Goal: Transaction & Acquisition: Obtain resource

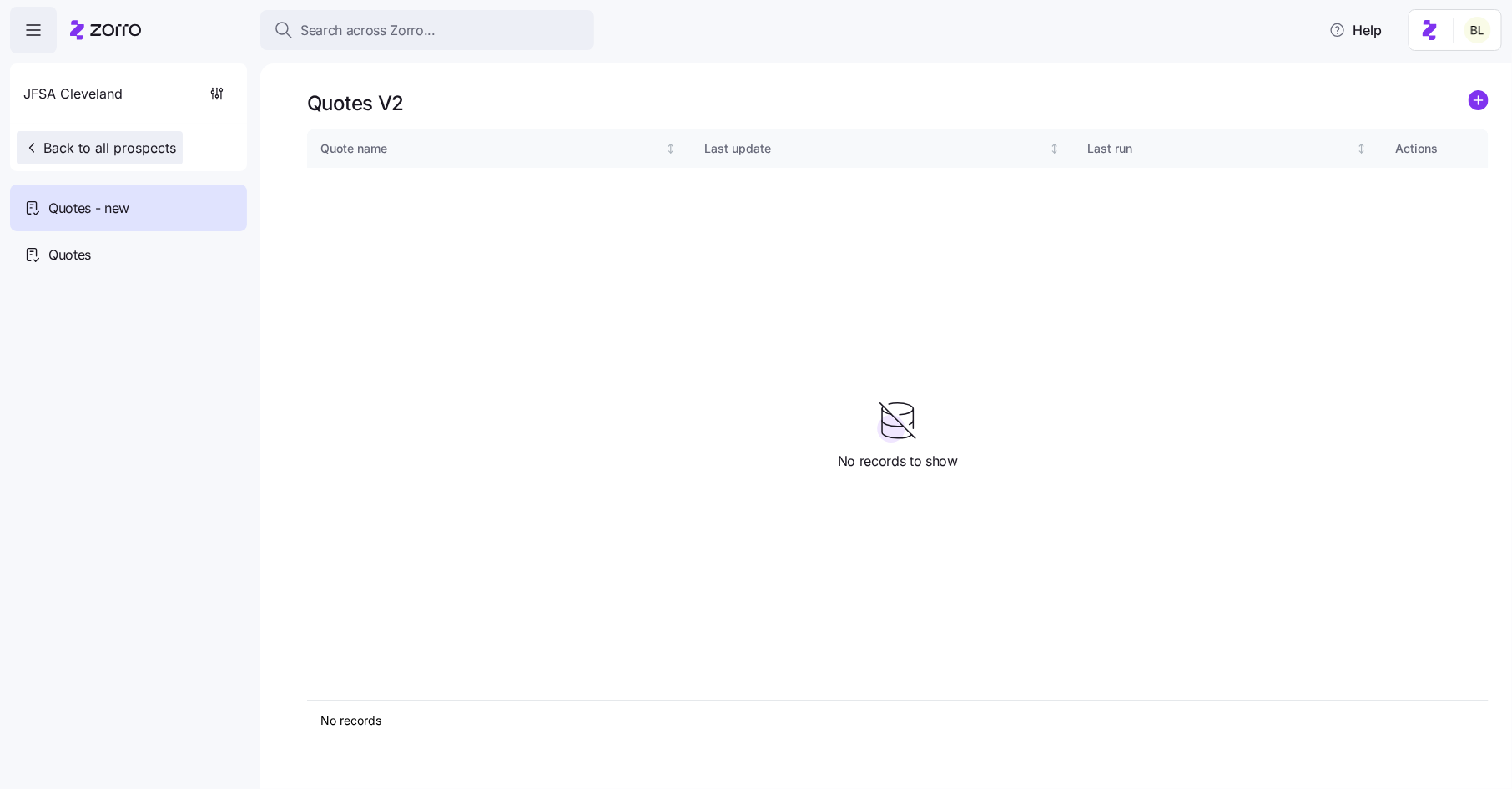
click at [137, 145] on span "Back to all prospects" at bounding box center [99, 147] width 152 height 20
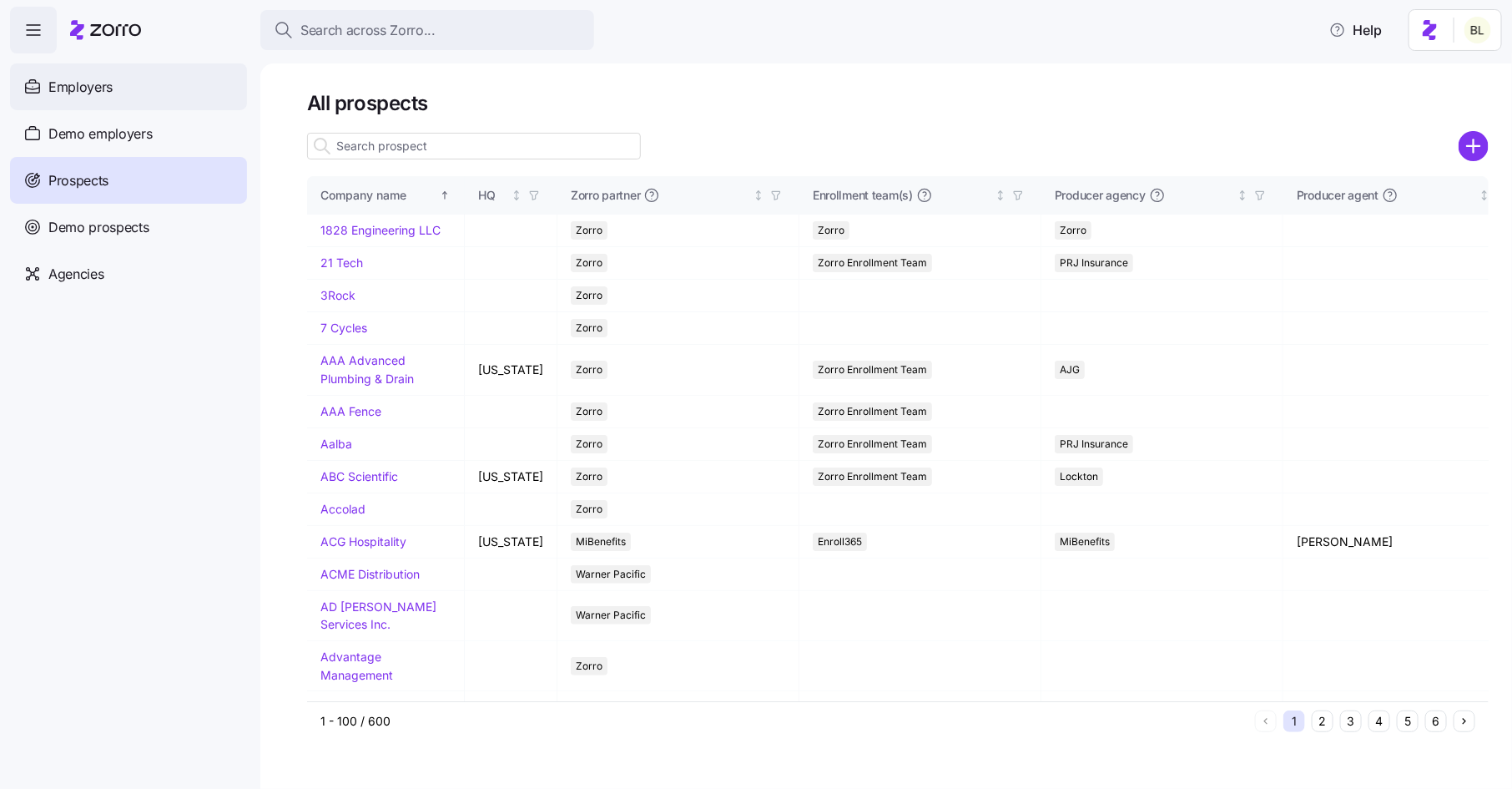
click at [108, 79] on span "Employers" at bounding box center [80, 86] width 64 height 21
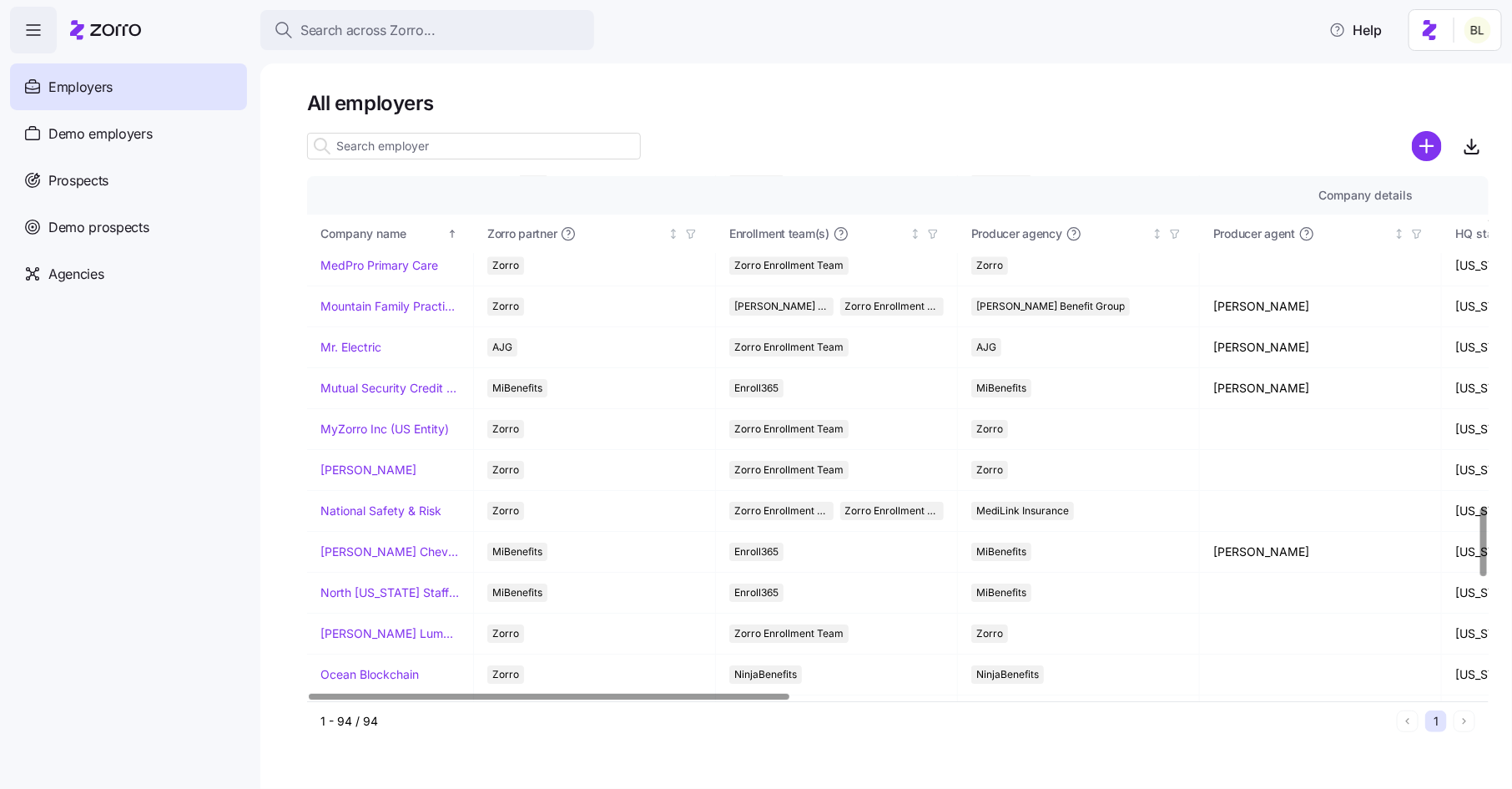
scroll to position [2500, 0]
click at [392, 423] on link "MyZorro Inc (US Entity)" at bounding box center [385, 431] width 128 height 17
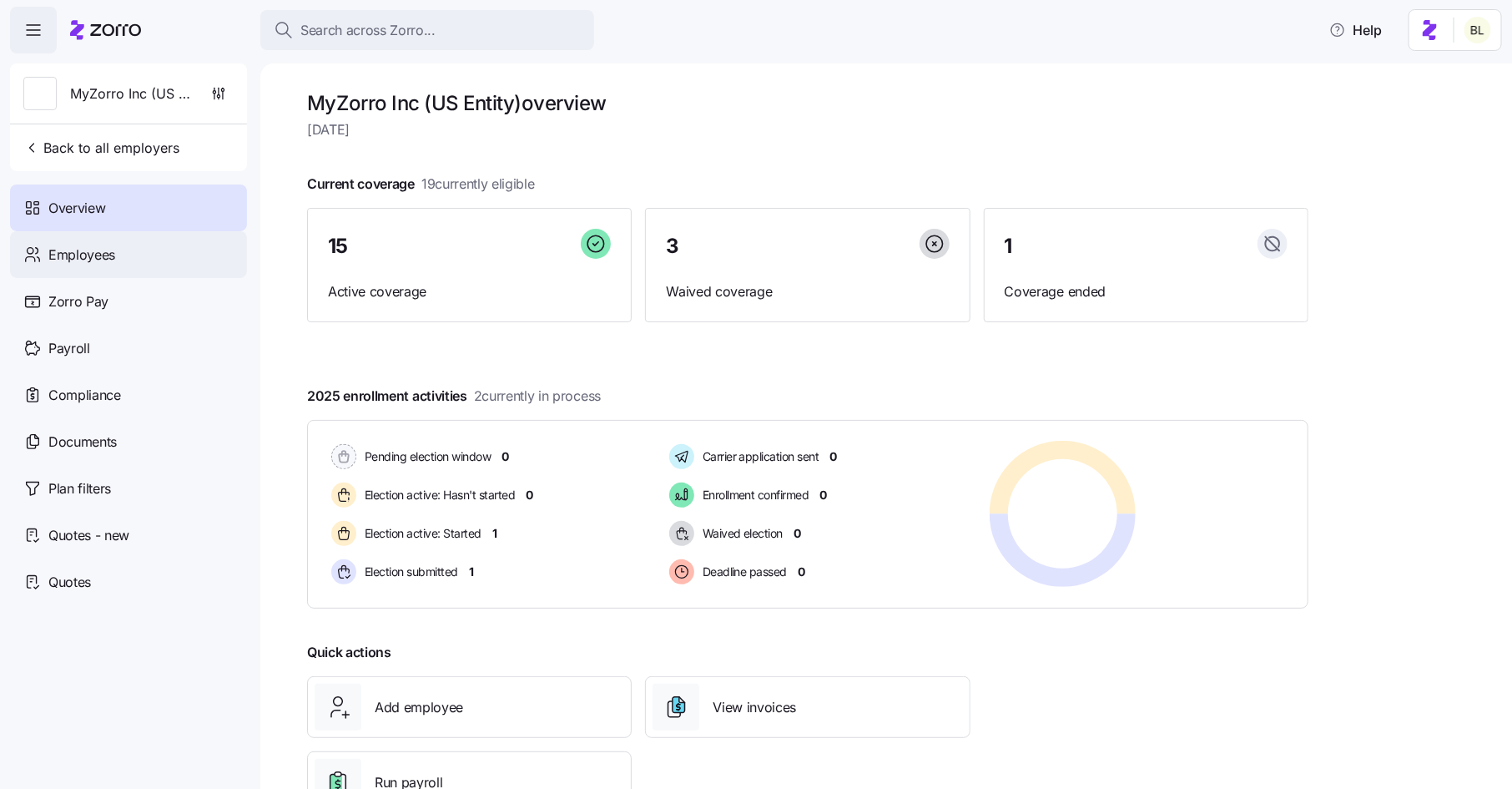
click at [116, 243] on div "Employees" at bounding box center [128, 254] width 237 height 46
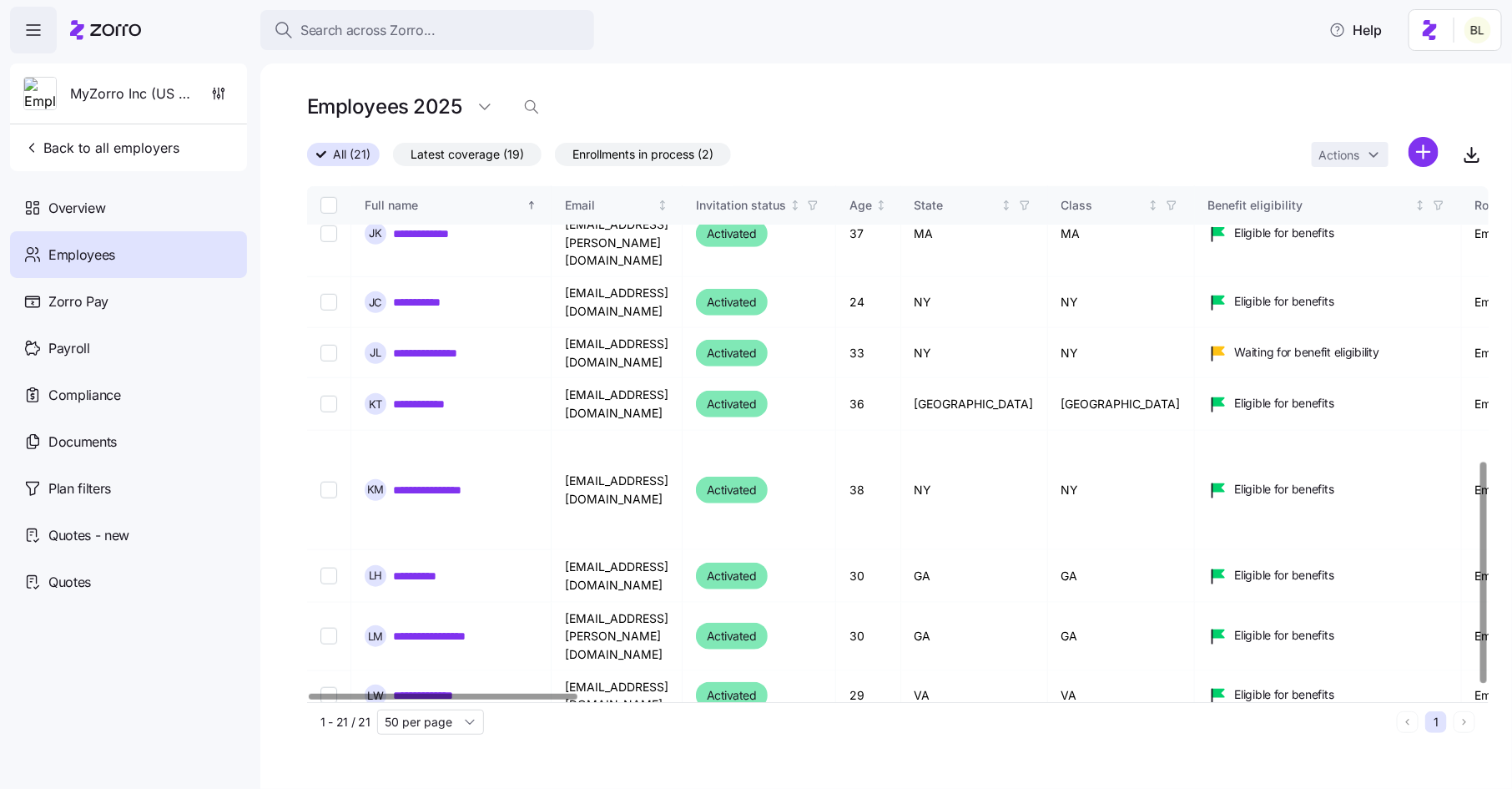
scroll to position [658, 0]
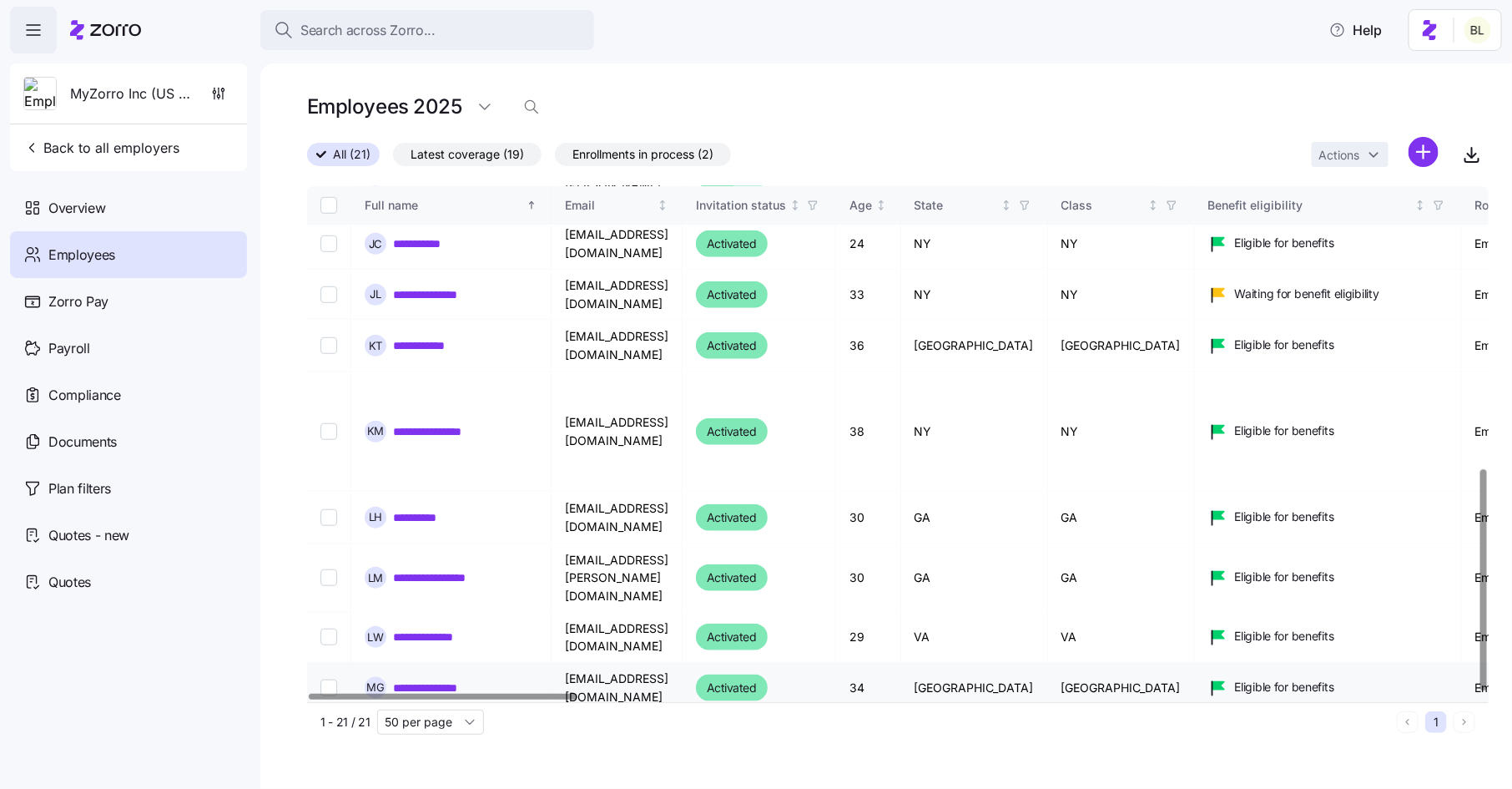
click at [466, 679] on link "**********" at bounding box center [445, 687] width 103 height 17
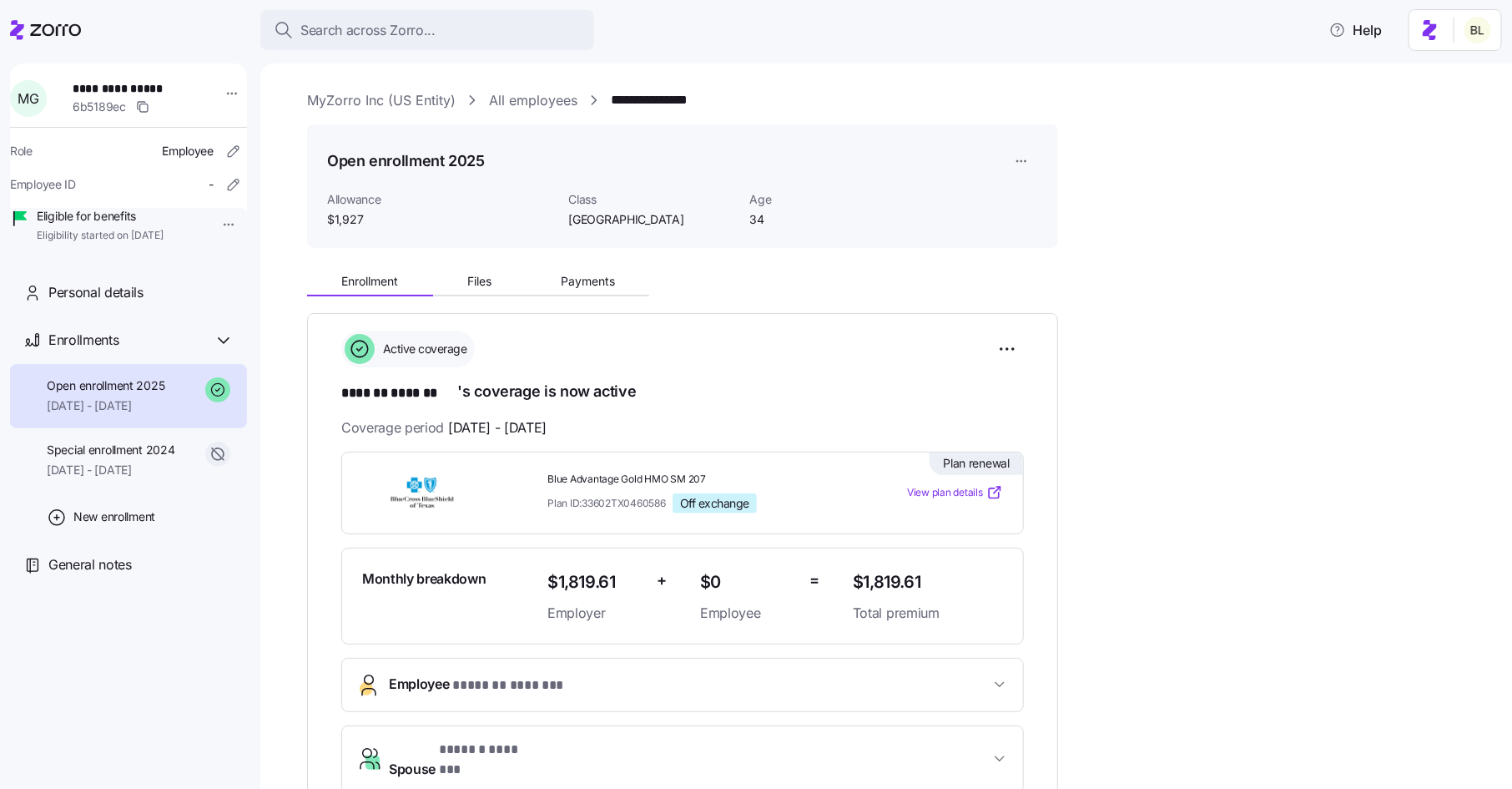
click at [344, 99] on link "MyZorro Inc (US Entity)" at bounding box center [382, 100] width 149 height 21
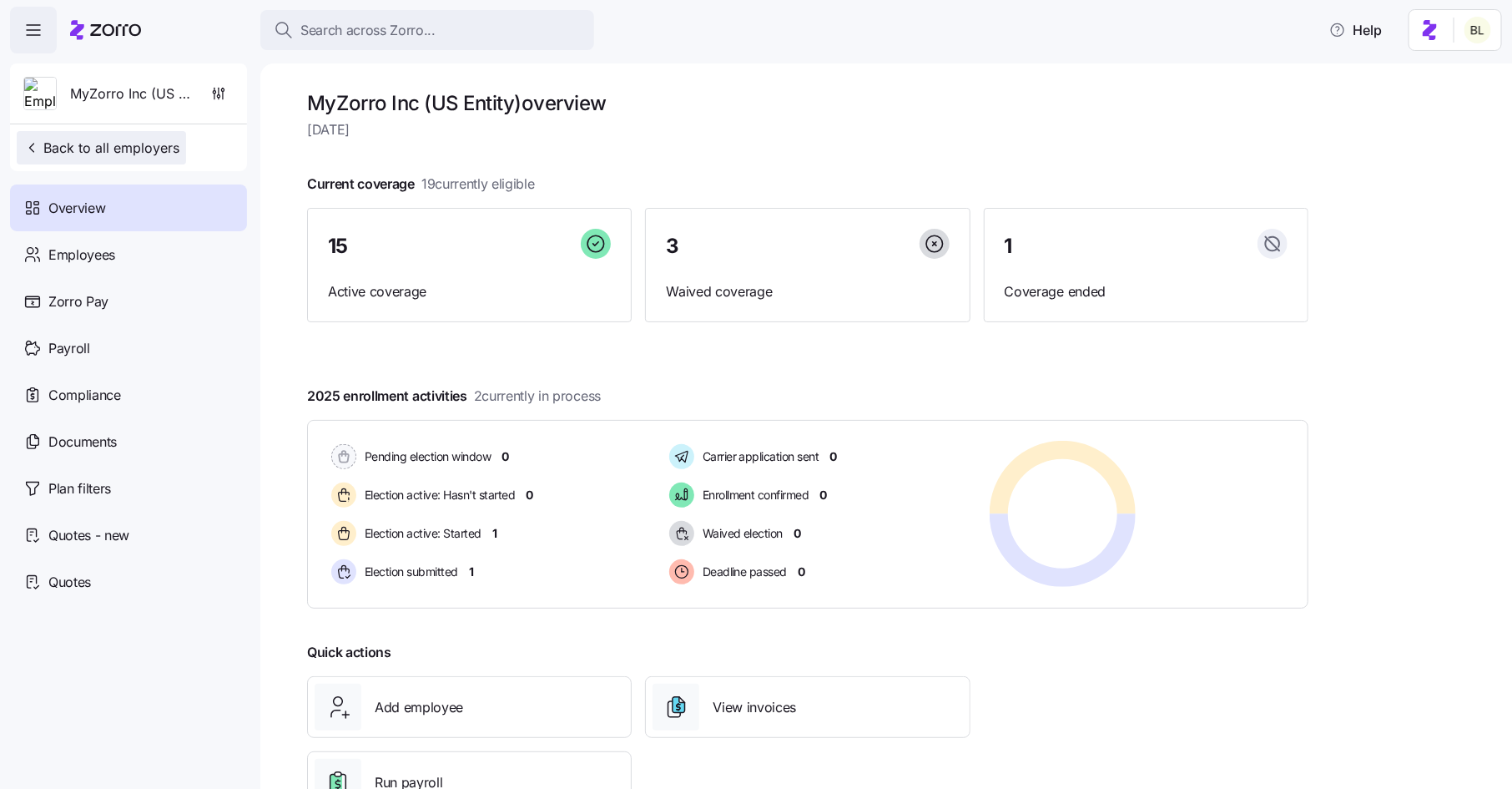
click at [153, 148] on span "Back to all employers" at bounding box center [101, 147] width 156 height 20
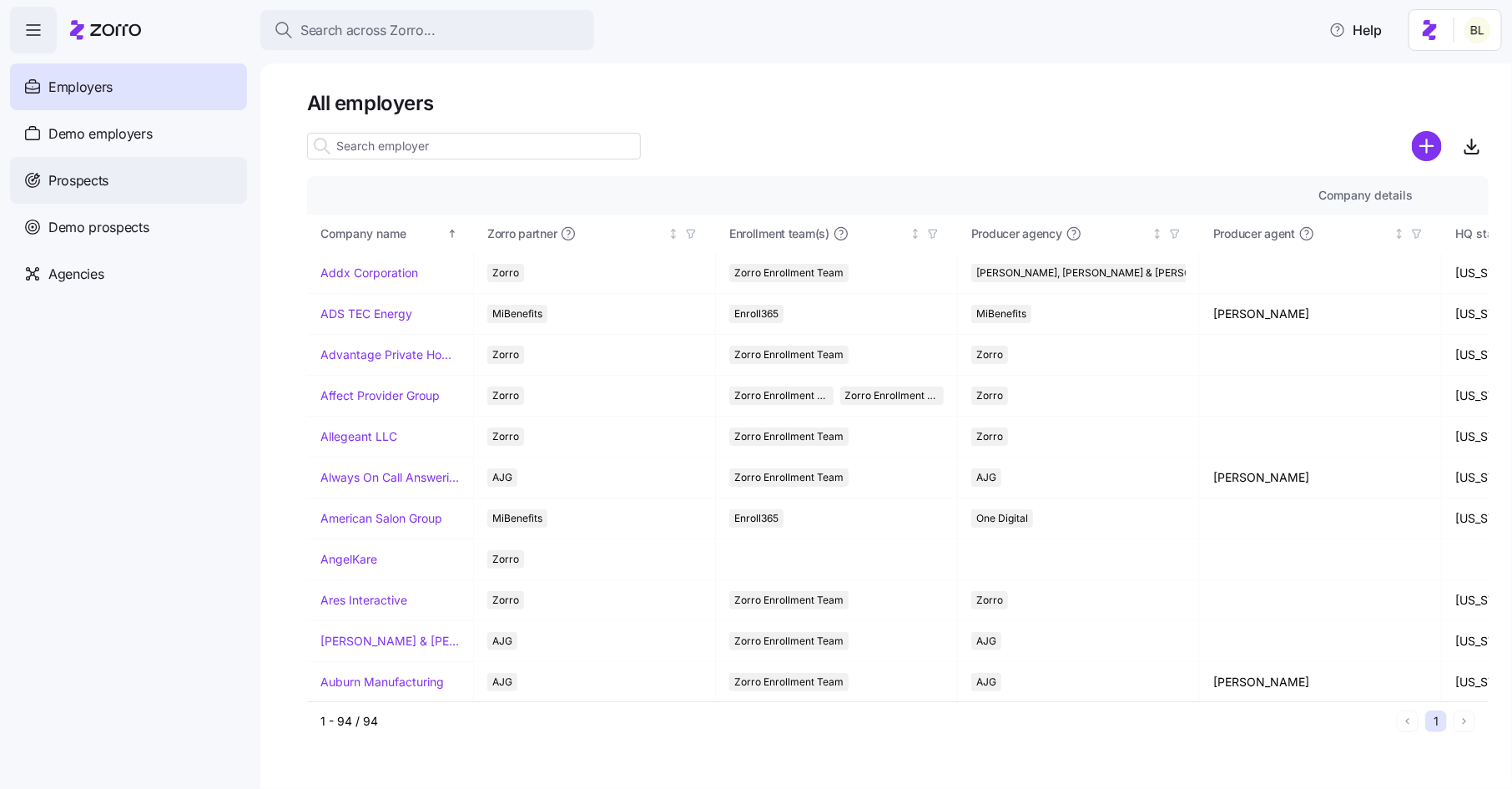
click at [111, 183] on div "Prospects" at bounding box center [128, 180] width 237 height 46
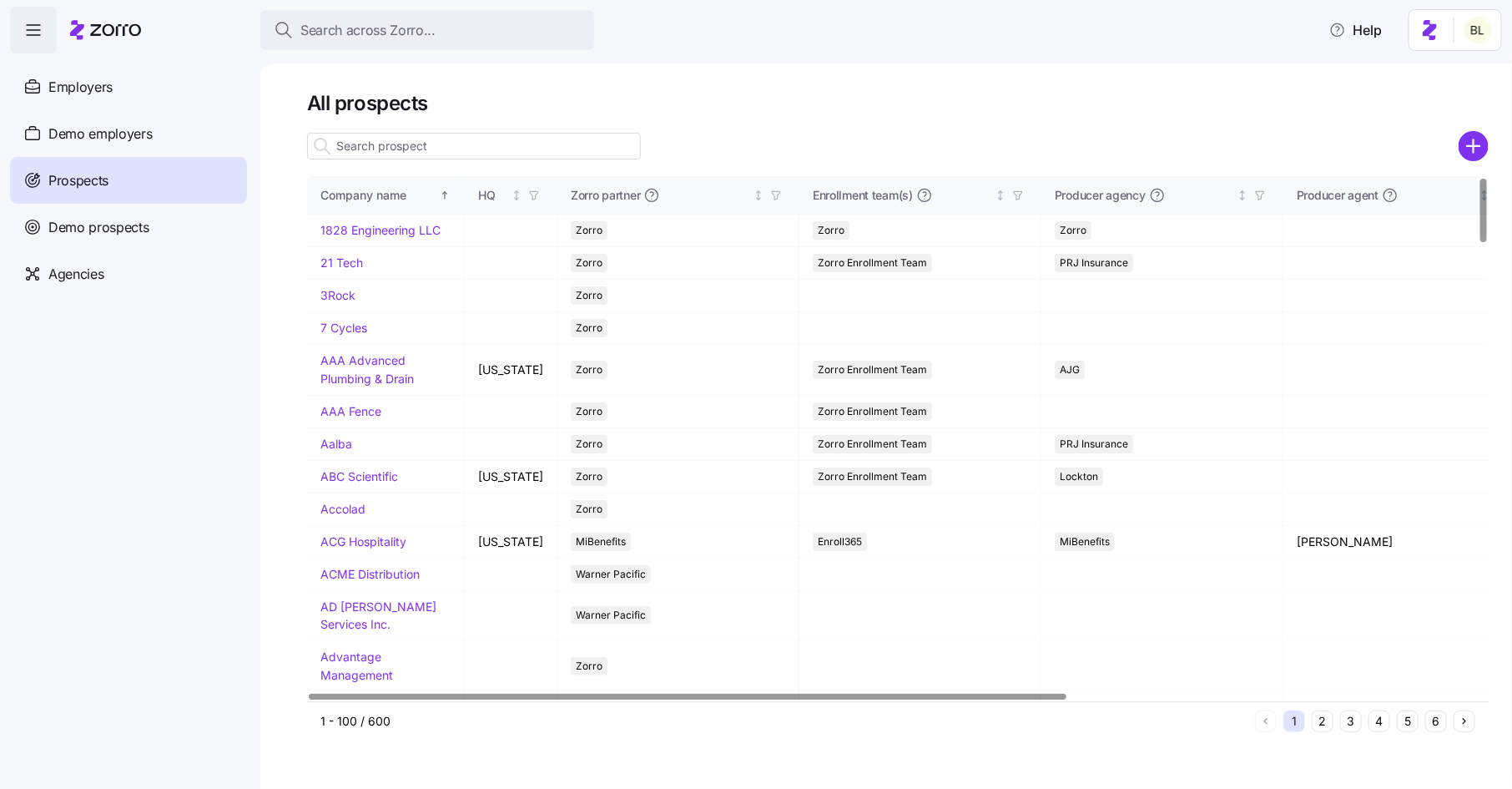
click at [391, 144] on input at bounding box center [474, 146] width 333 height 27
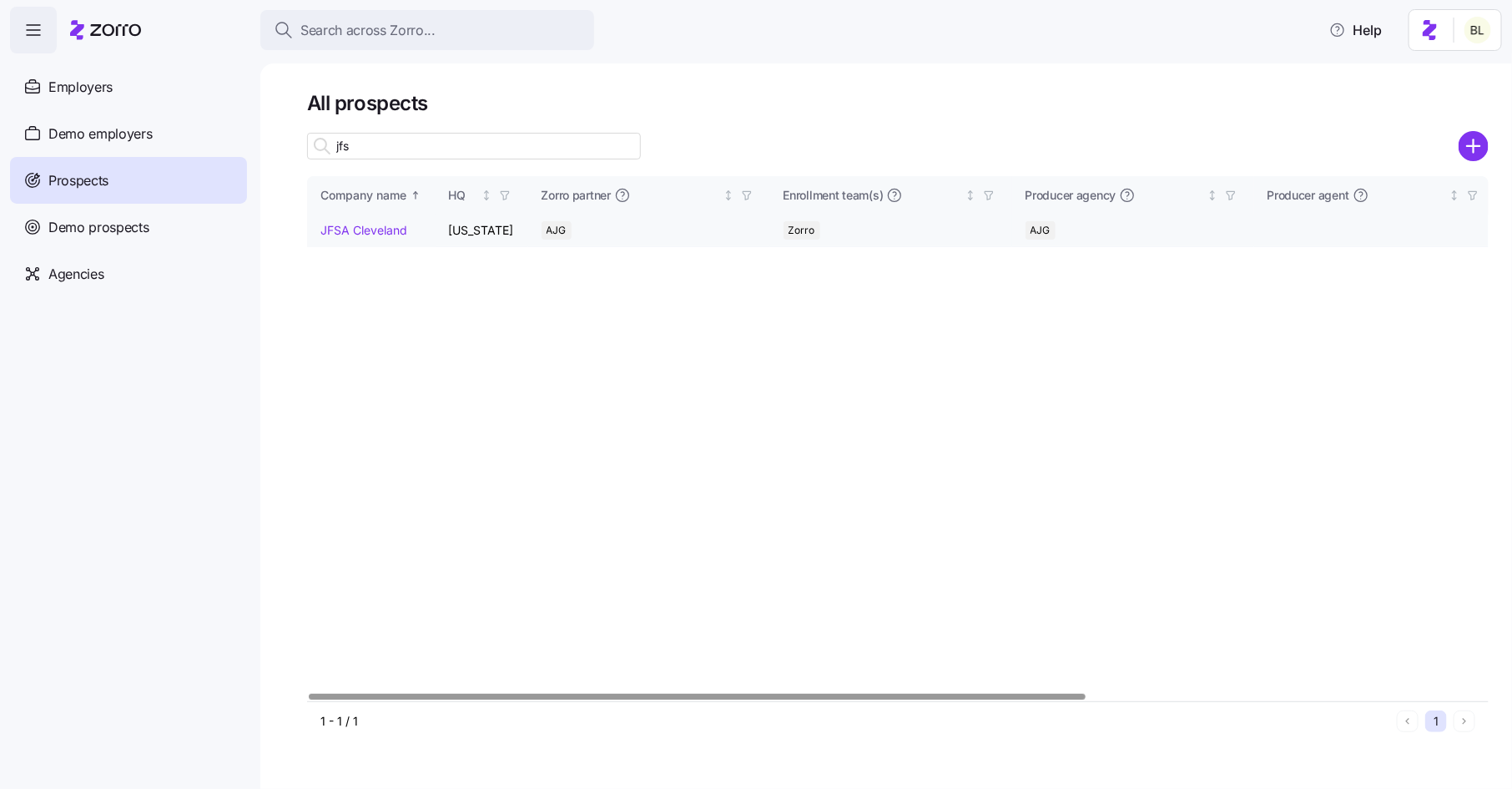
type input "jfs"
click at [385, 221] on td "JFSA Cleveland" at bounding box center [372, 231] width 128 height 33
click at [382, 232] on link "JFSA Cleveland" at bounding box center [364, 230] width 86 height 14
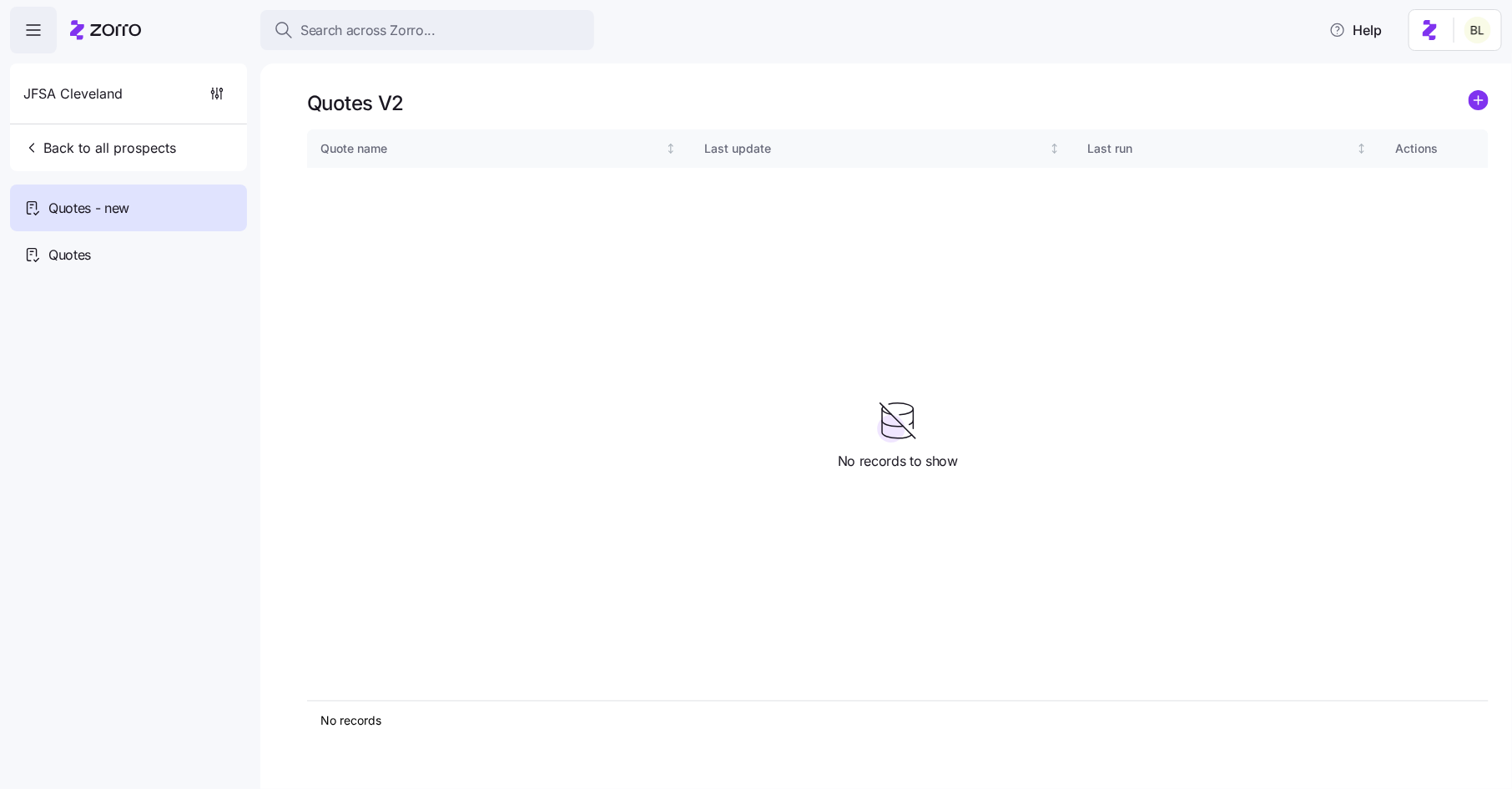
click at [1475, 100] on icon "add icon" at bounding box center [1478, 100] width 8 height 0
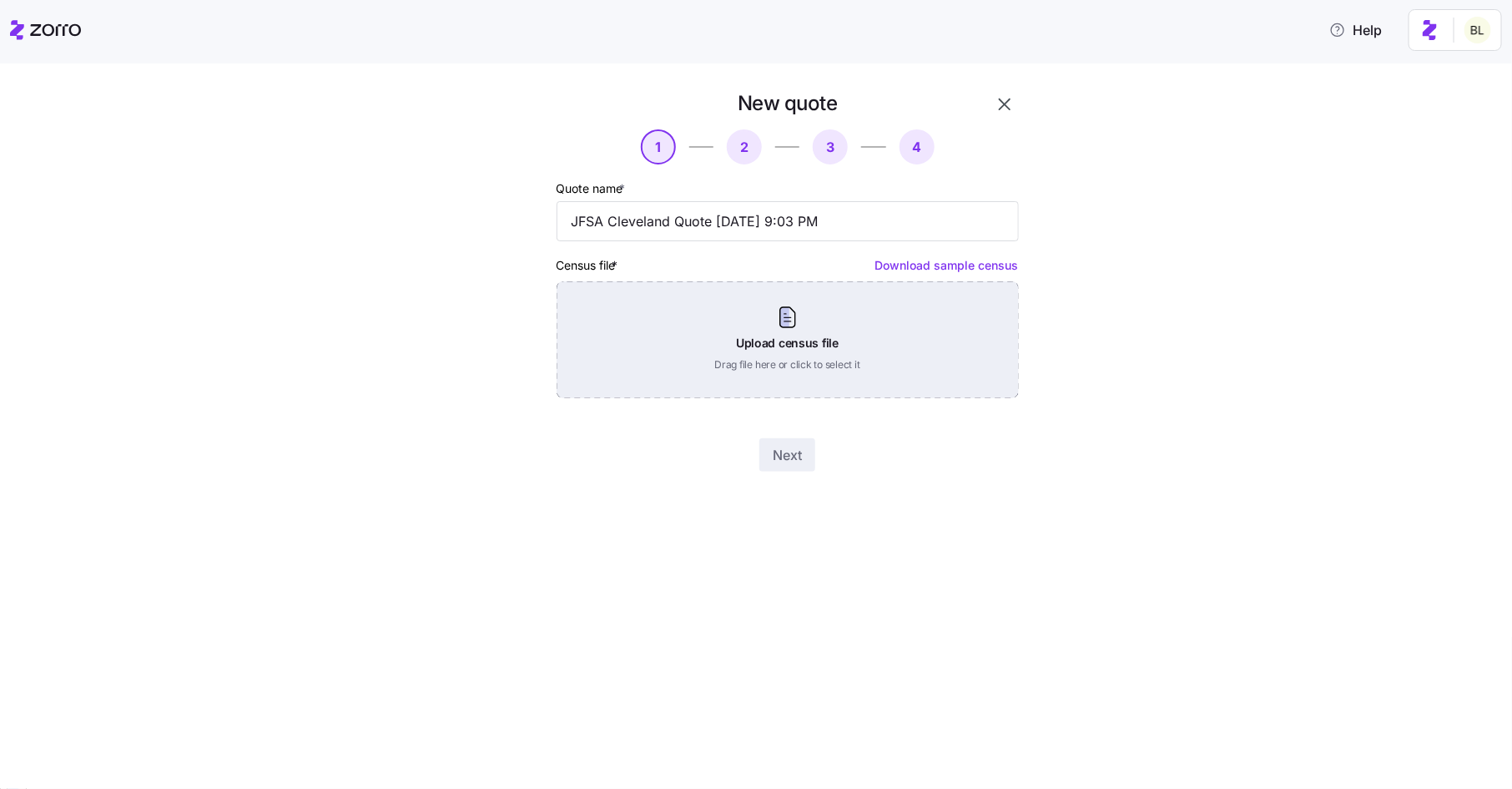
click at [787, 317] on div "Upload census file Drag file here or click to select it" at bounding box center [787, 340] width 463 height 117
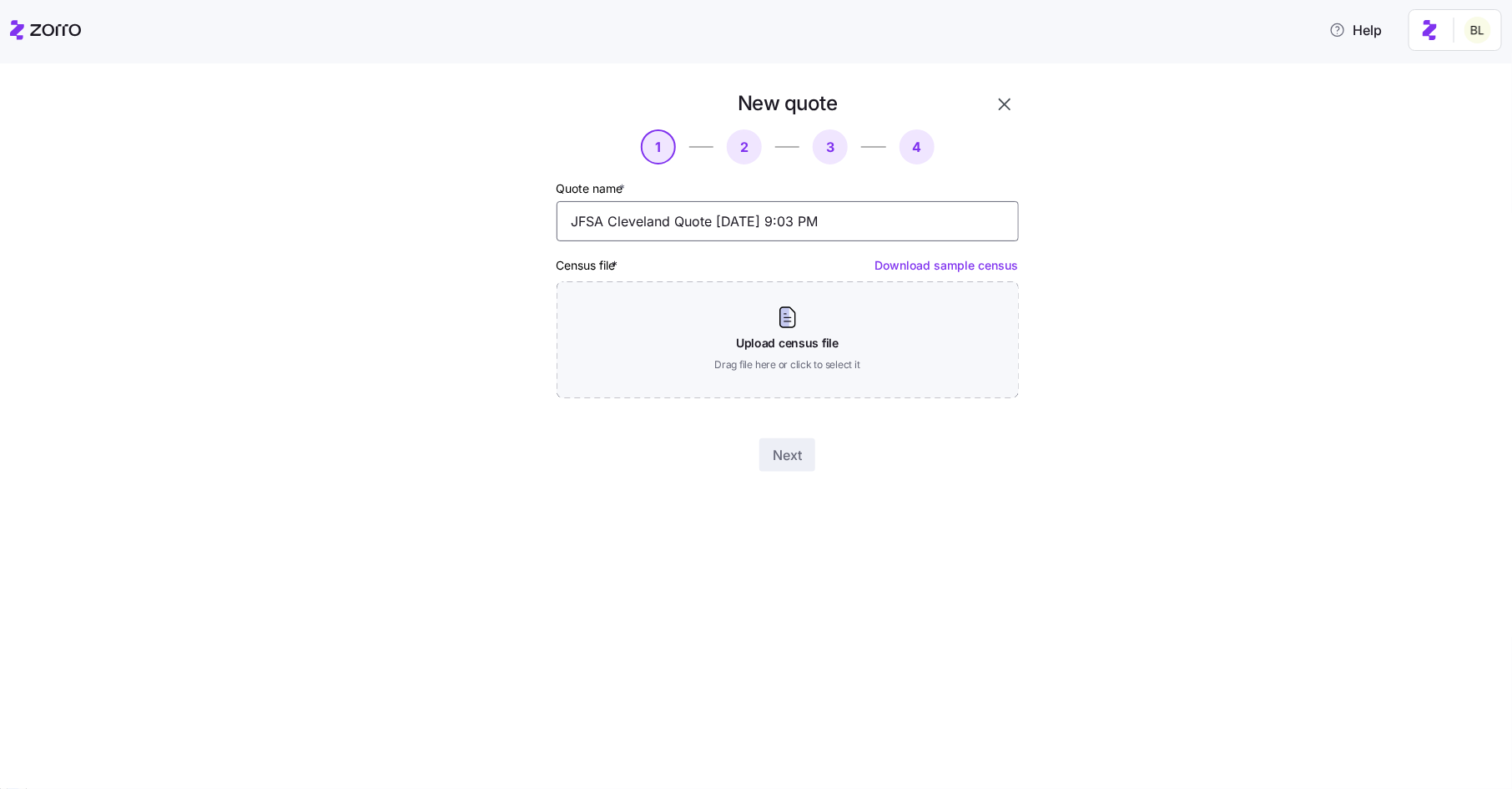
click at [678, 224] on input "JFSA Cleveland Quote 09/01/2025 9:03 PM" at bounding box center [787, 221] width 463 height 40
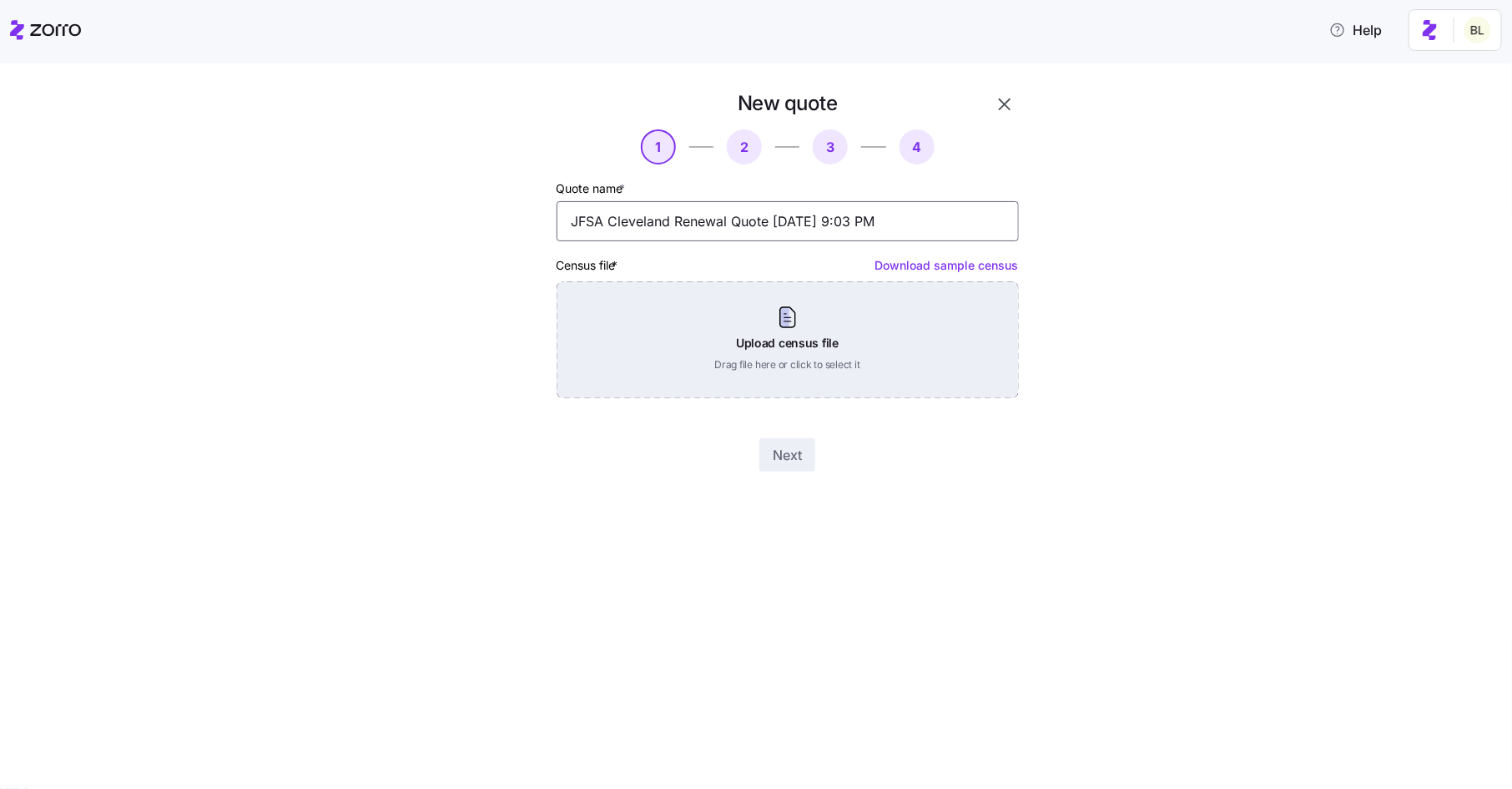
type input "JFSA Cleveland Renewal Quote 09/01/2025 9:03 PM"
click at [790, 321] on div "Upload census file Drag file here or click to select it" at bounding box center [787, 340] width 463 height 117
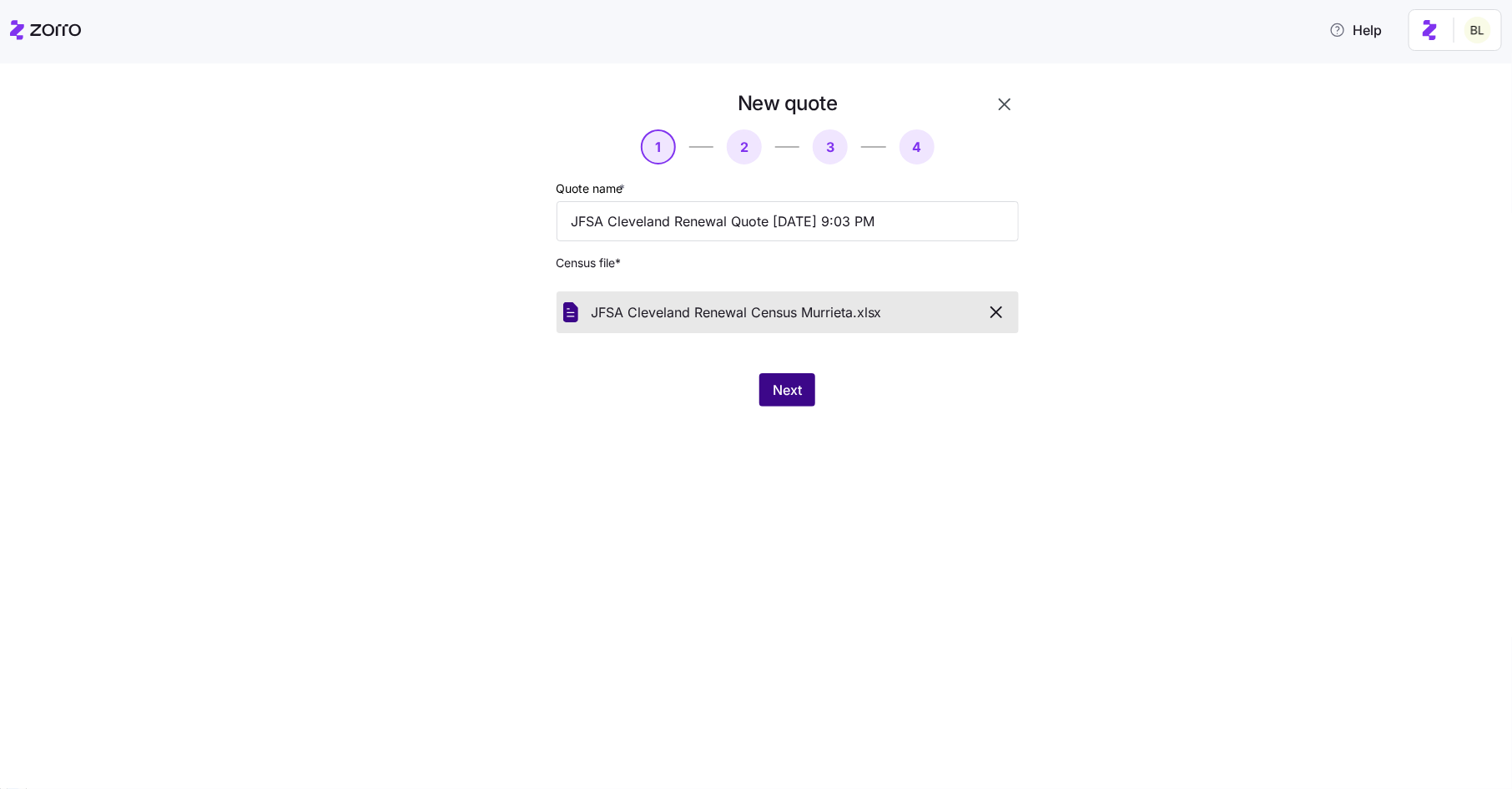
click at [778, 374] on div "Next" at bounding box center [787, 390] width 463 height 33
click at [790, 390] on span "Next" at bounding box center [787, 390] width 29 height 20
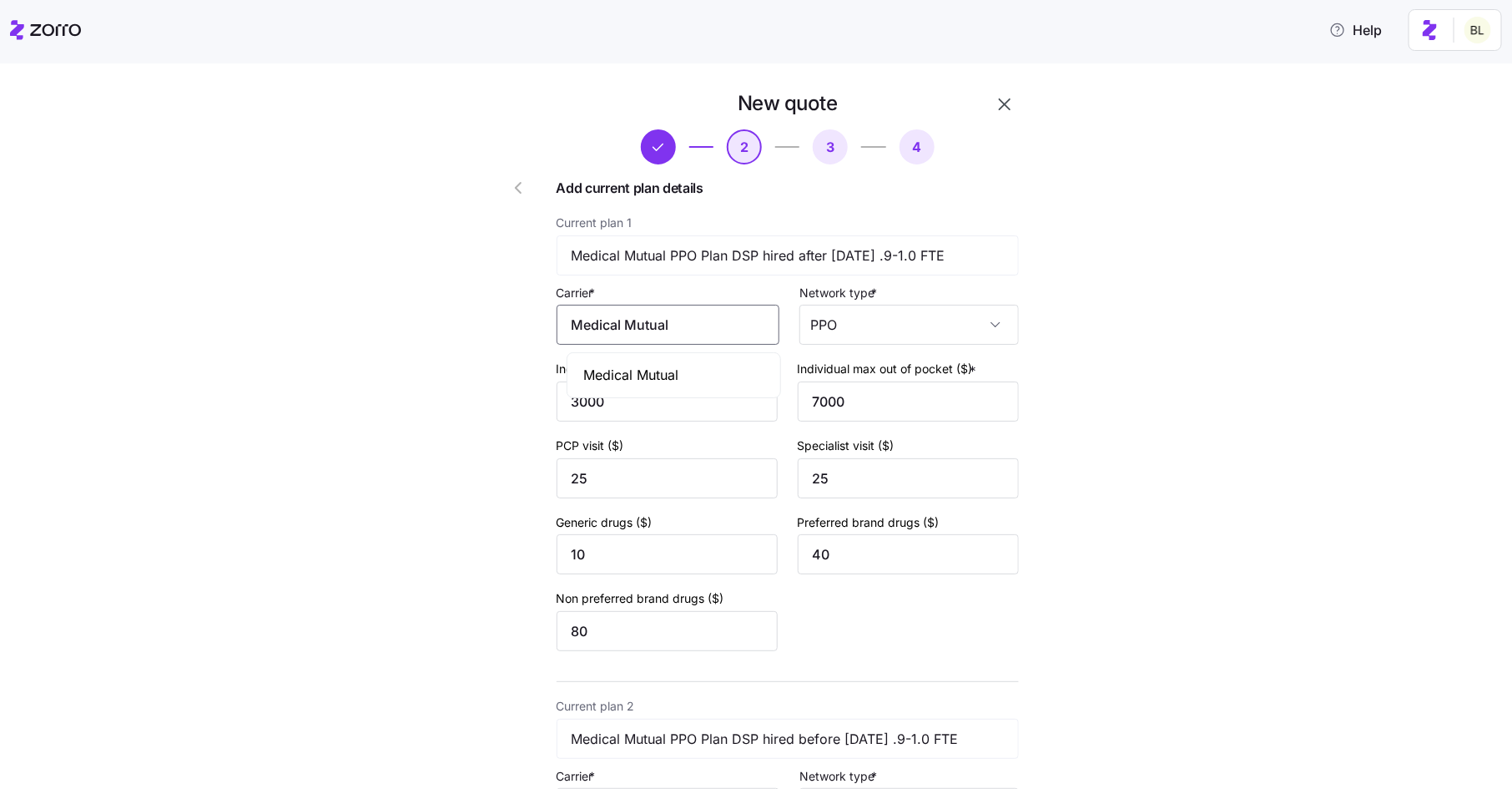
click at [702, 321] on input "Medical Mutual" at bounding box center [668, 325] width 223 height 40
click at [710, 372] on div "Medical Mutual" at bounding box center [674, 375] width 207 height 37
click at [713, 329] on input "Medical Mutual" at bounding box center [668, 325] width 223 height 40
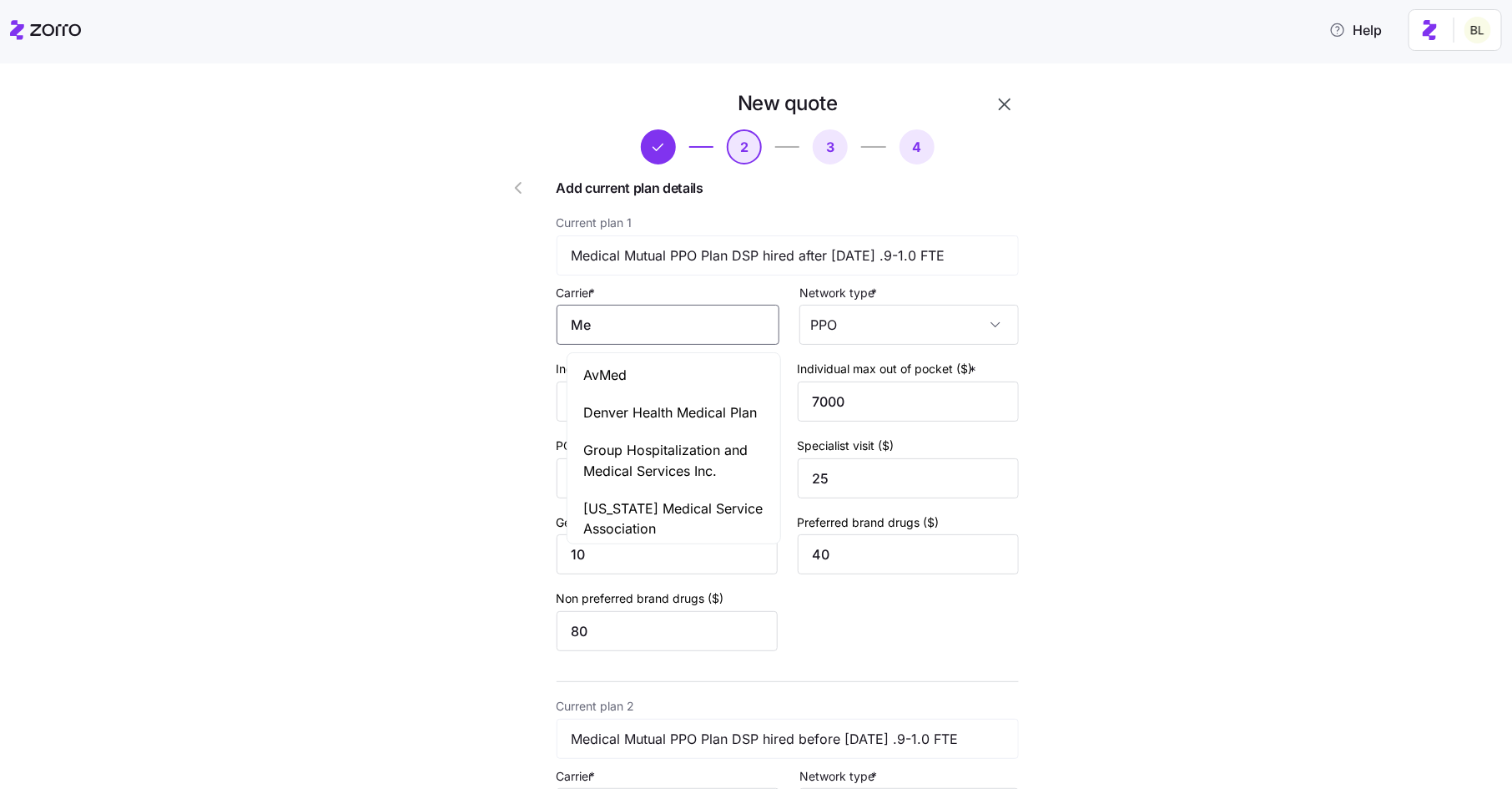
type input "M"
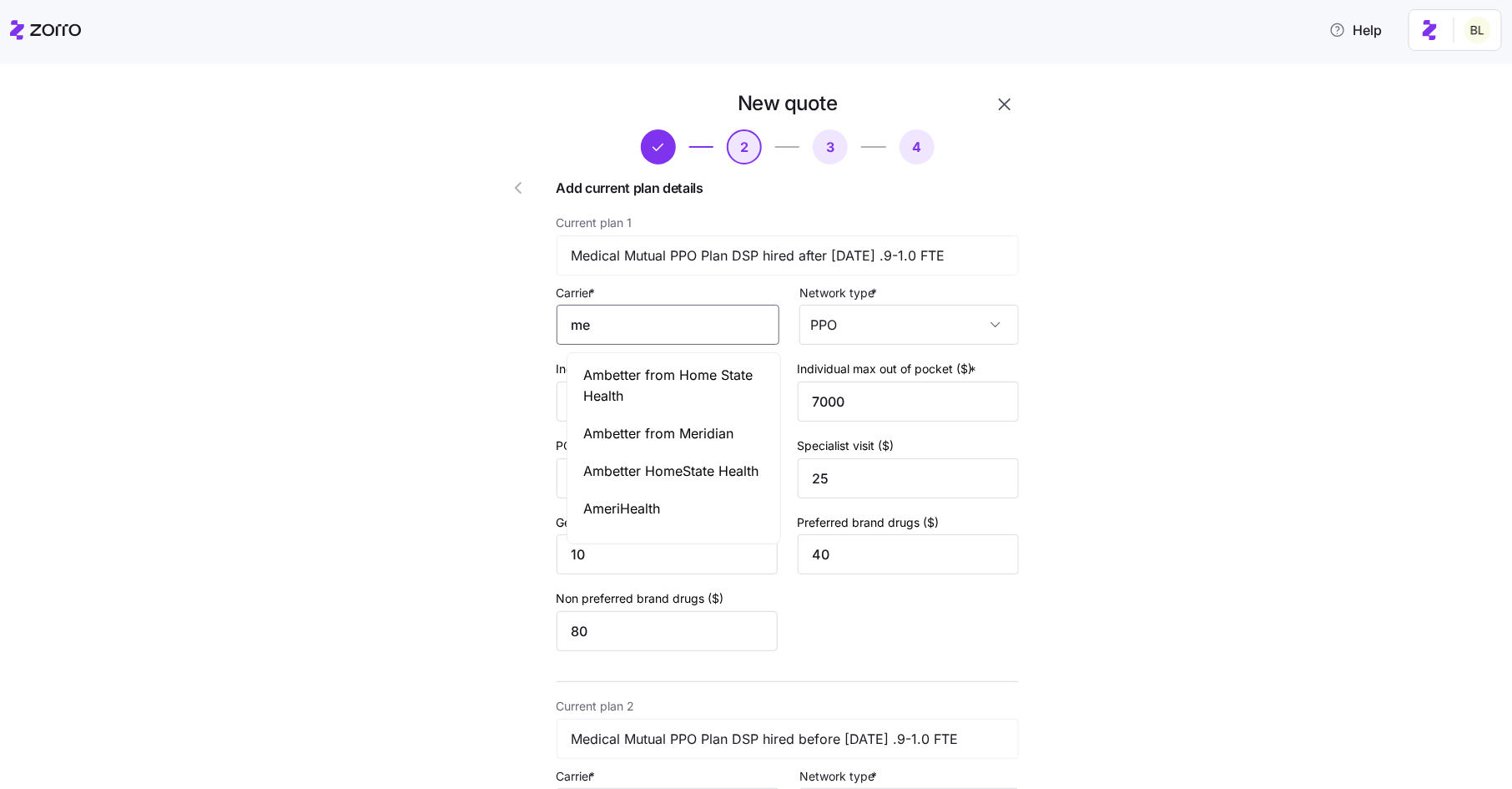
type input "m"
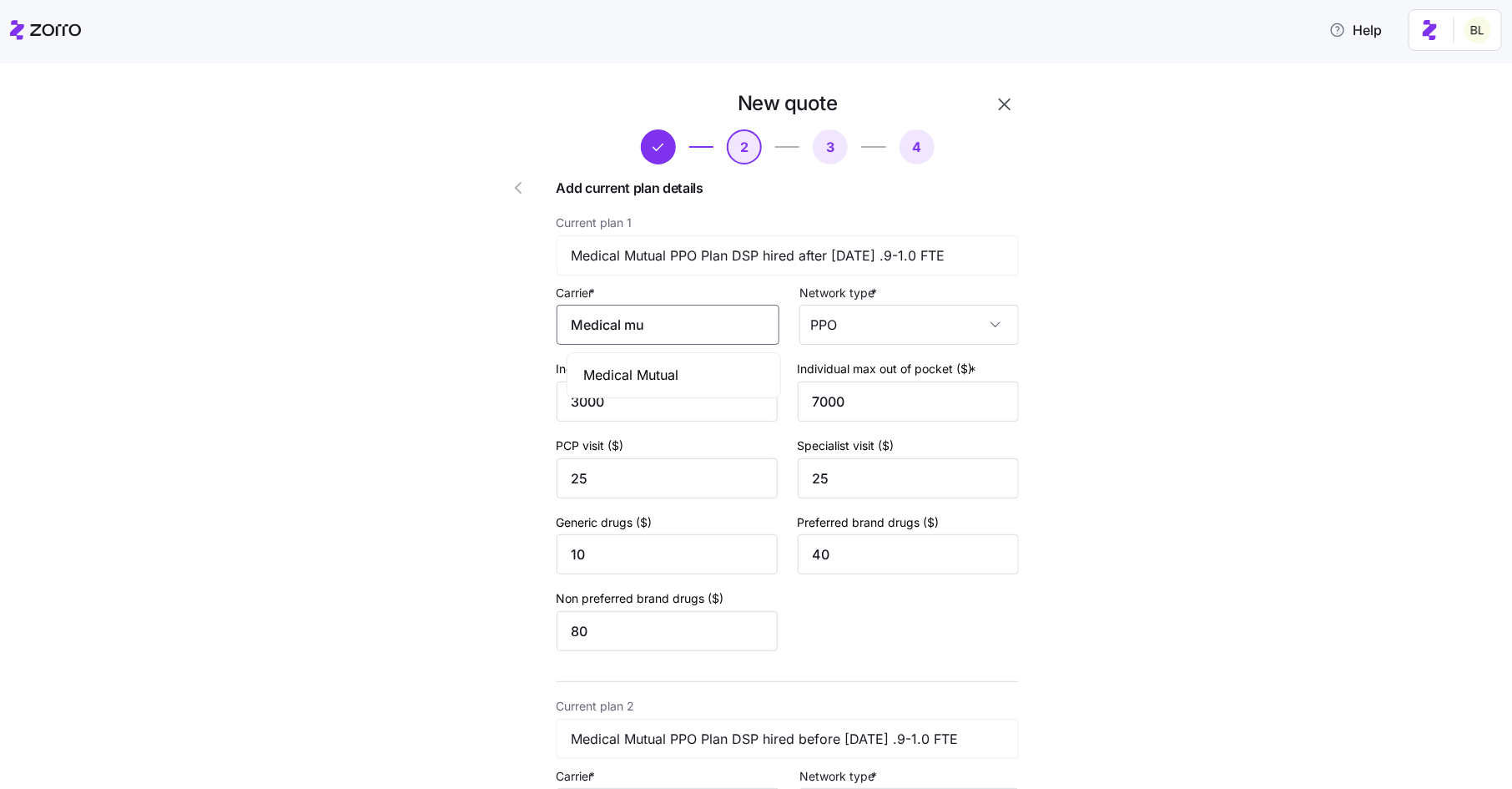
click at [726, 372] on div "Medical Mutual" at bounding box center [674, 375] width 207 height 37
type input "Medical Mutual"
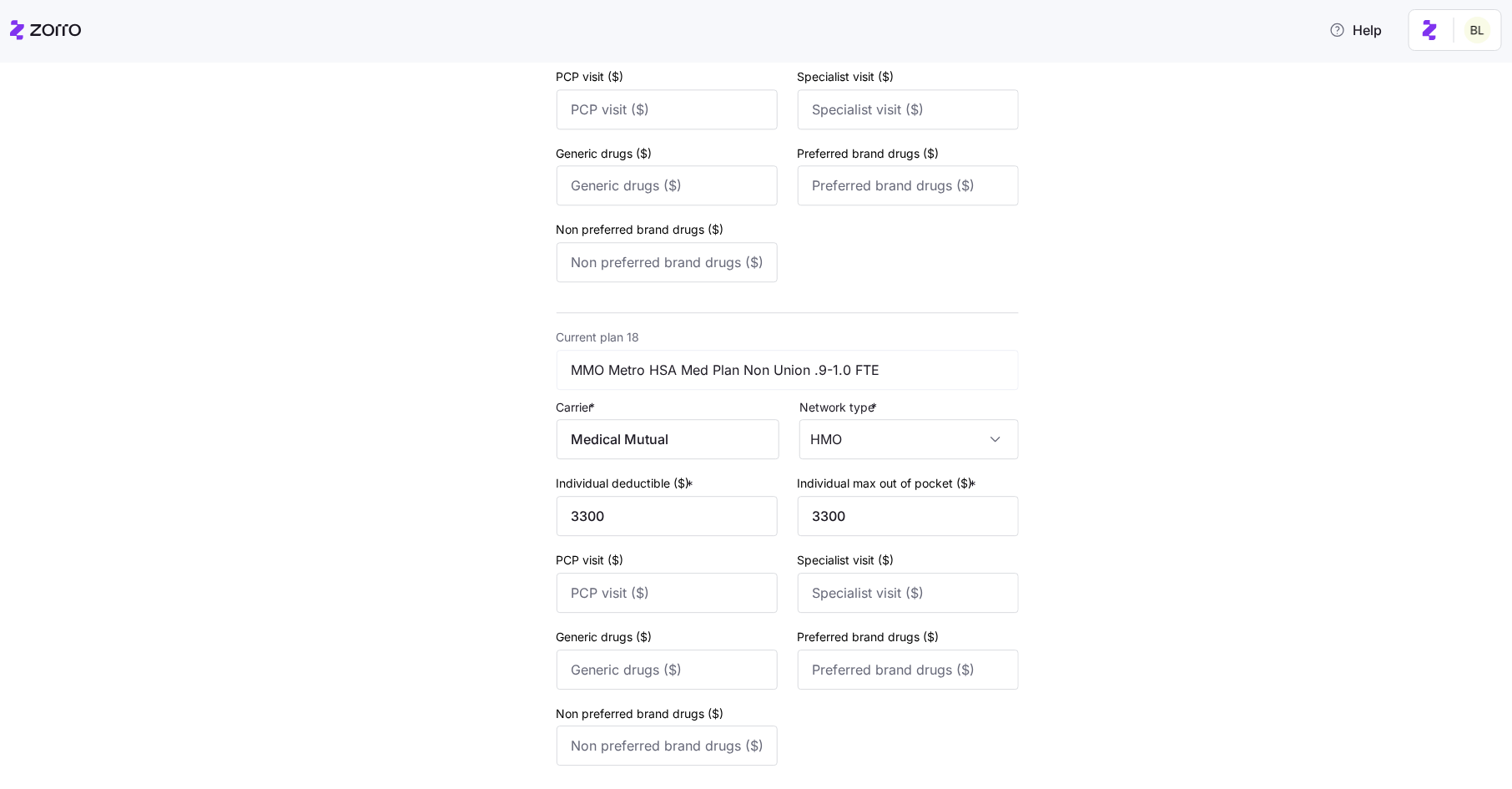
scroll to position [8283, 0]
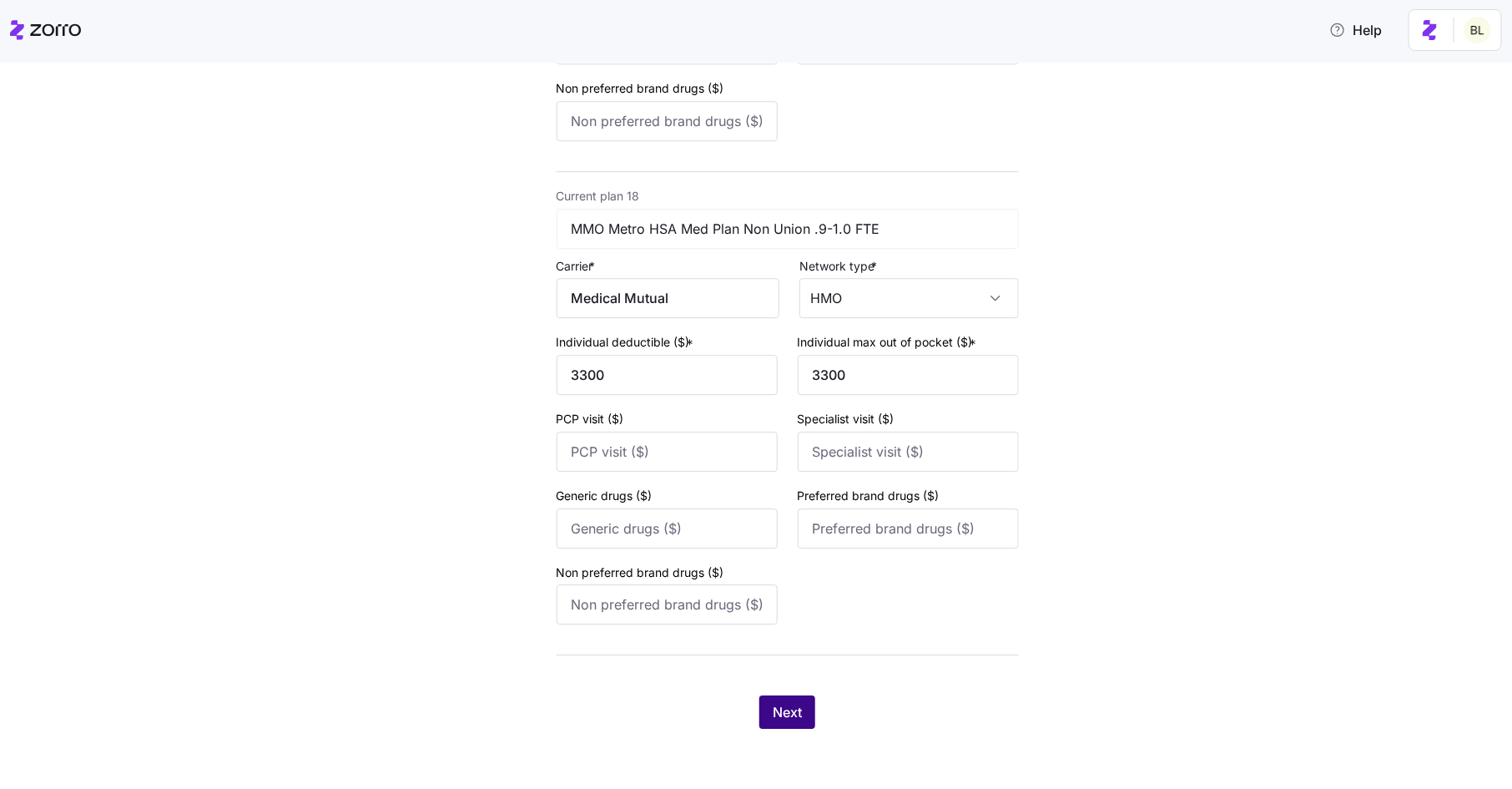
click at [794, 713] on span "Next" at bounding box center [787, 711] width 29 height 20
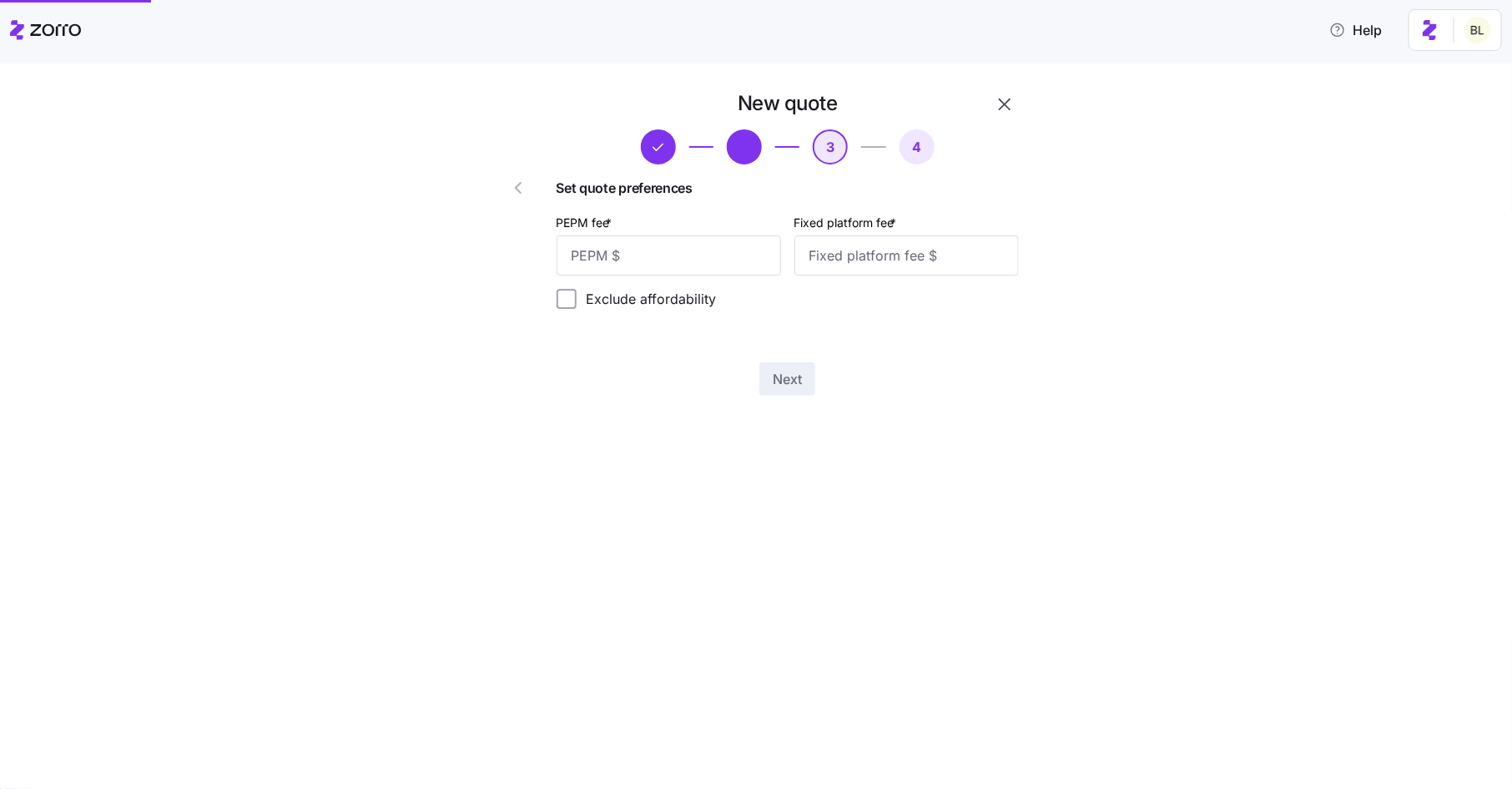
scroll to position [0, 0]
click at [688, 264] on input "PEPM fee *" at bounding box center [669, 255] width 225 height 40
type input "45"
type input "100"
click at [786, 374] on span "Next" at bounding box center [787, 379] width 29 height 20
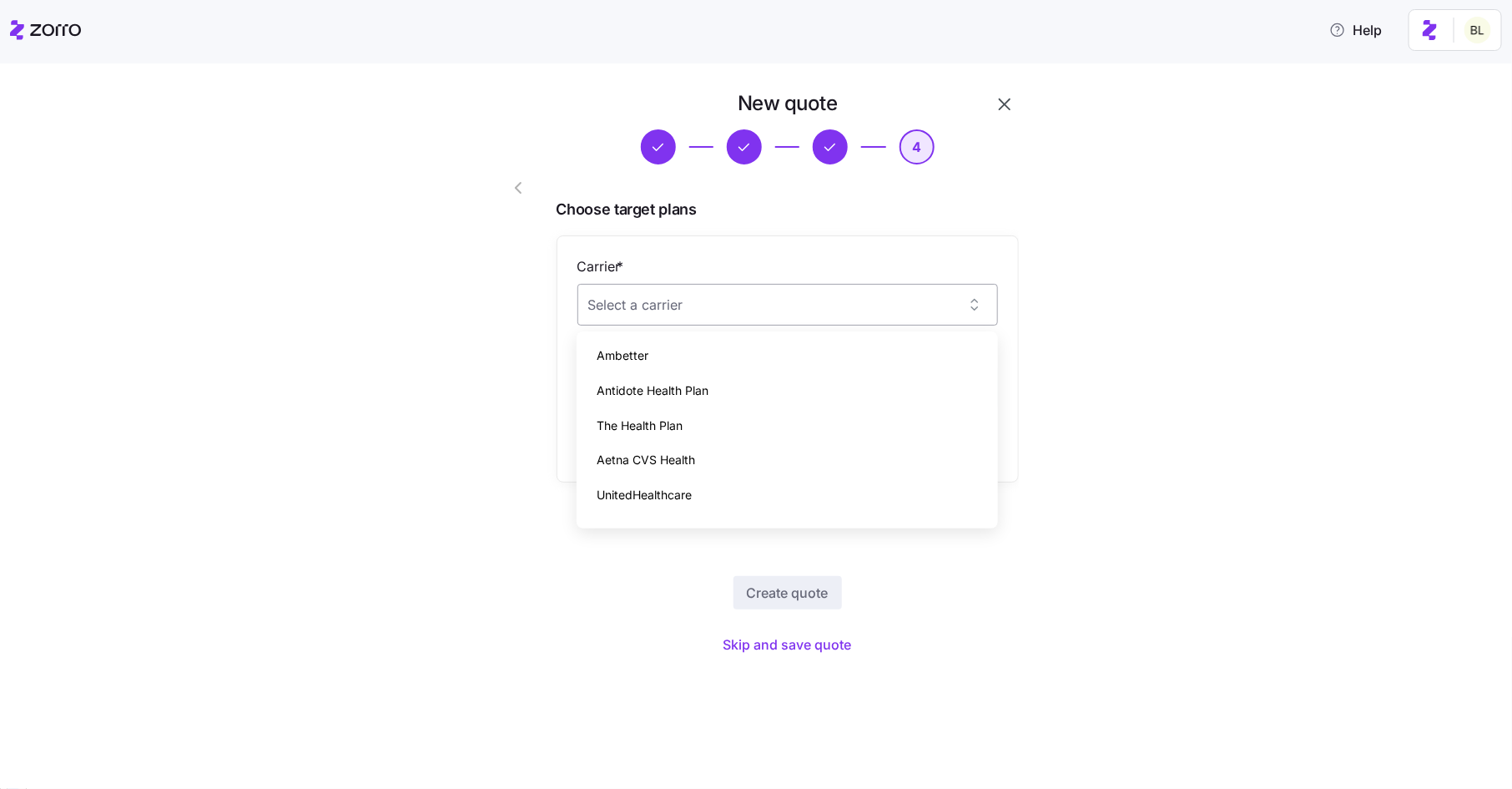
click at [890, 302] on input "Carrier *" at bounding box center [788, 304] width 421 height 42
click at [827, 433] on div "Medical Mutual" at bounding box center [787, 431] width 408 height 35
type input "Medical Mutual"
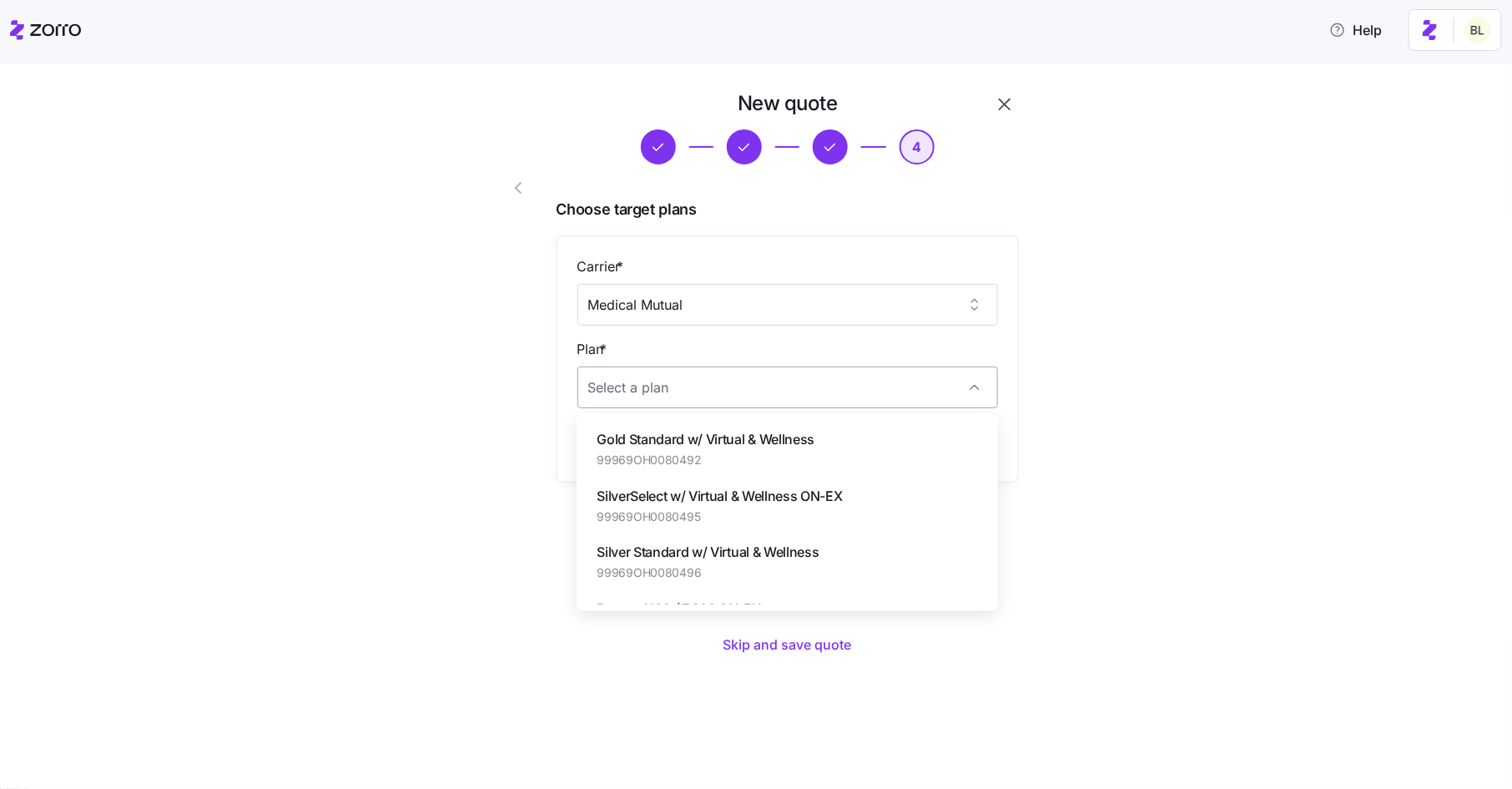
click at [800, 403] on input "Plan *" at bounding box center [788, 387] width 421 height 42
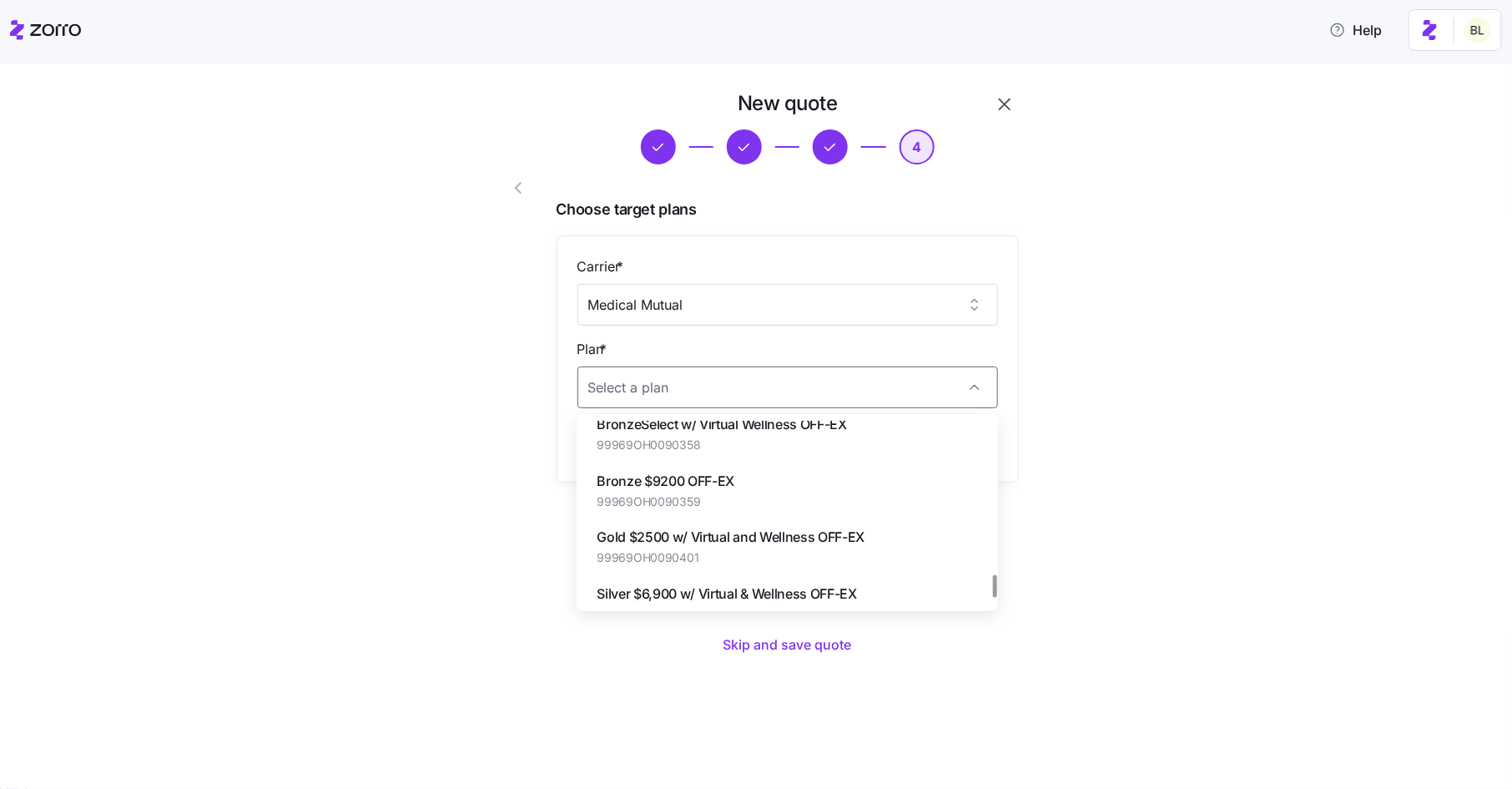
scroll to position [1280, 0]
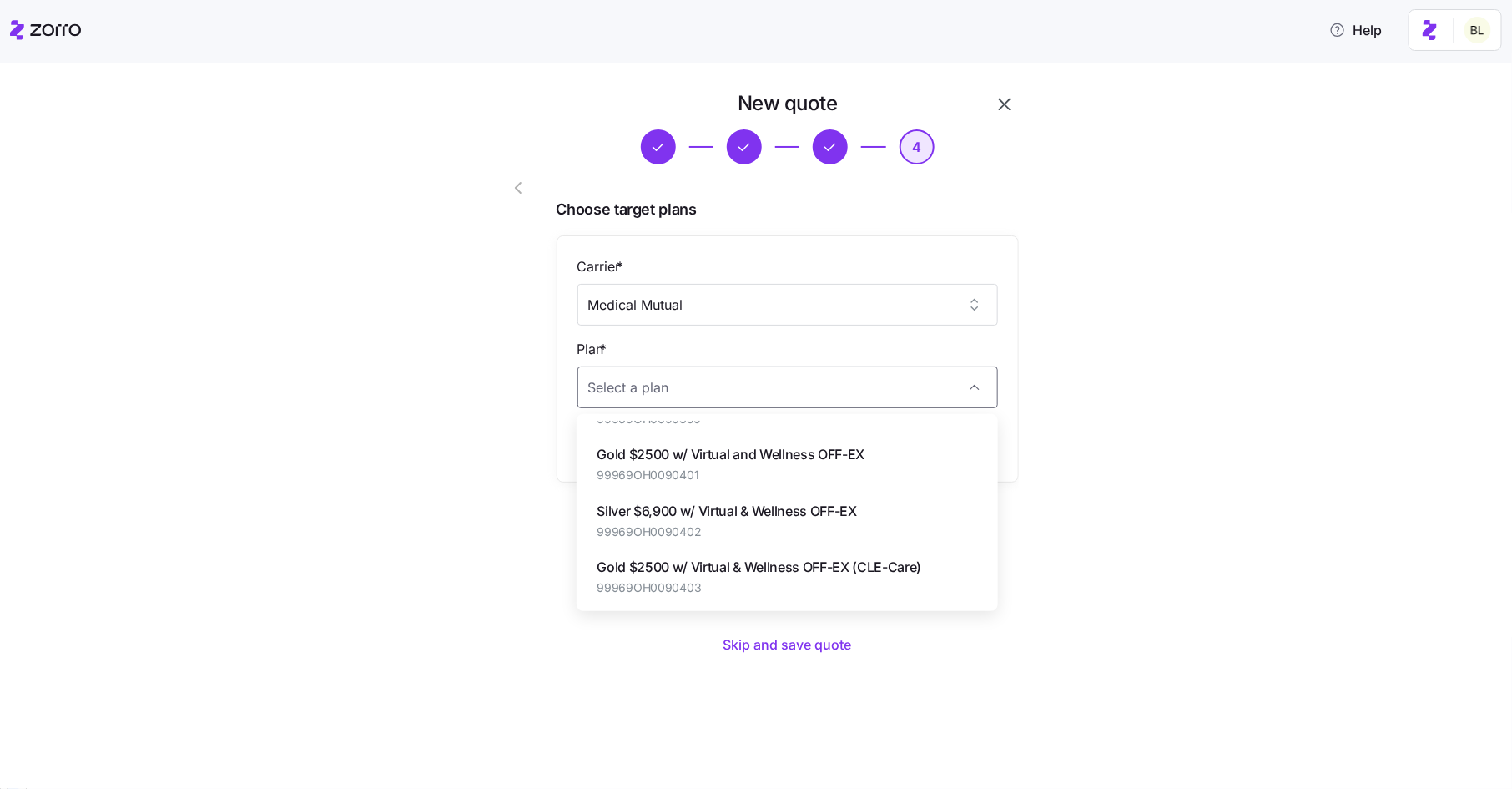
click at [793, 458] on span "Gold $2500 w/ Virtual and Wellness OFF-EX" at bounding box center [730, 454] width 268 height 21
type input "Gold $2500 w/ Virtual and Wellness OFF-EX"
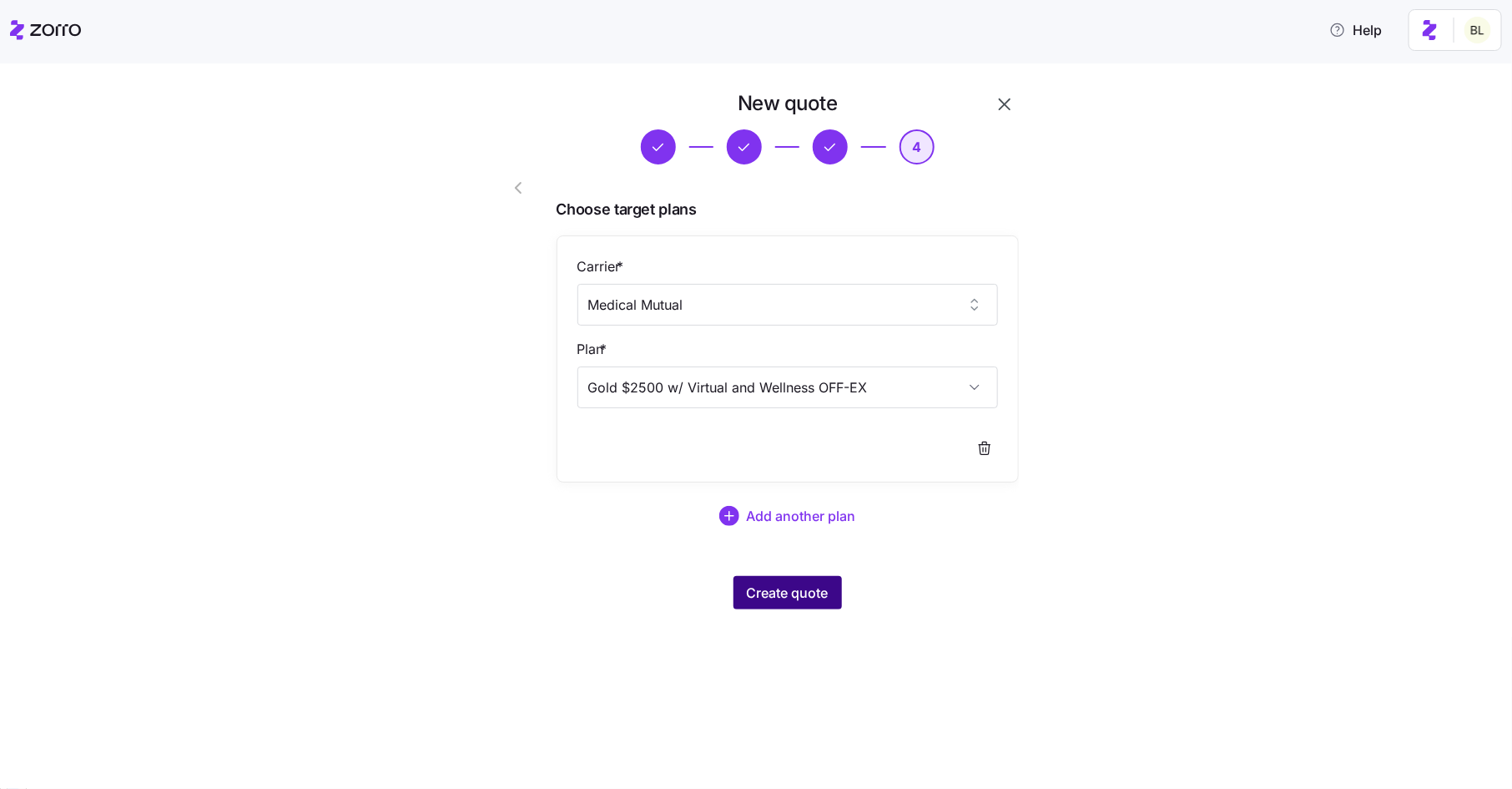
click at [784, 598] on span "Create quote" at bounding box center [788, 592] width 82 height 20
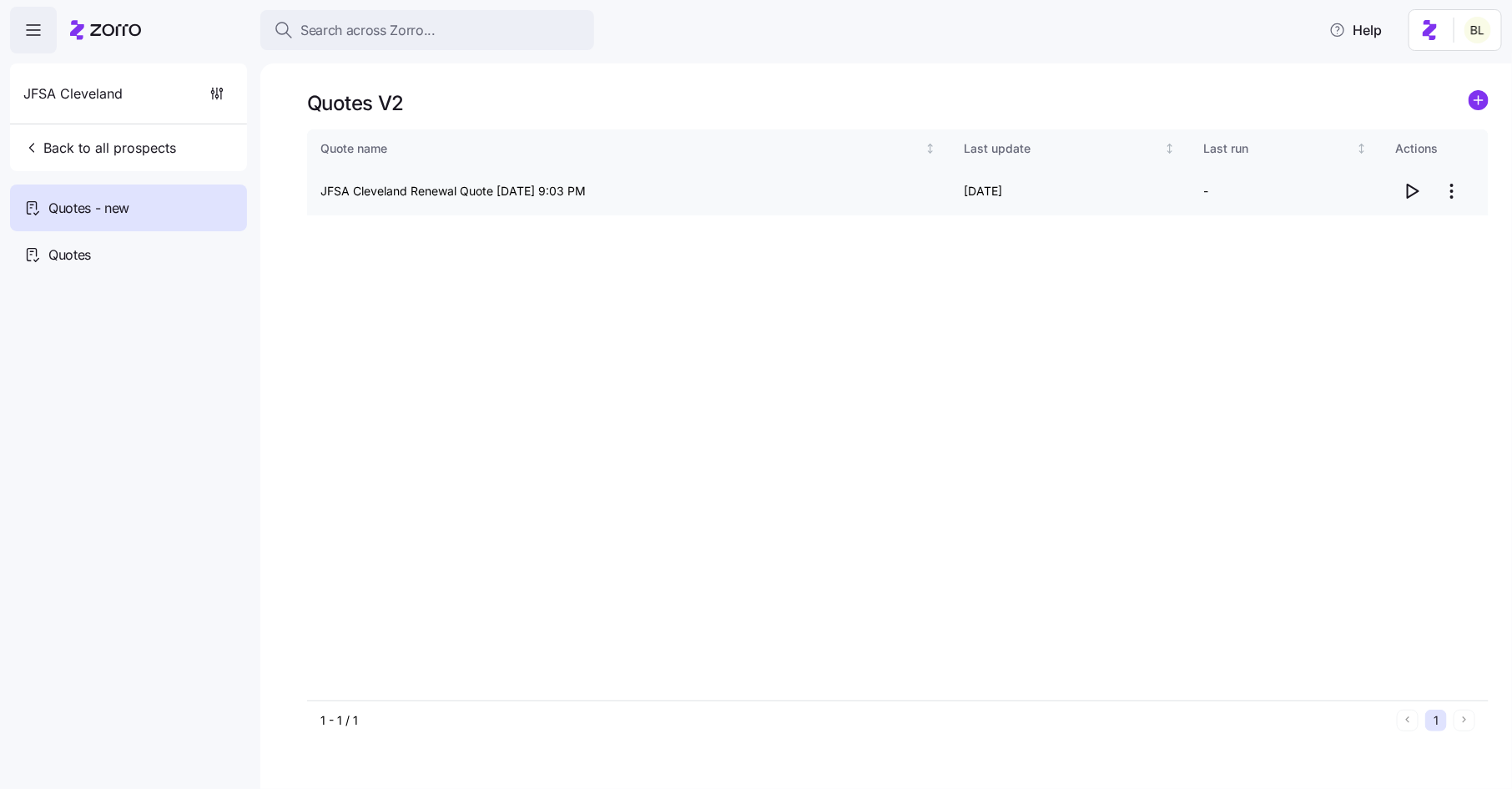
click at [1418, 191] on icon "button" at bounding box center [1412, 191] width 20 height 20
click at [82, 254] on span "Quotes" at bounding box center [70, 254] width 43 height 21
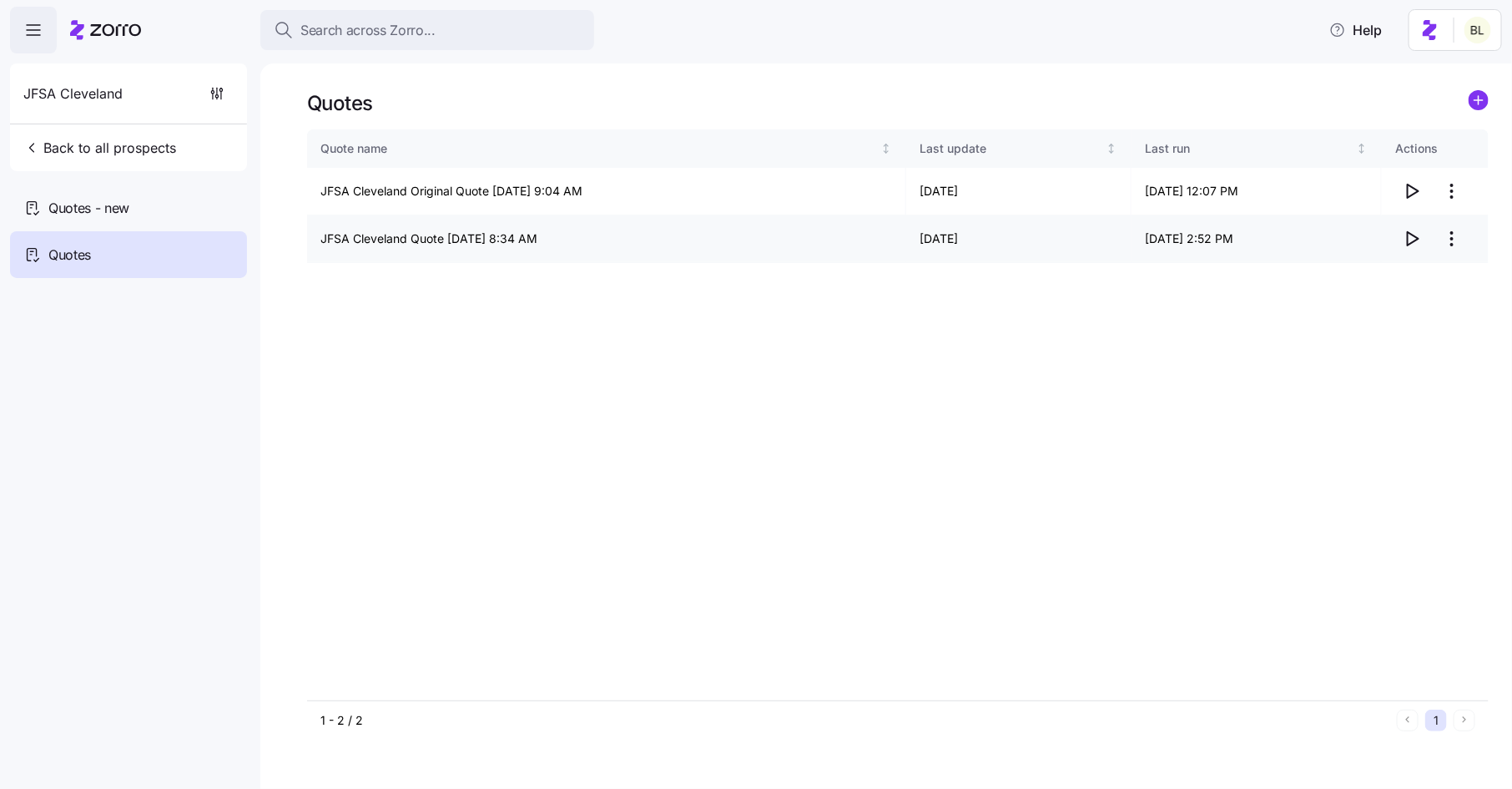
click at [1411, 234] on icon "button" at bounding box center [1412, 239] width 20 height 20
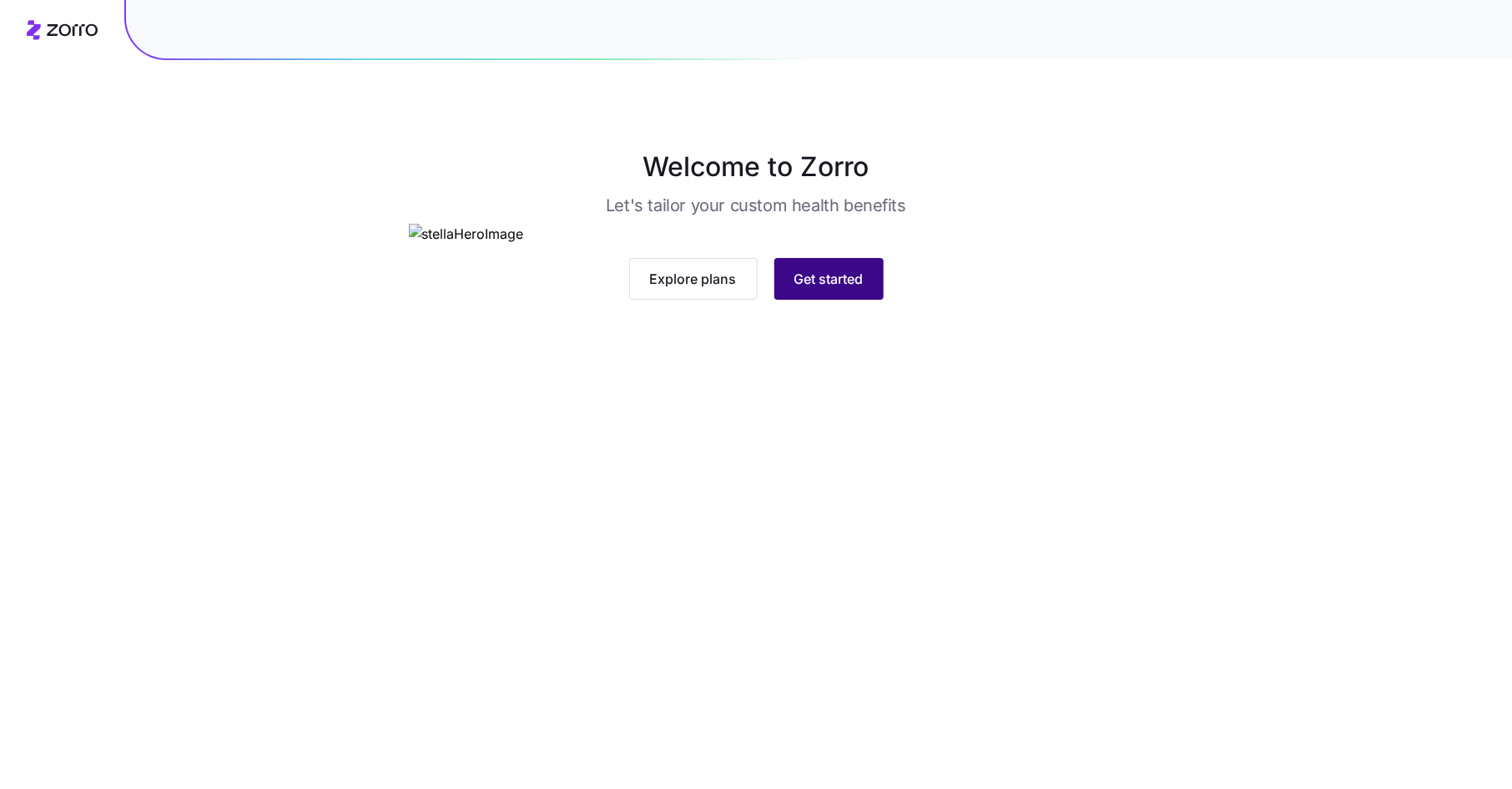
click at [814, 300] on button "Get started" at bounding box center [829, 278] width 110 height 42
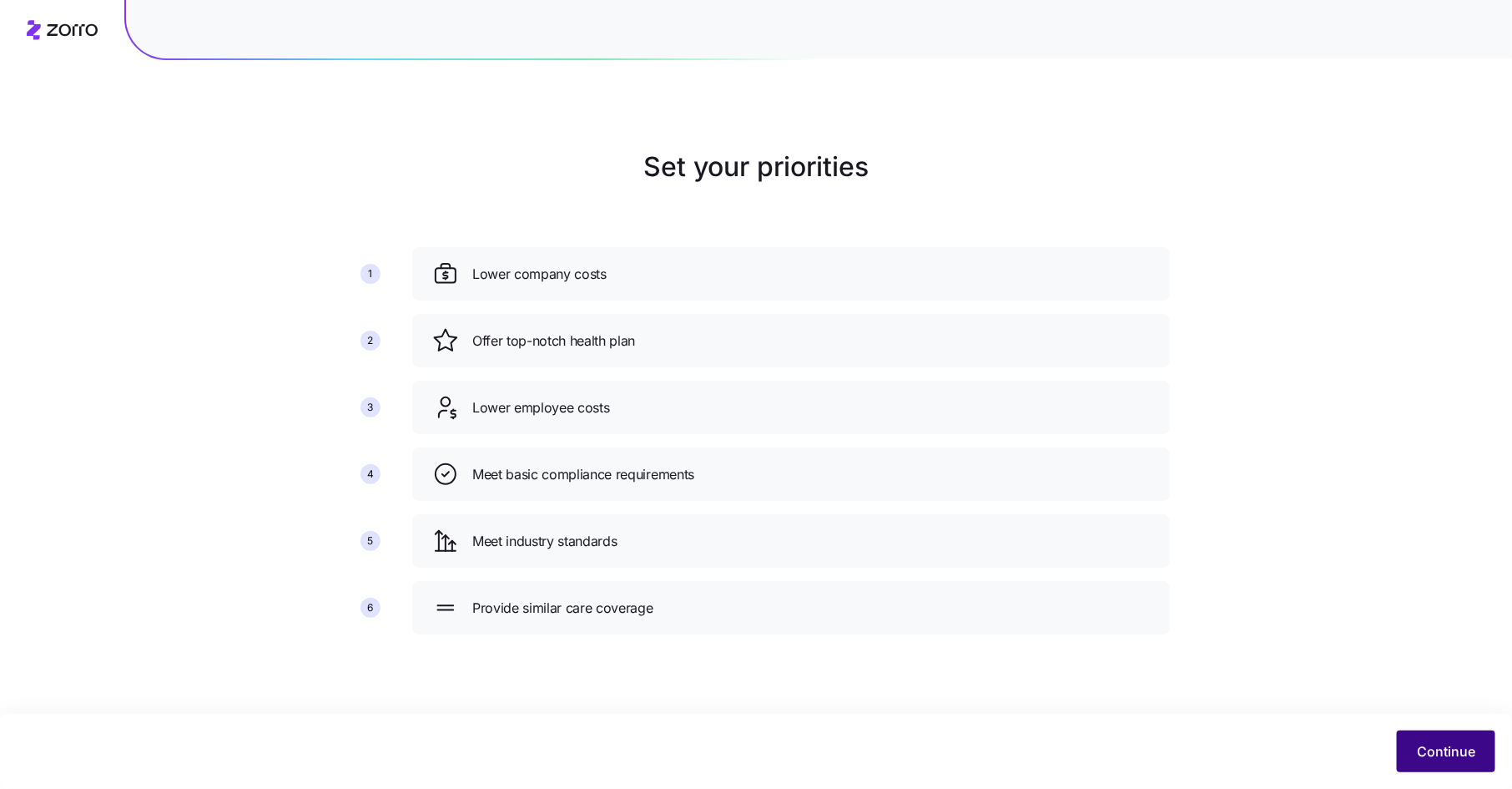
click at [1439, 757] on span "Continue" at bounding box center [1447, 751] width 59 height 20
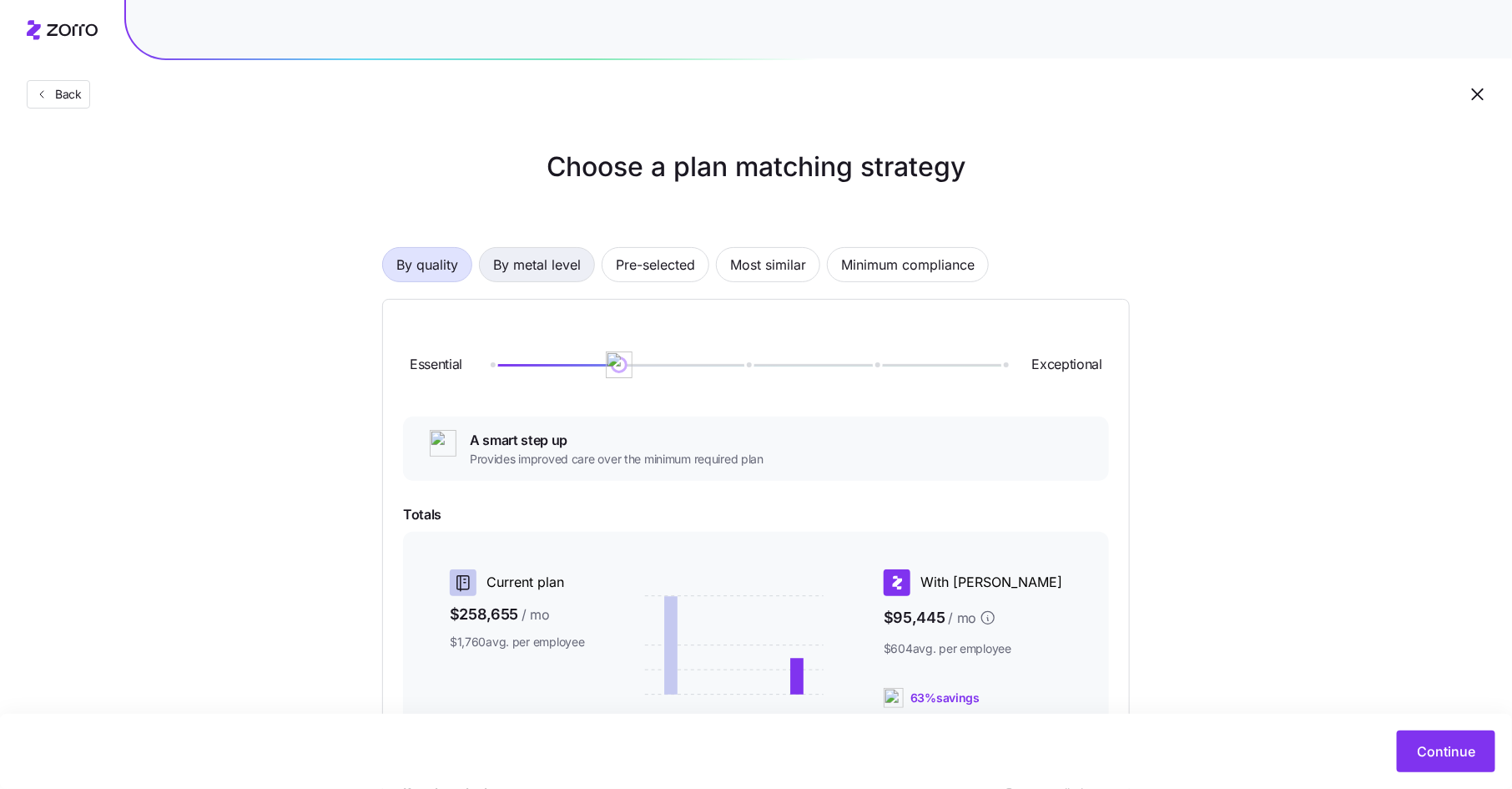
click at [547, 265] on span "By metal level" at bounding box center [537, 264] width 87 height 33
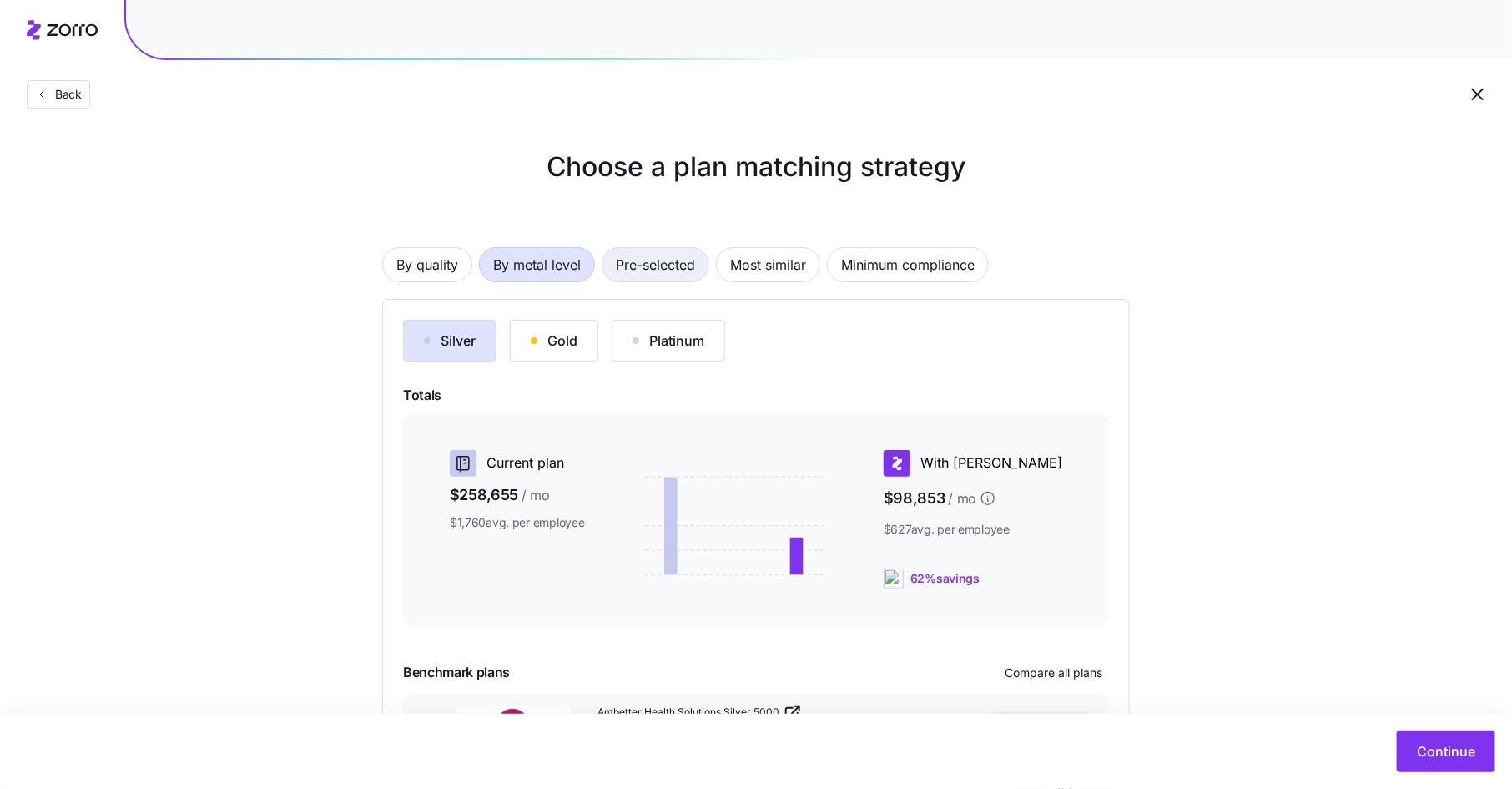
click at [653, 255] on span "Pre-selected" at bounding box center [655, 264] width 79 height 33
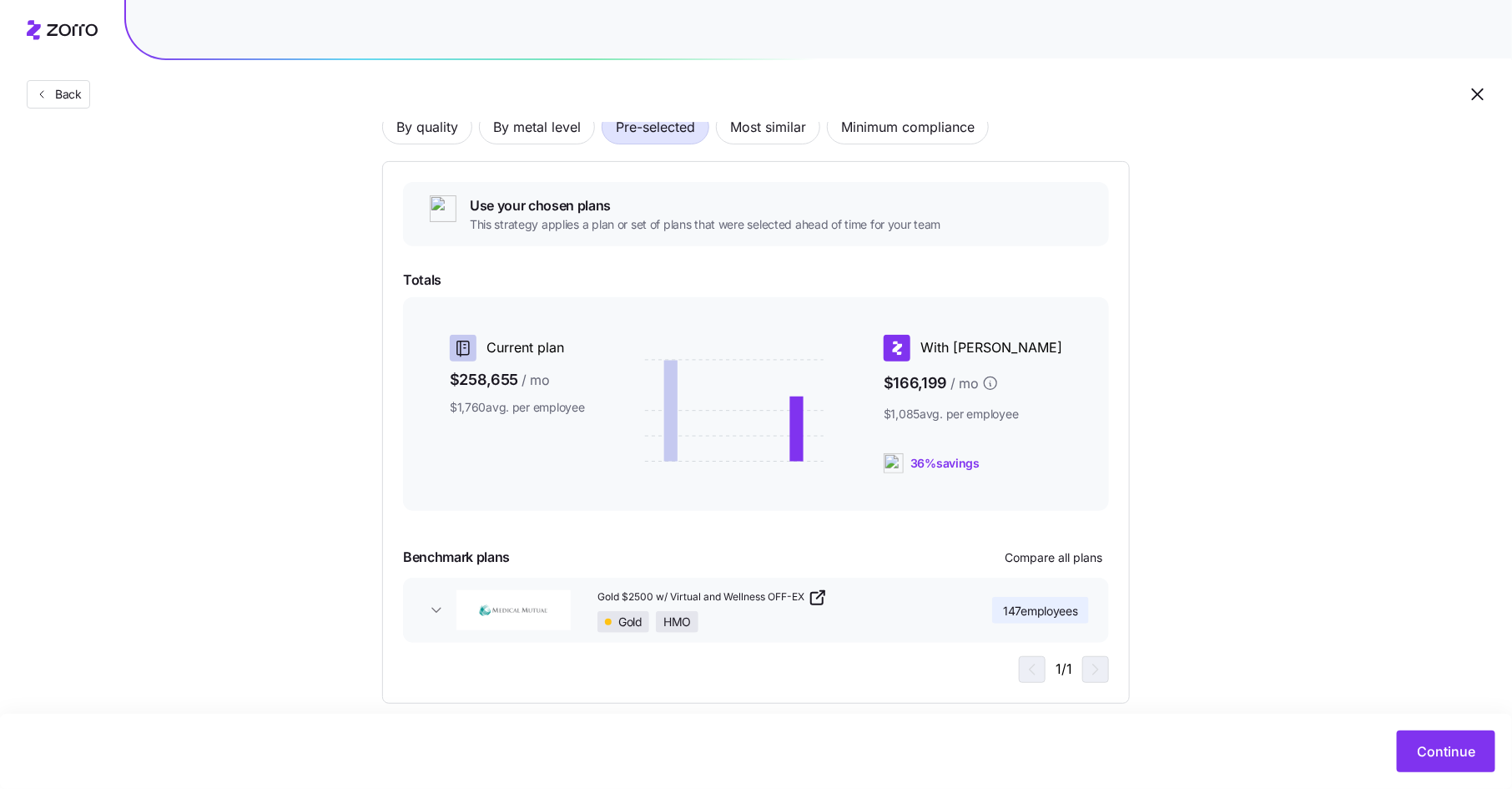
scroll to position [159, 0]
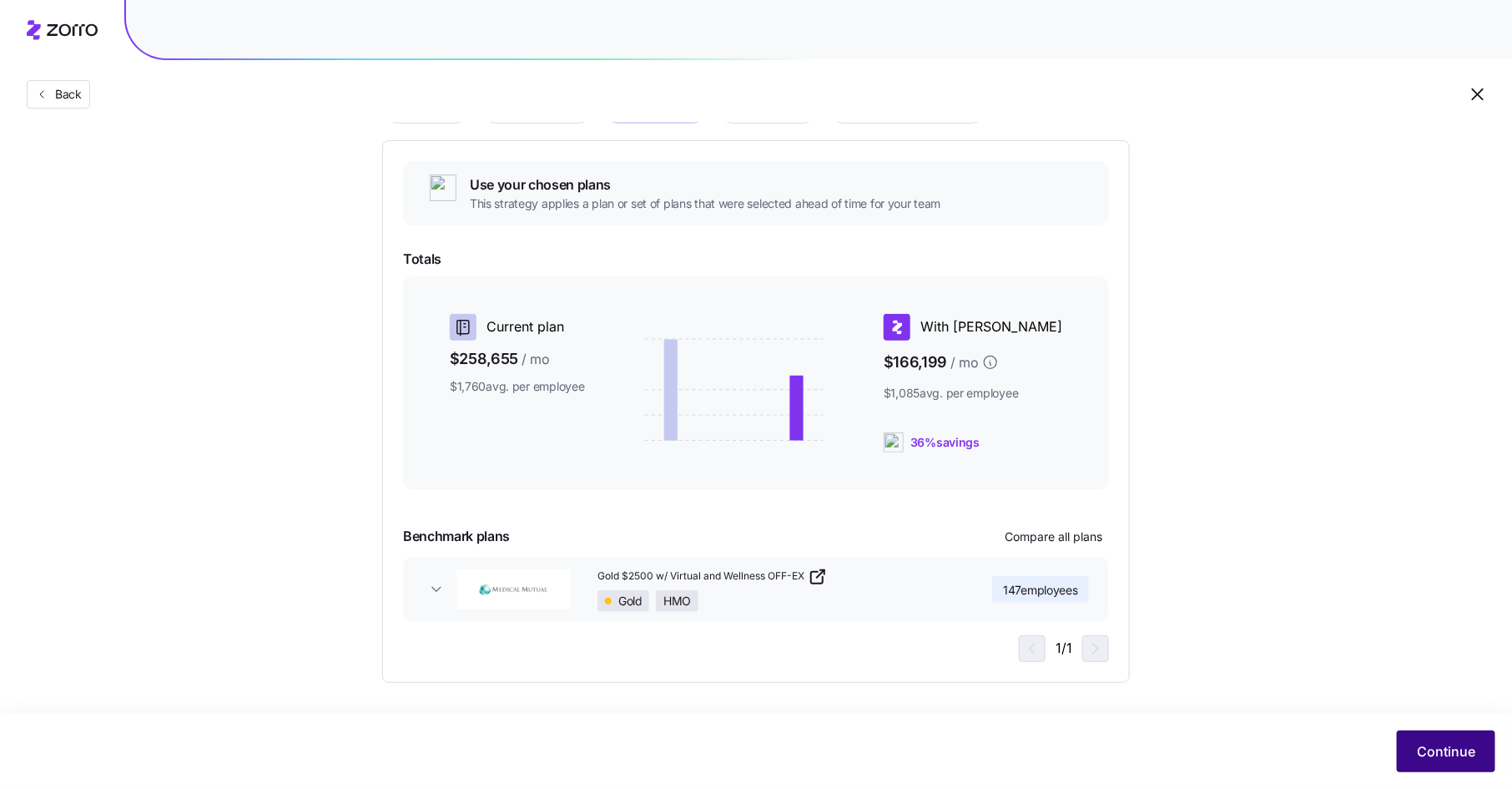
click at [1439, 747] on span "Continue" at bounding box center [1447, 751] width 59 height 20
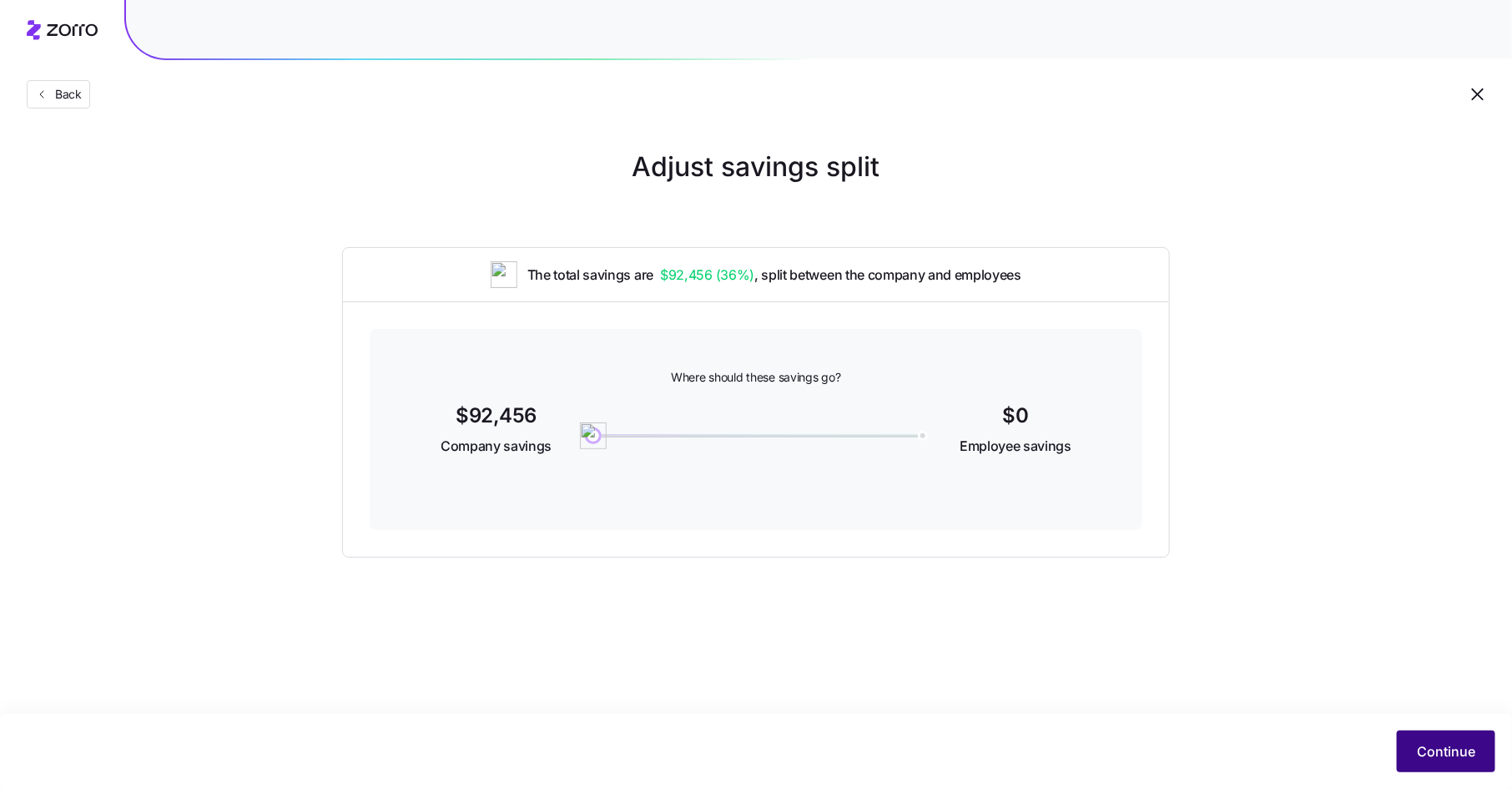
click at [1426, 752] on span "Continue" at bounding box center [1447, 751] width 59 height 20
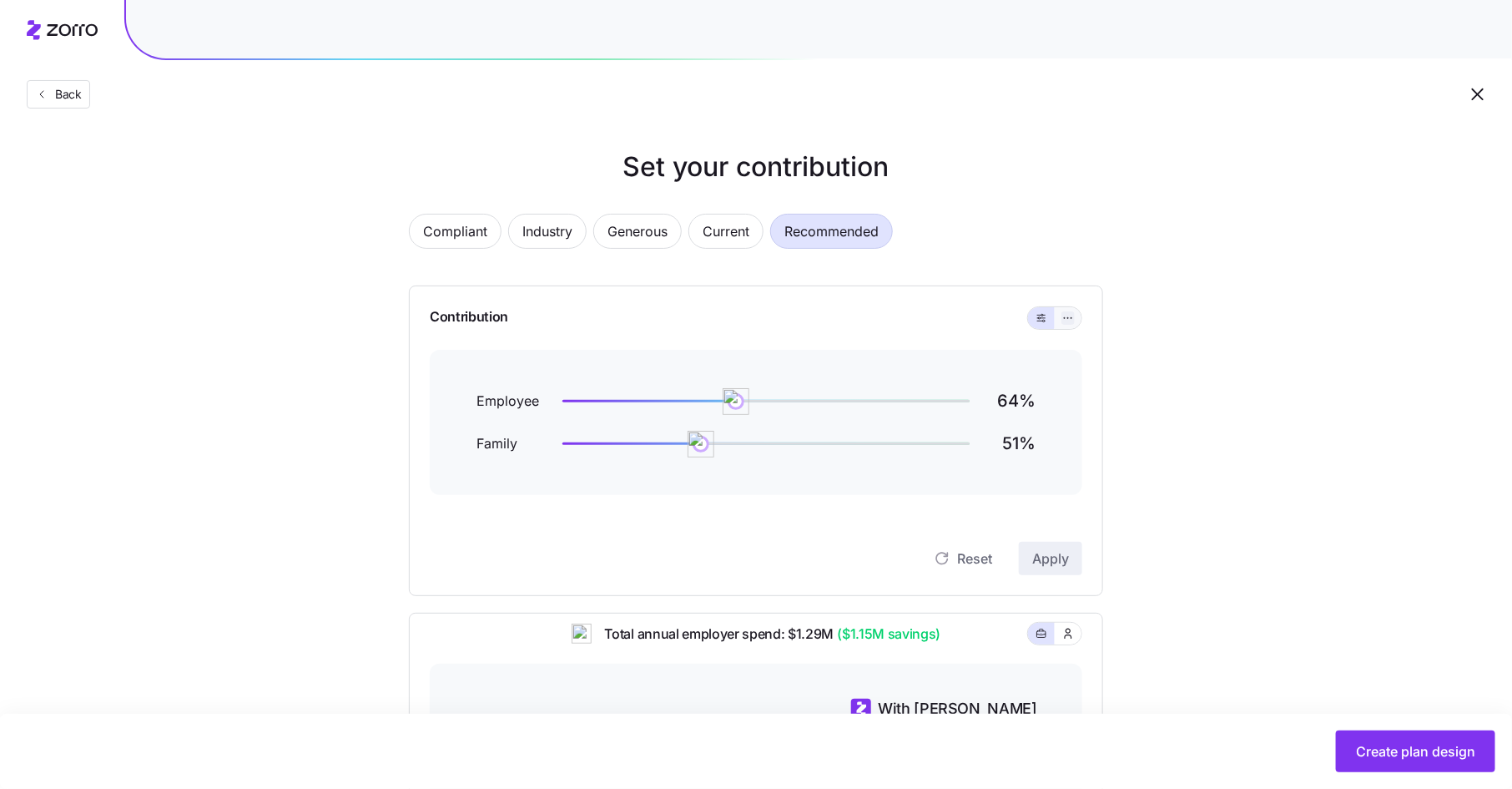
click at [1067, 321] on icon "button" at bounding box center [1068, 317] width 12 height 20
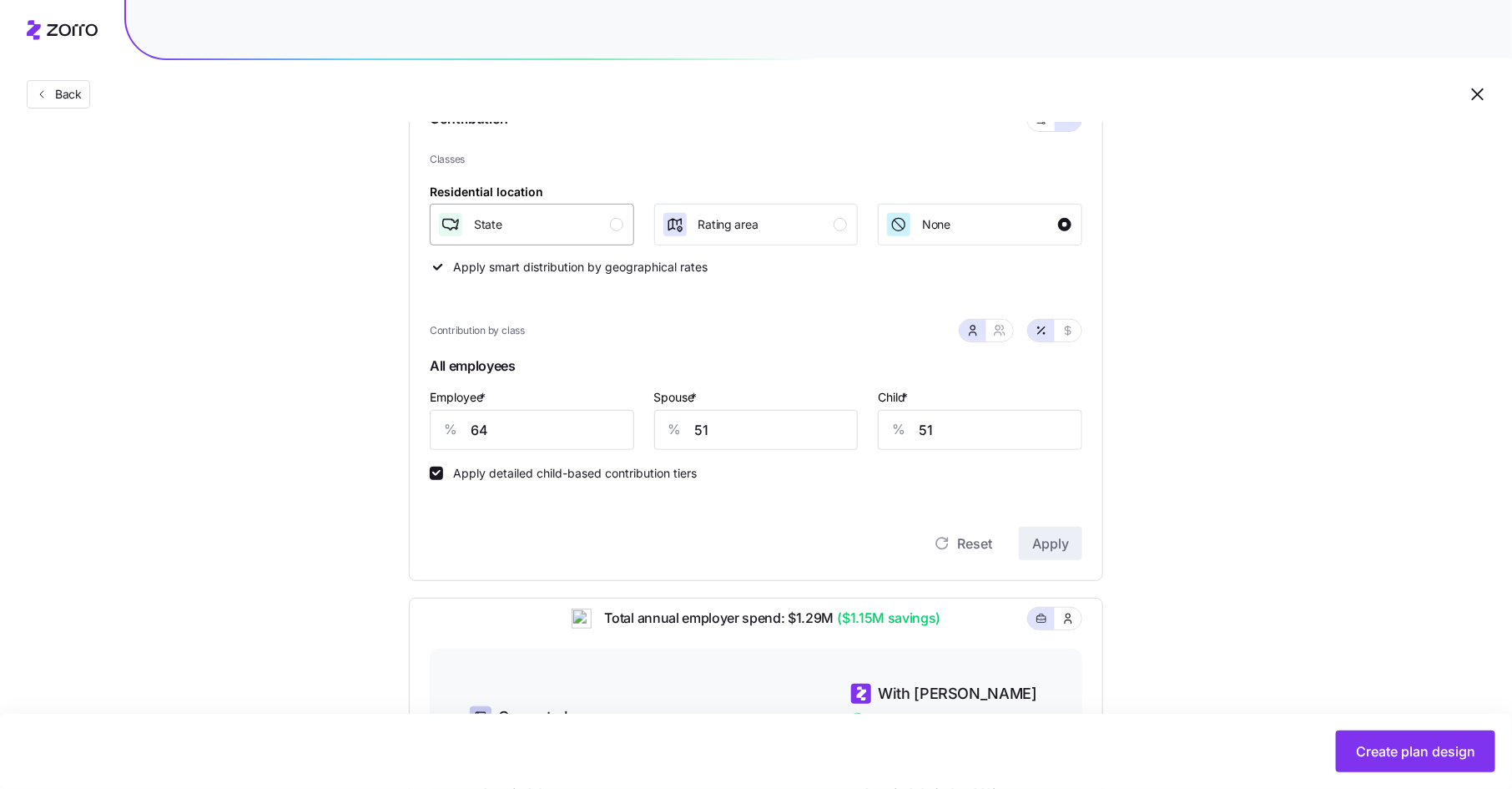
scroll to position [202, 0]
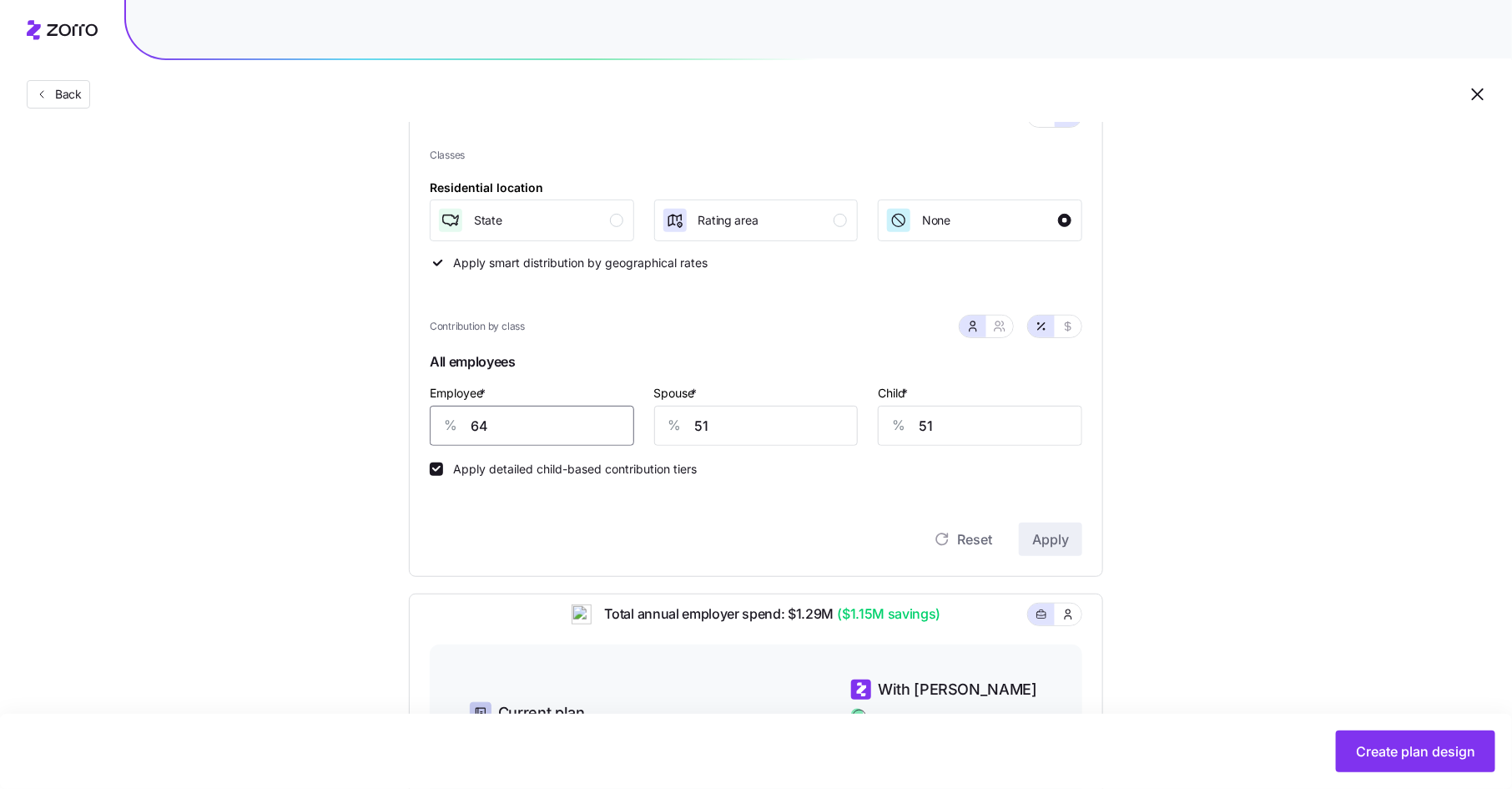
drag, startPoint x: 493, startPoint y: 429, endPoint x: 451, endPoint y: 429, distance: 42.0
click at [451, 429] on div "% 64" at bounding box center [531, 425] width 204 height 40
type input "75"
type input "65"
type input "70"
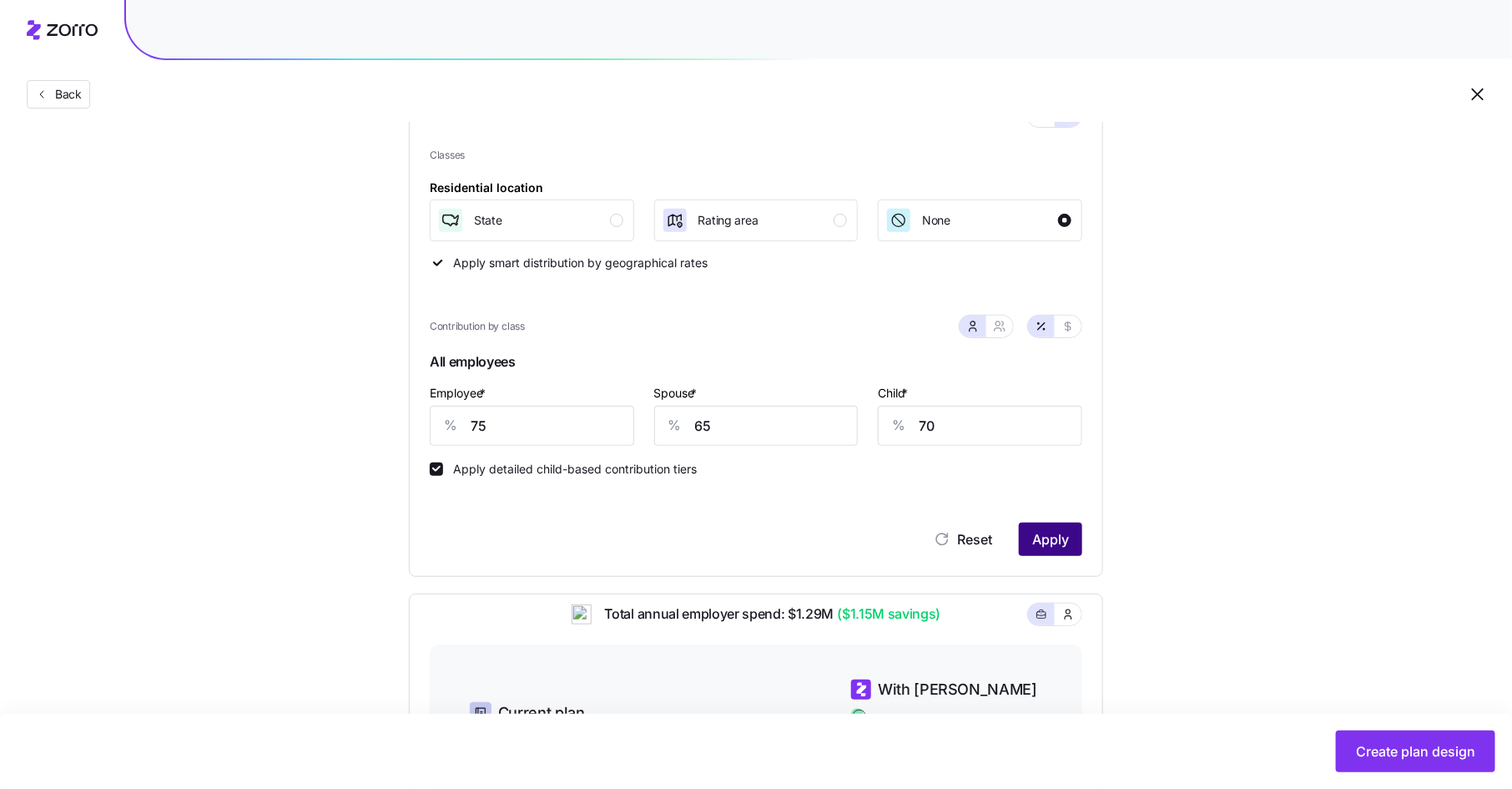
click at [1032, 531] on span "Apply" at bounding box center [1050, 539] width 37 height 20
click at [1073, 328] on icon "button" at bounding box center [1068, 326] width 13 height 13
type input "774"
type input "671"
type input "268"
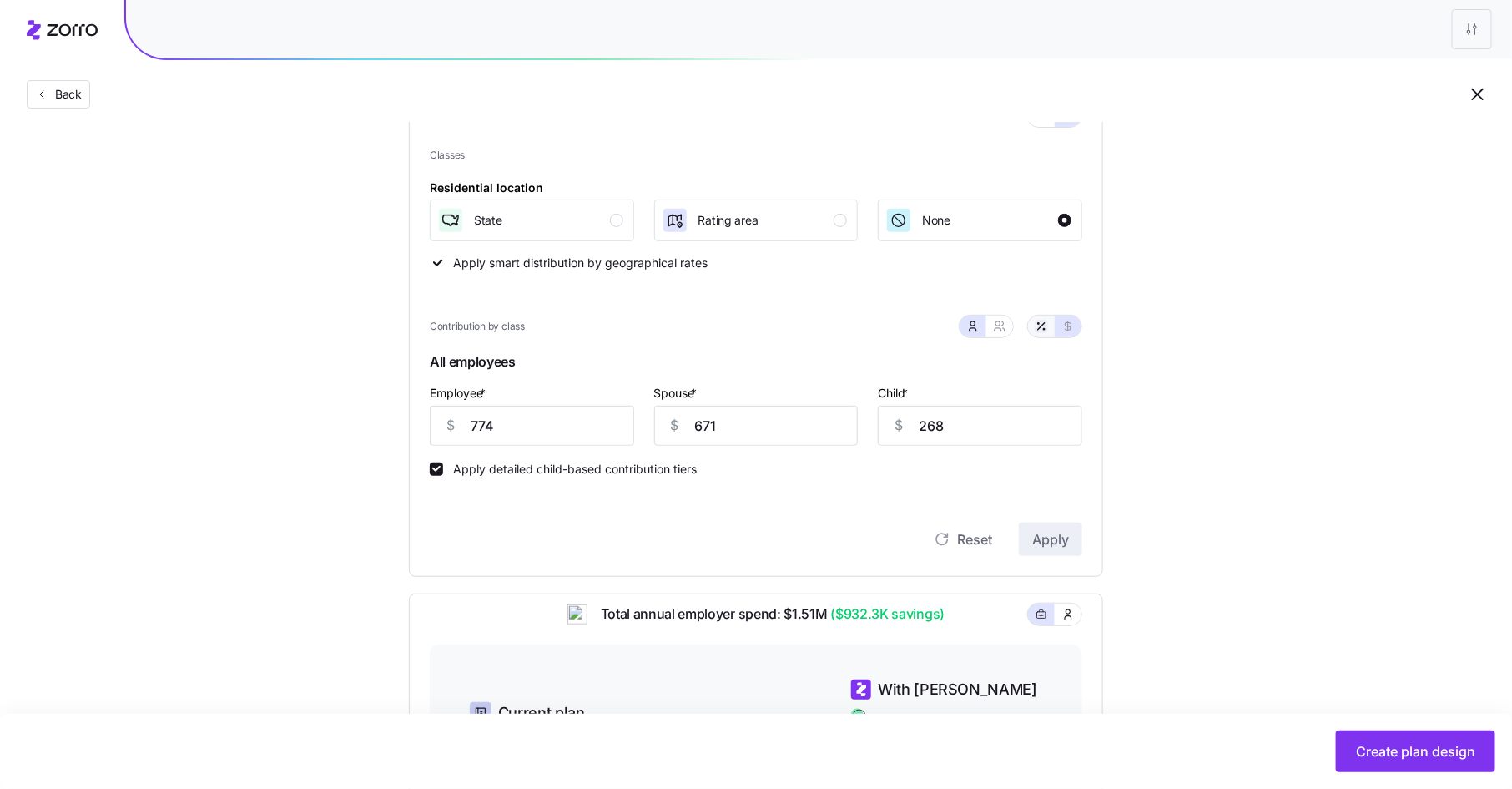
click at [1044, 327] on icon "button" at bounding box center [1041, 326] width 13 height 13
type input "75"
type input "65"
type input "70"
click at [1005, 325] on icon "button" at bounding box center [999, 326] width 13 height 13
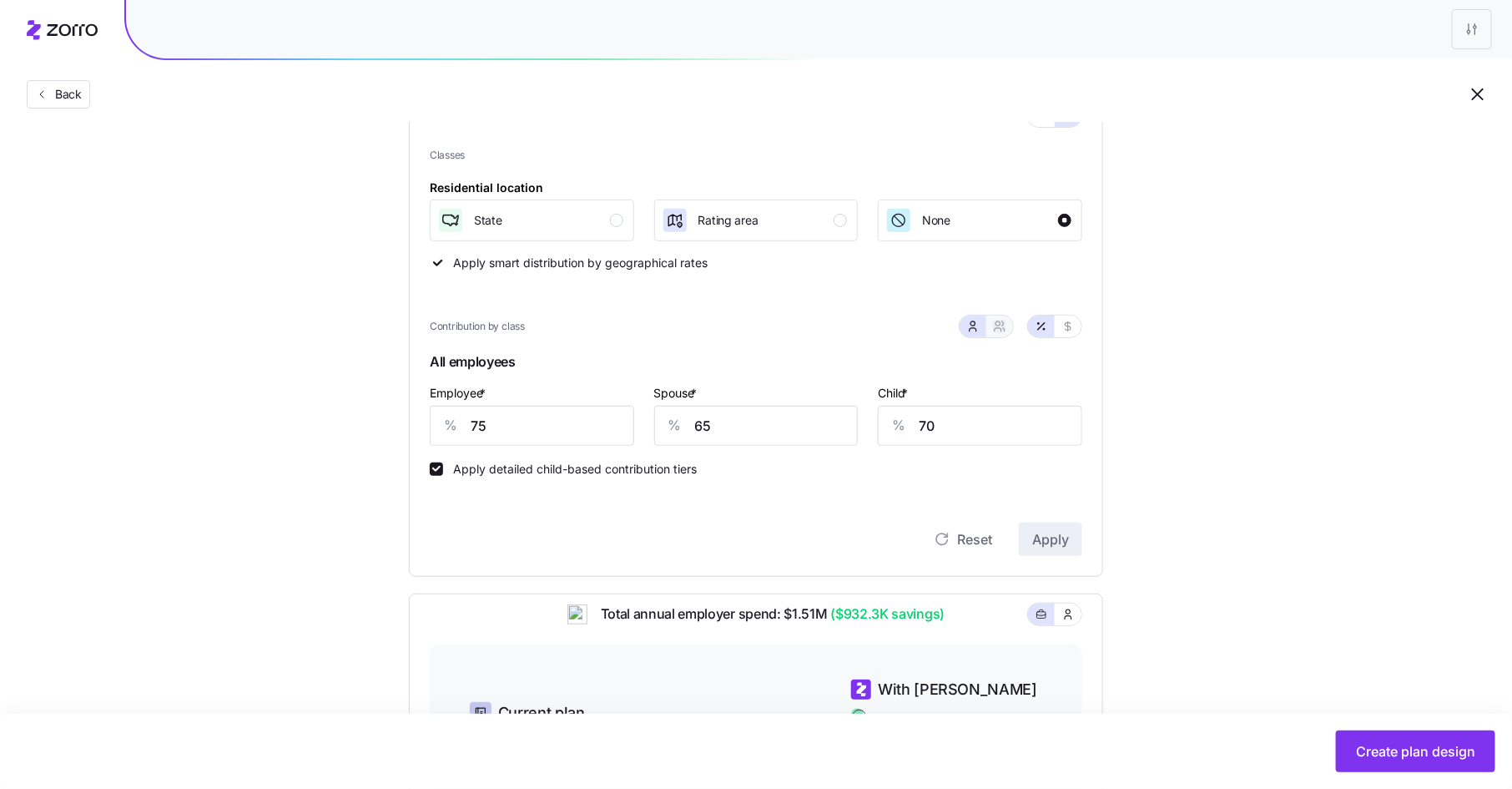
type input "70"
type input "73"
click at [647, 424] on input "70" at bounding box center [672, 425] width 149 height 40
type input "6"
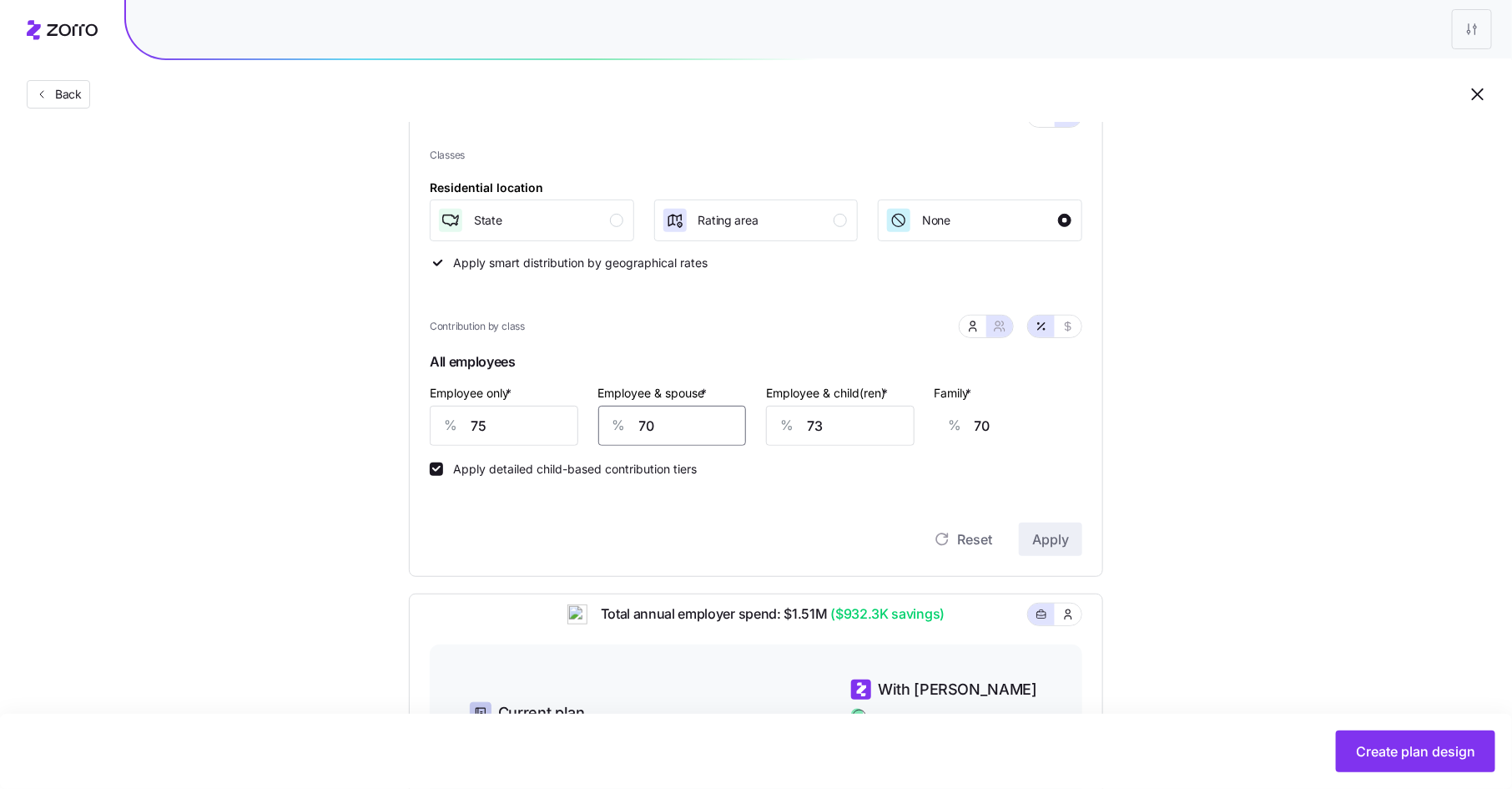
type input "21"
type input "65"
type input "66"
type input "65"
type input "7"
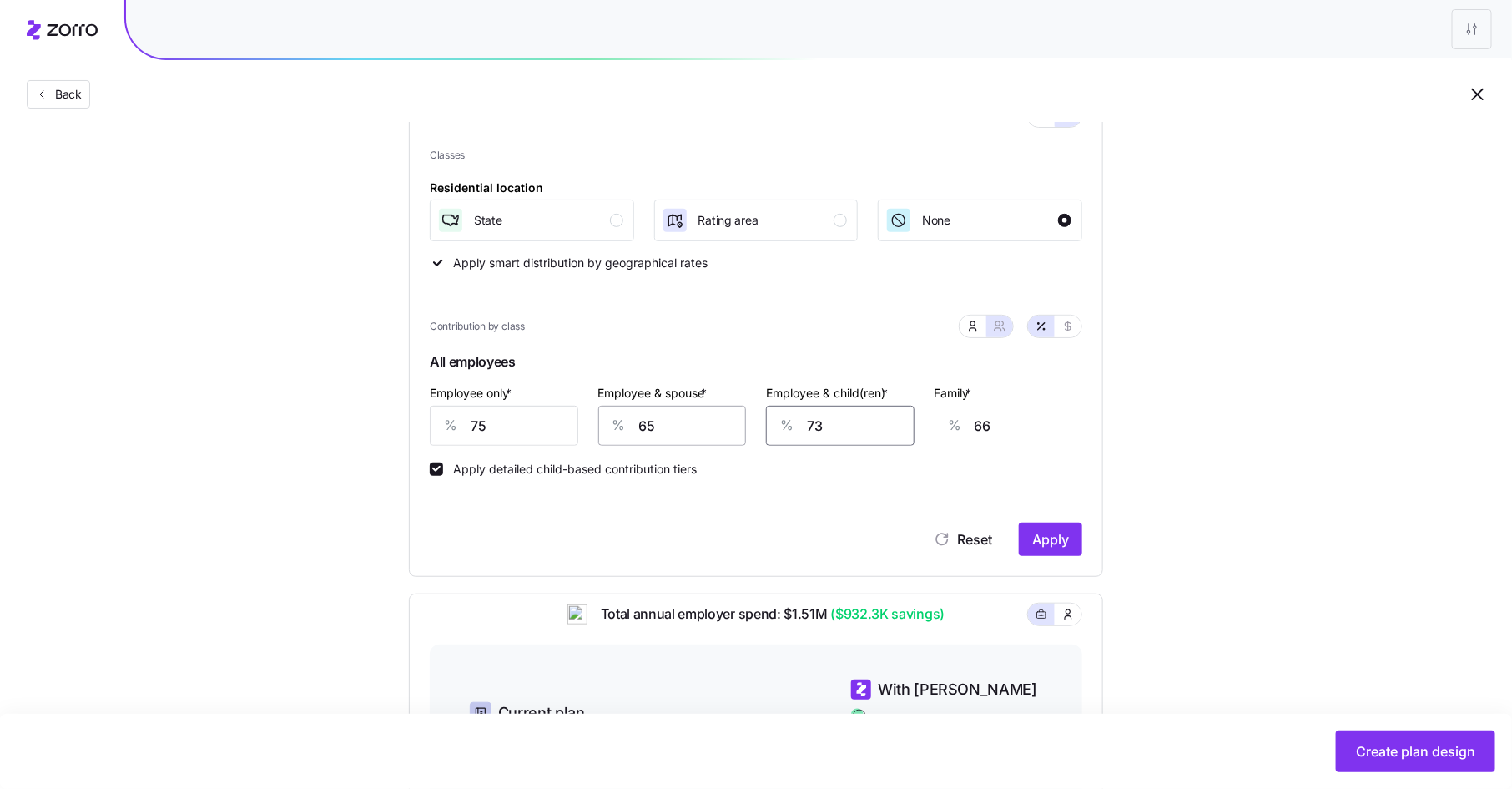
type input "26"
type input "70"
type input "64"
type input "70"
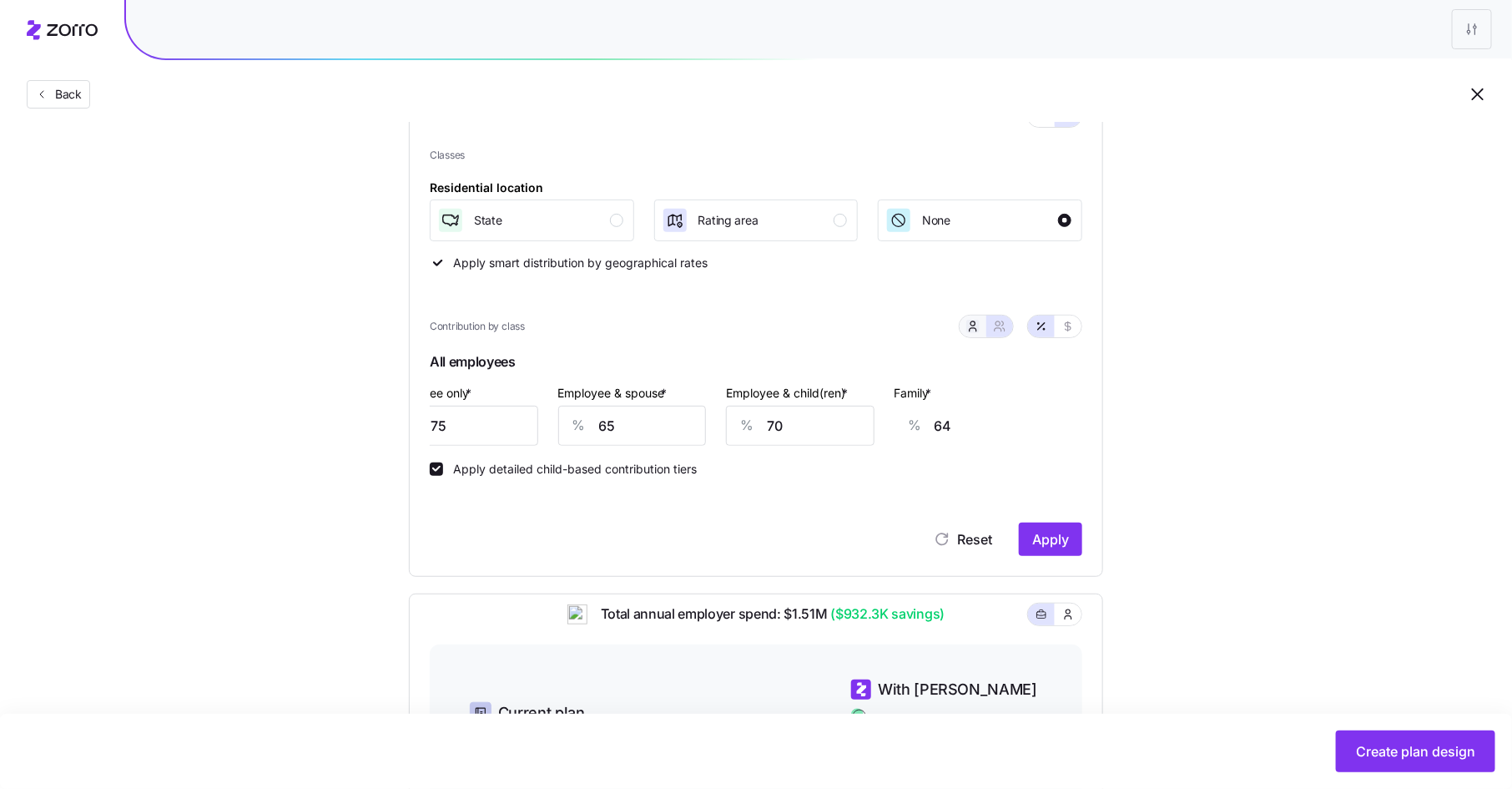
click at [974, 327] on icon "button" at bounding box center [973, 326] width 13 height 13
type input "55"
type input "62"
drag, startPoint x: 701, startPoint y: 425, endPoint x: 668, endPoint y: 425, distance: 33.0
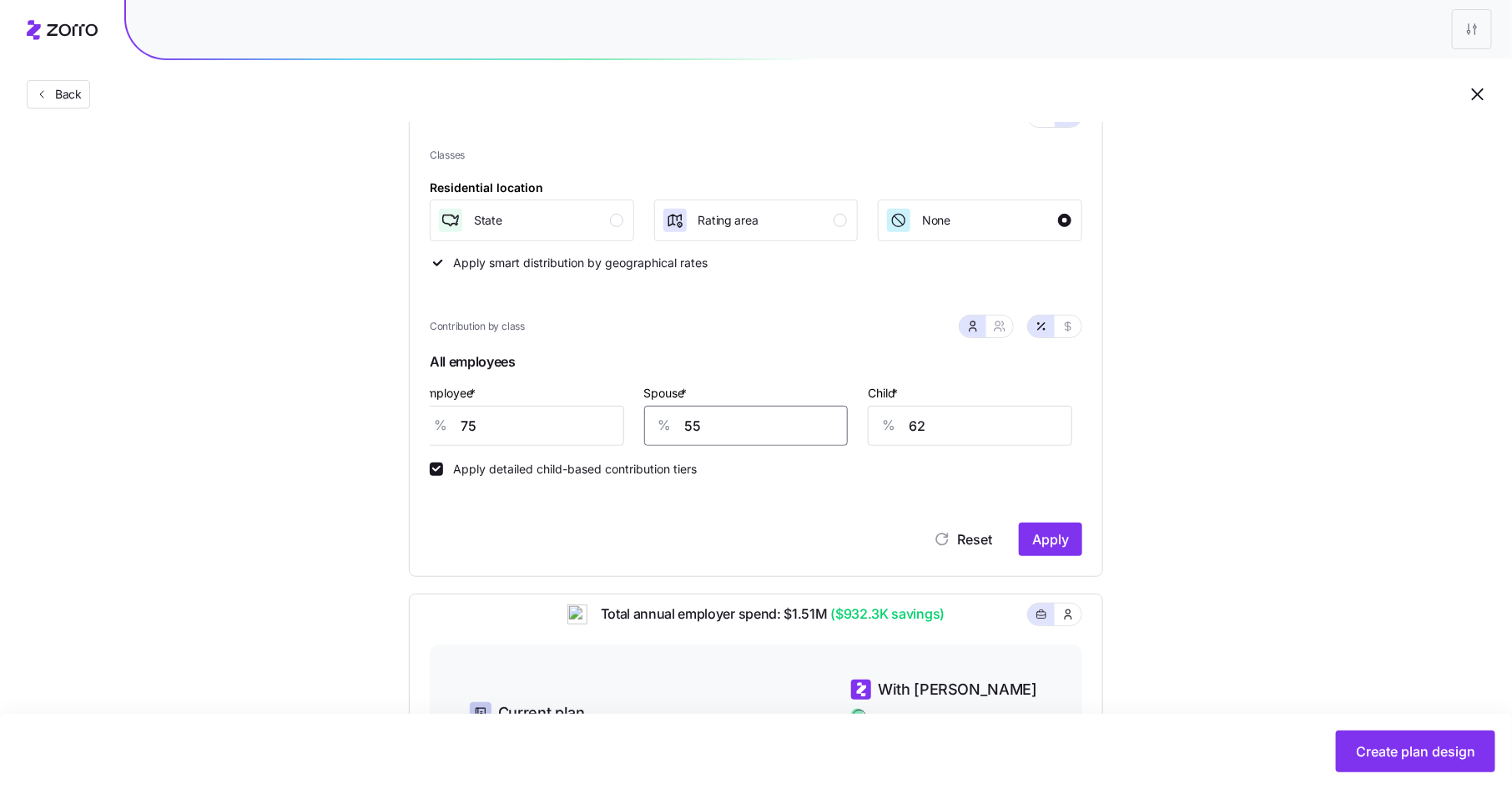
click at [668, 425] on div "% 55" at bounding box center [746, 425] width 204 height 40
type input "65"
type input "70"
click at [1366, 750] on span "Create plan design" at bounding box center [1416, 751] width 119 height 20
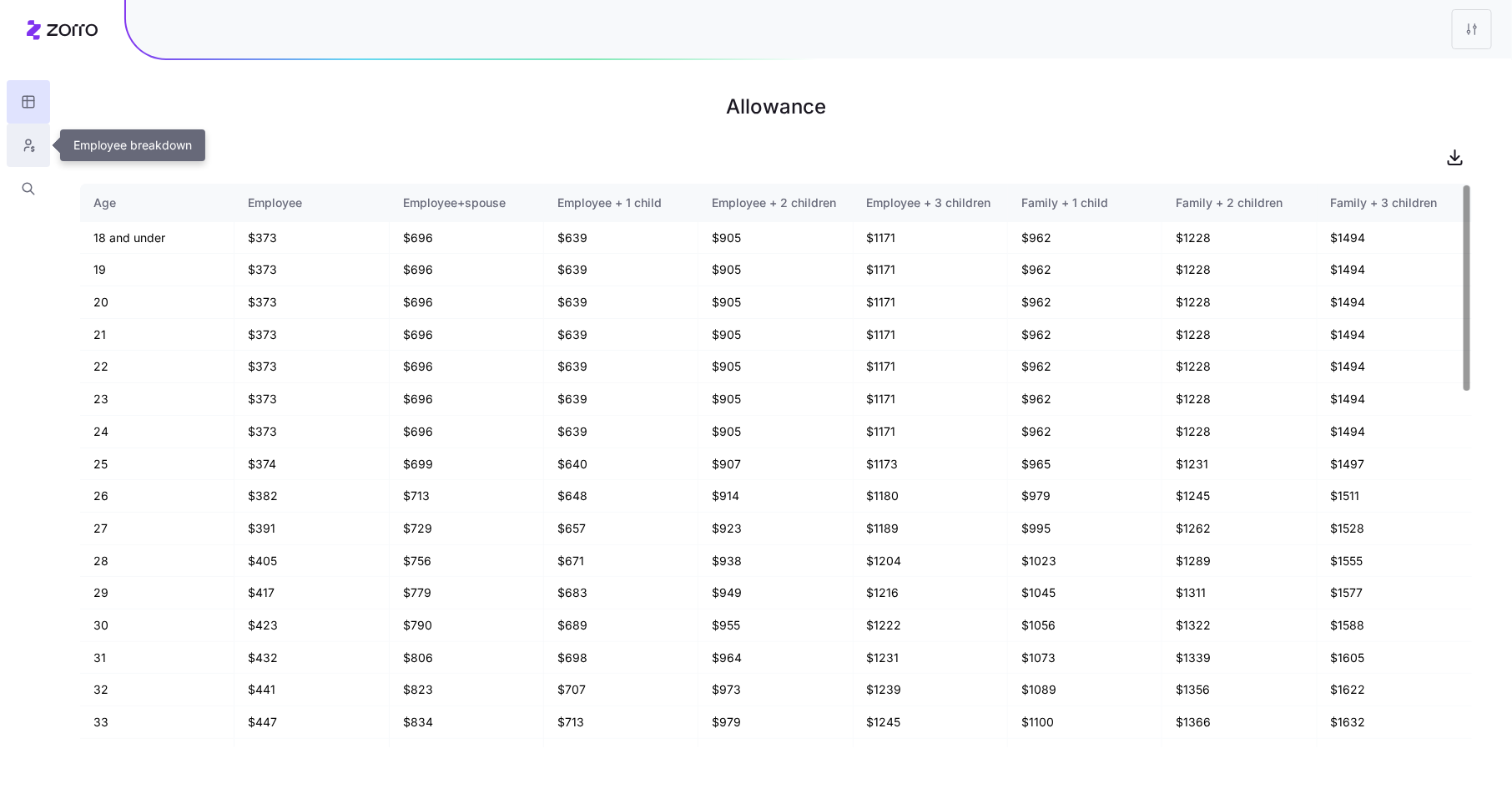
click at [34, 151] on icon "button" at bounding box center [33, 149] width 3 height 4
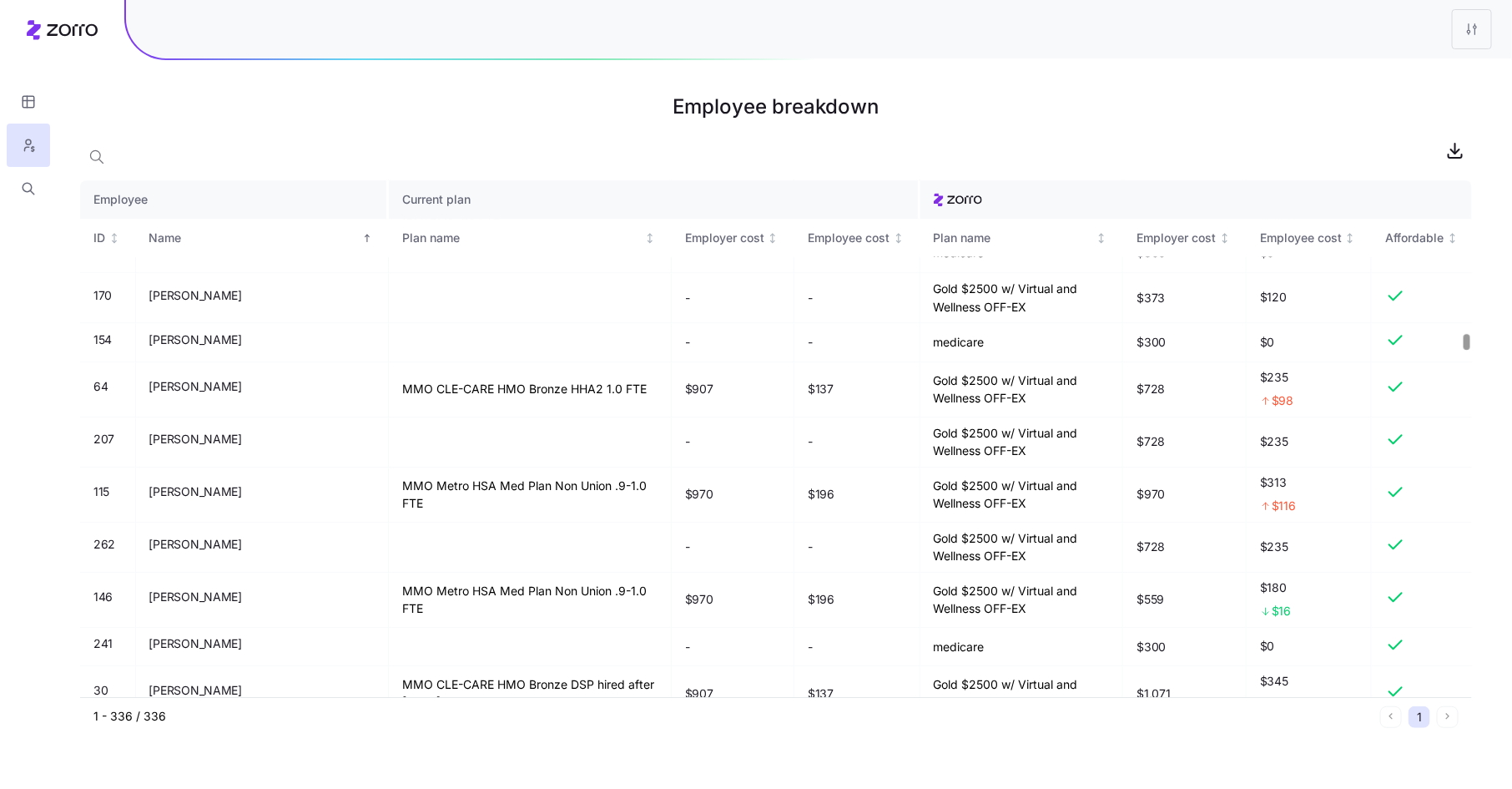
scroll to position [4923, 0]
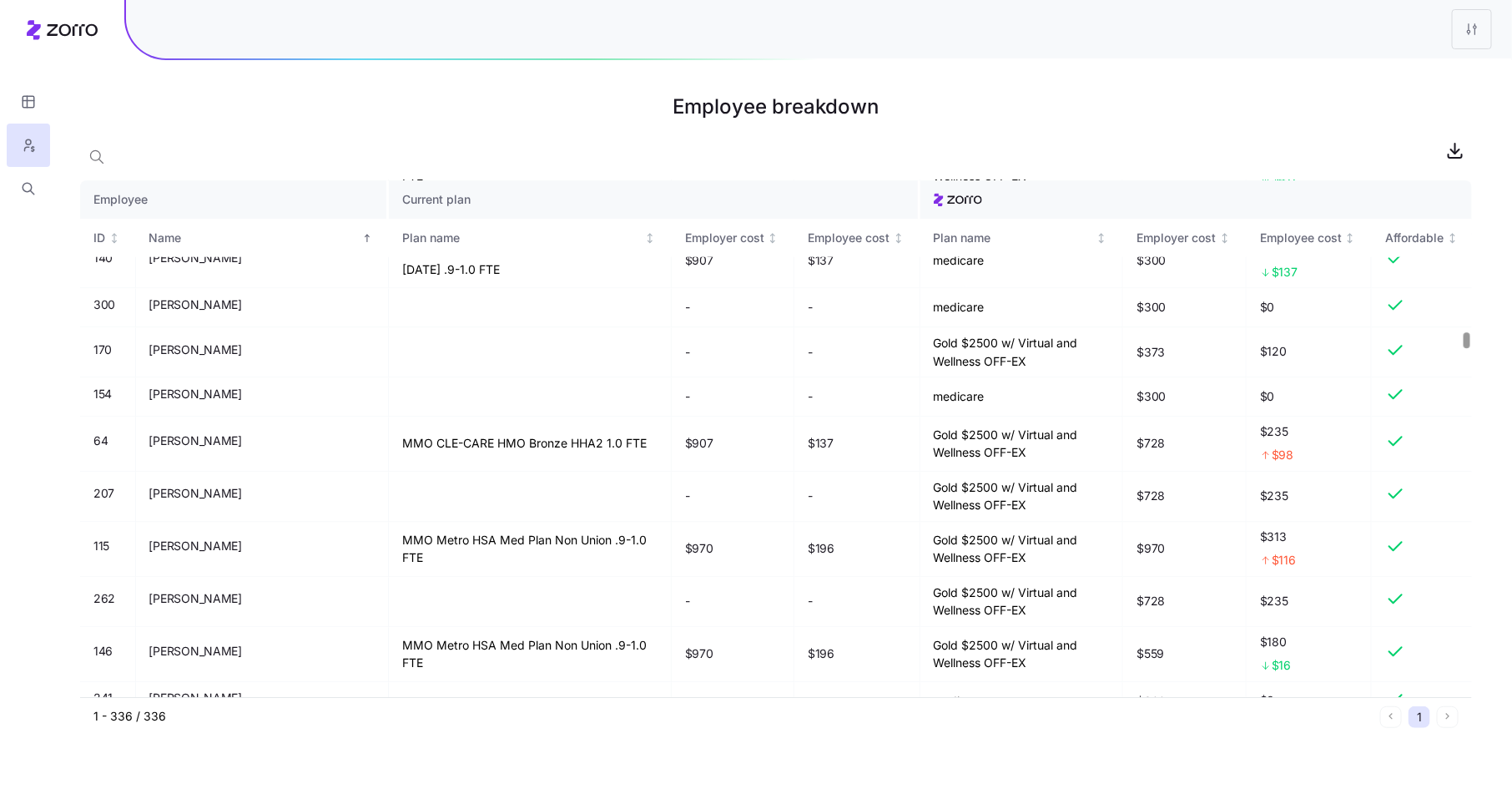
click at [1467, 340] on div at bounding box center [1467, 341] width 6 height 16
click at [32, 190] on icon "button" at bounding box center [28, 188] width 15 height 17
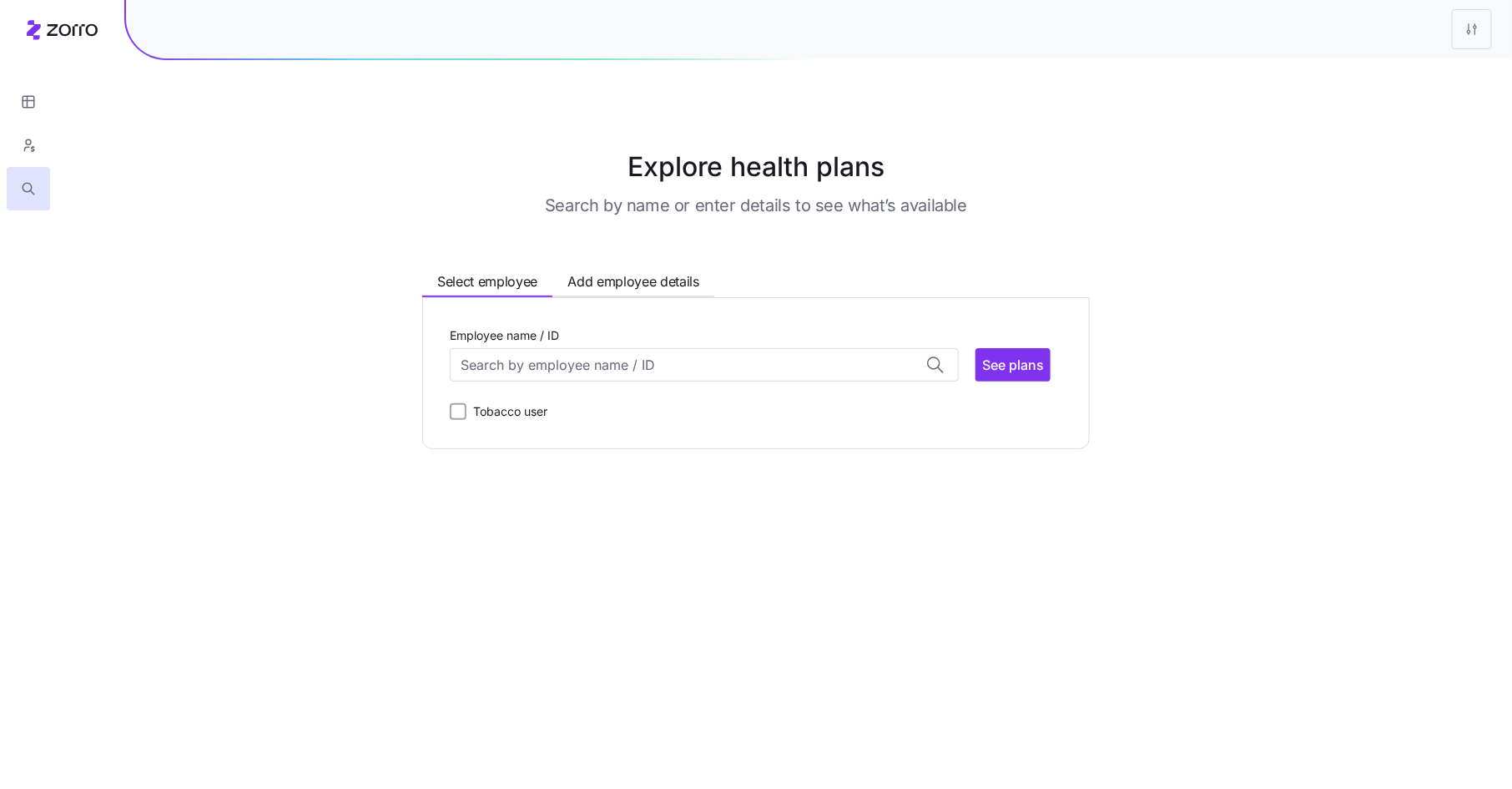
click at [515, 386] on div "Employee name / ID [PERSON_NAME] (61) ID: 28 | zip code: 44124 [PERSON_NAME] (2…" at bounding box center [756, 373] width 612 height 97
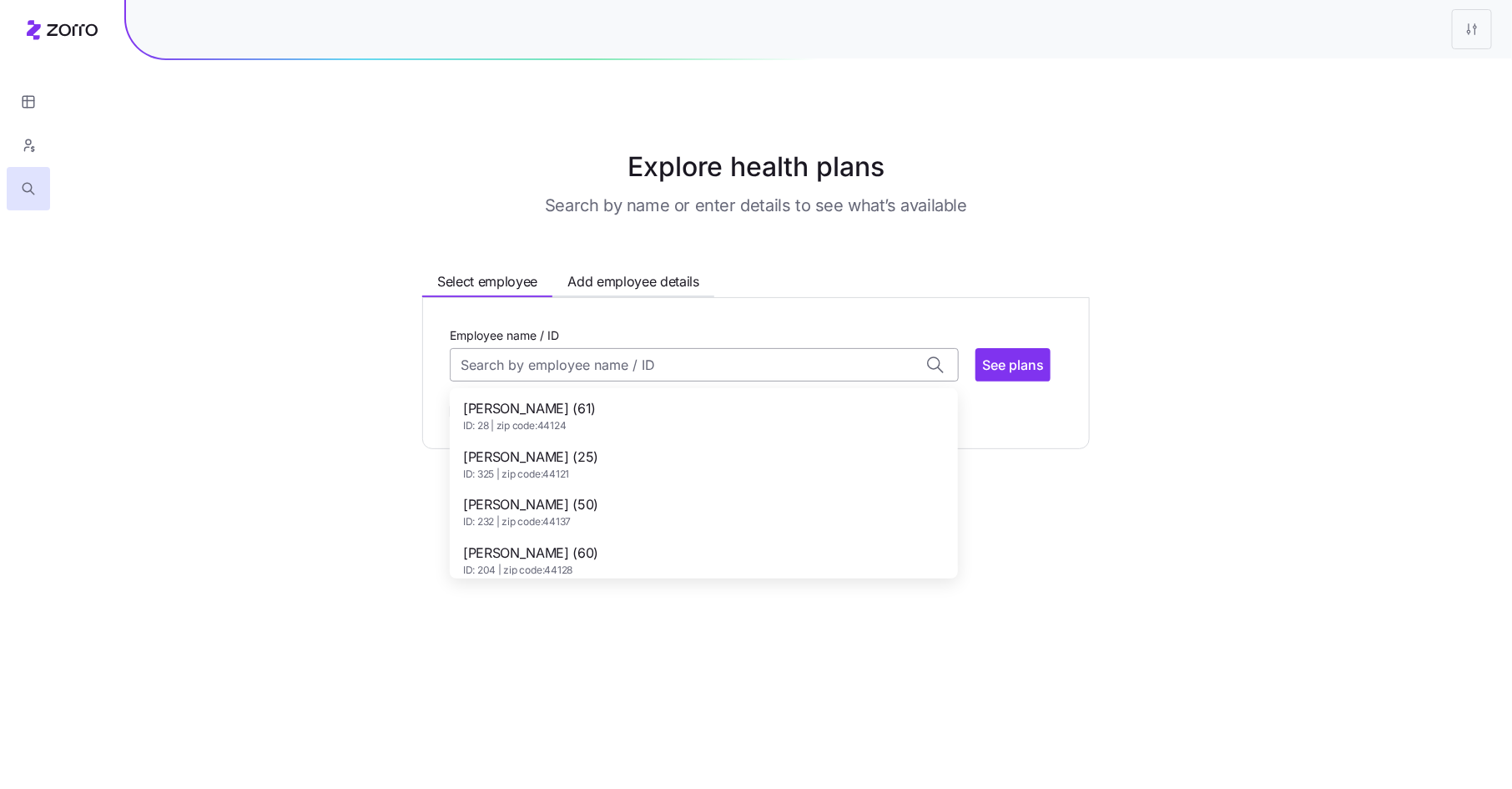
click at [512, 367] on input "Employee name / ID" at bounding box center [704, 364] width 509 height 33
click at [528, 399] on span "[PERSON_NAME] (52)" at bounding box center [531, 408] width 136 height 21
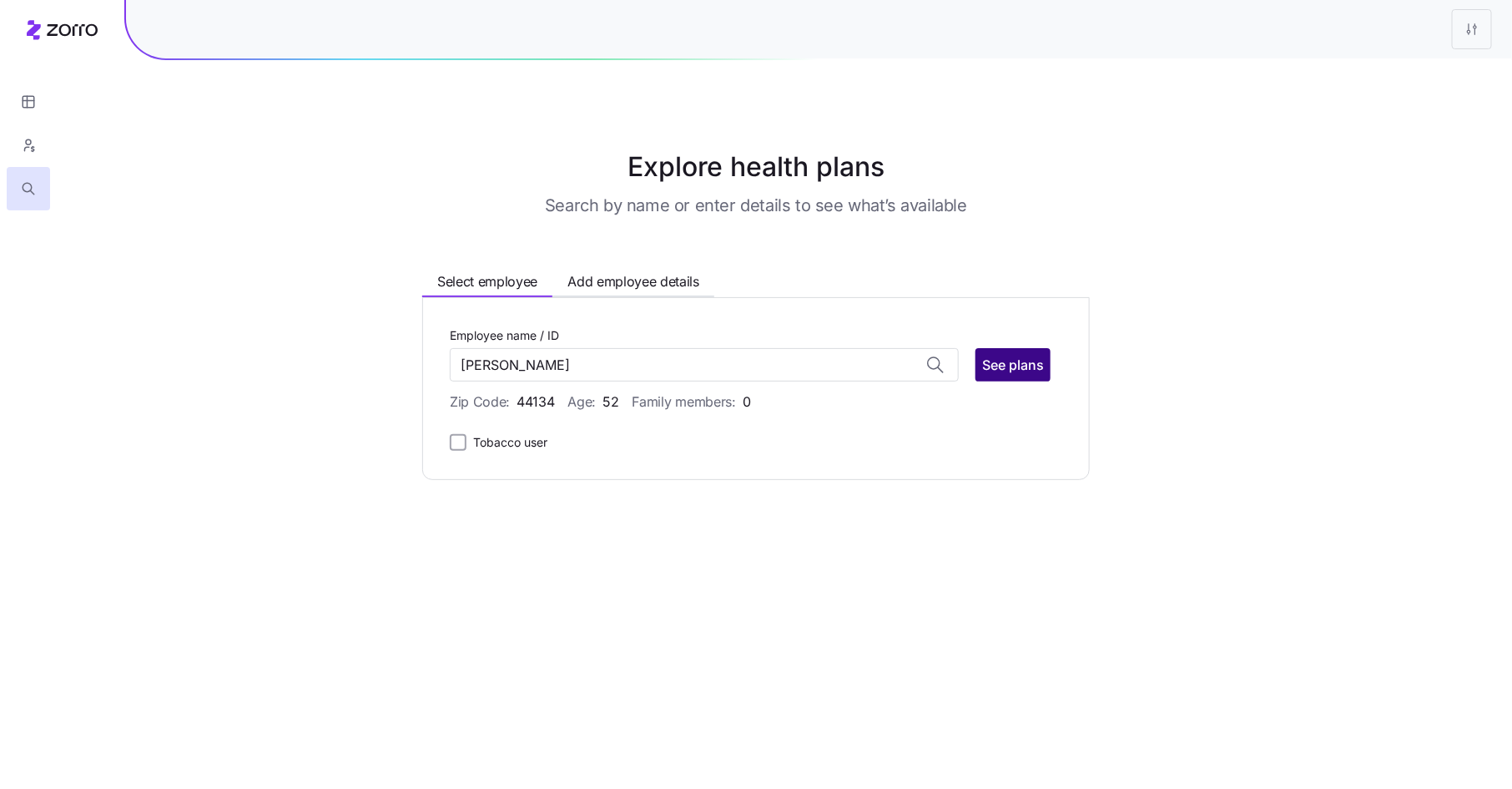
click at [1016, 357] on span "See plans" at bounding box center [1013, 365] width 62 height 20
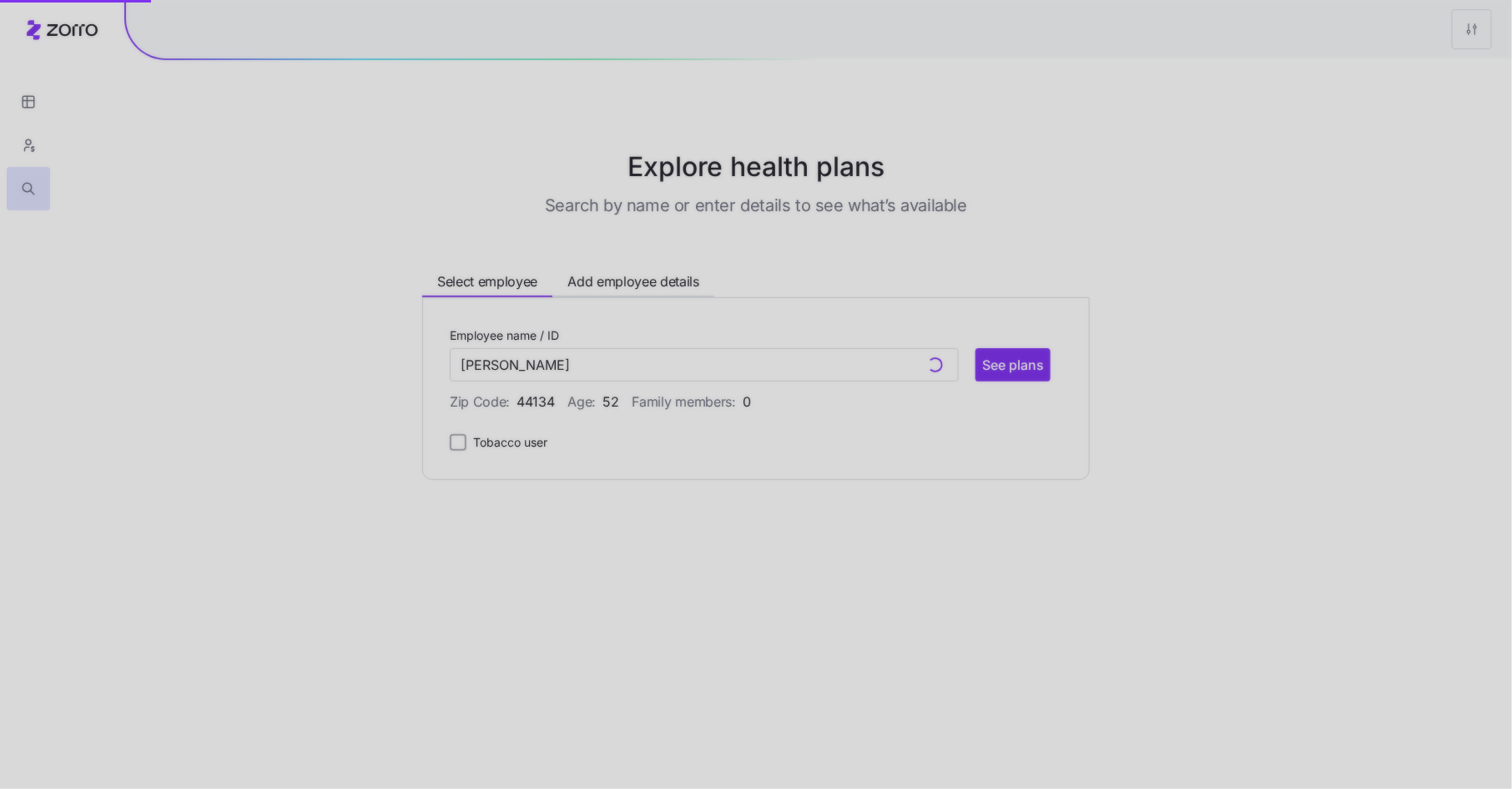
type input "[PERSON_NAME] (ID: 207)"
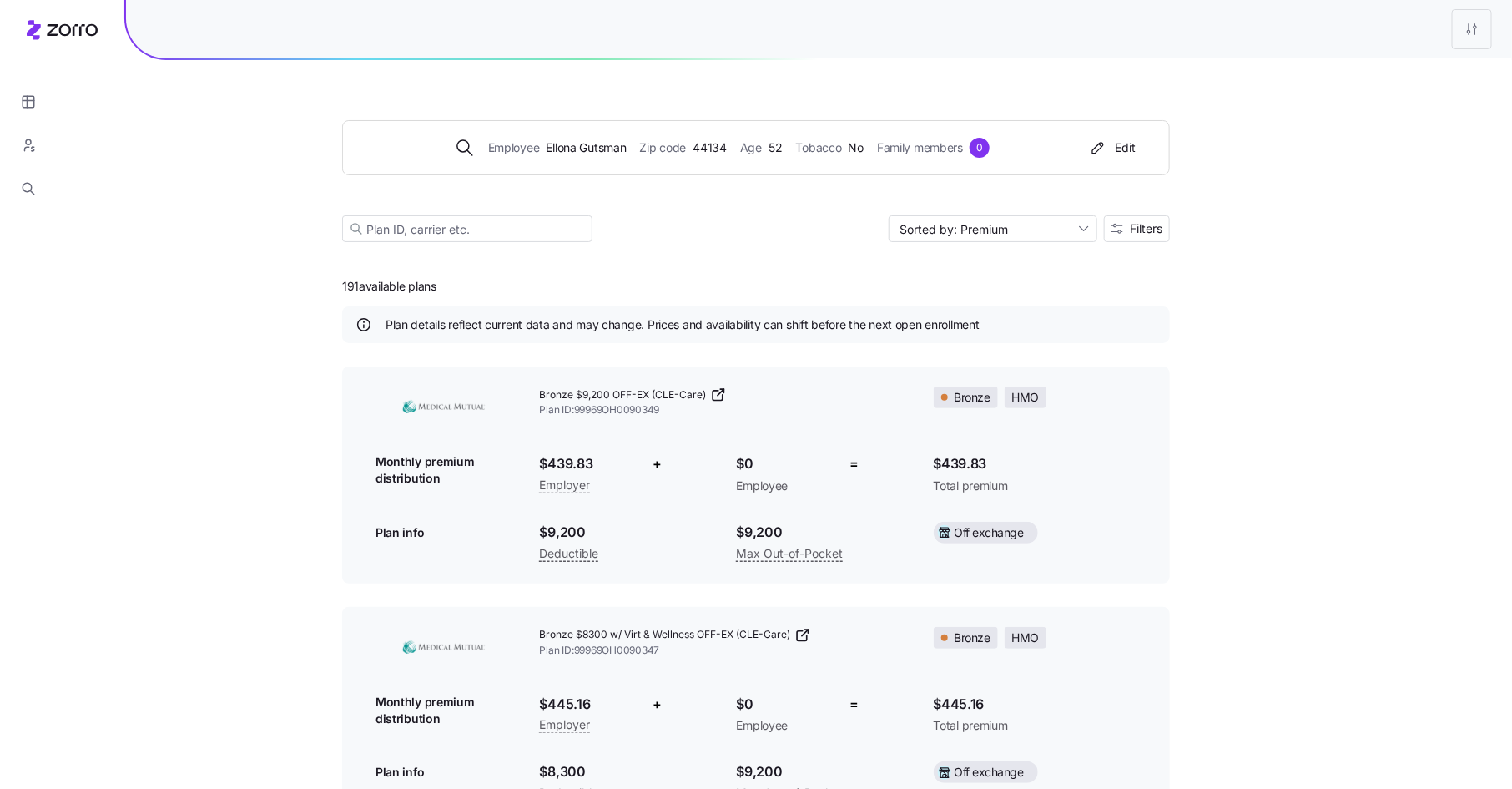
scroll to position [5, 0]
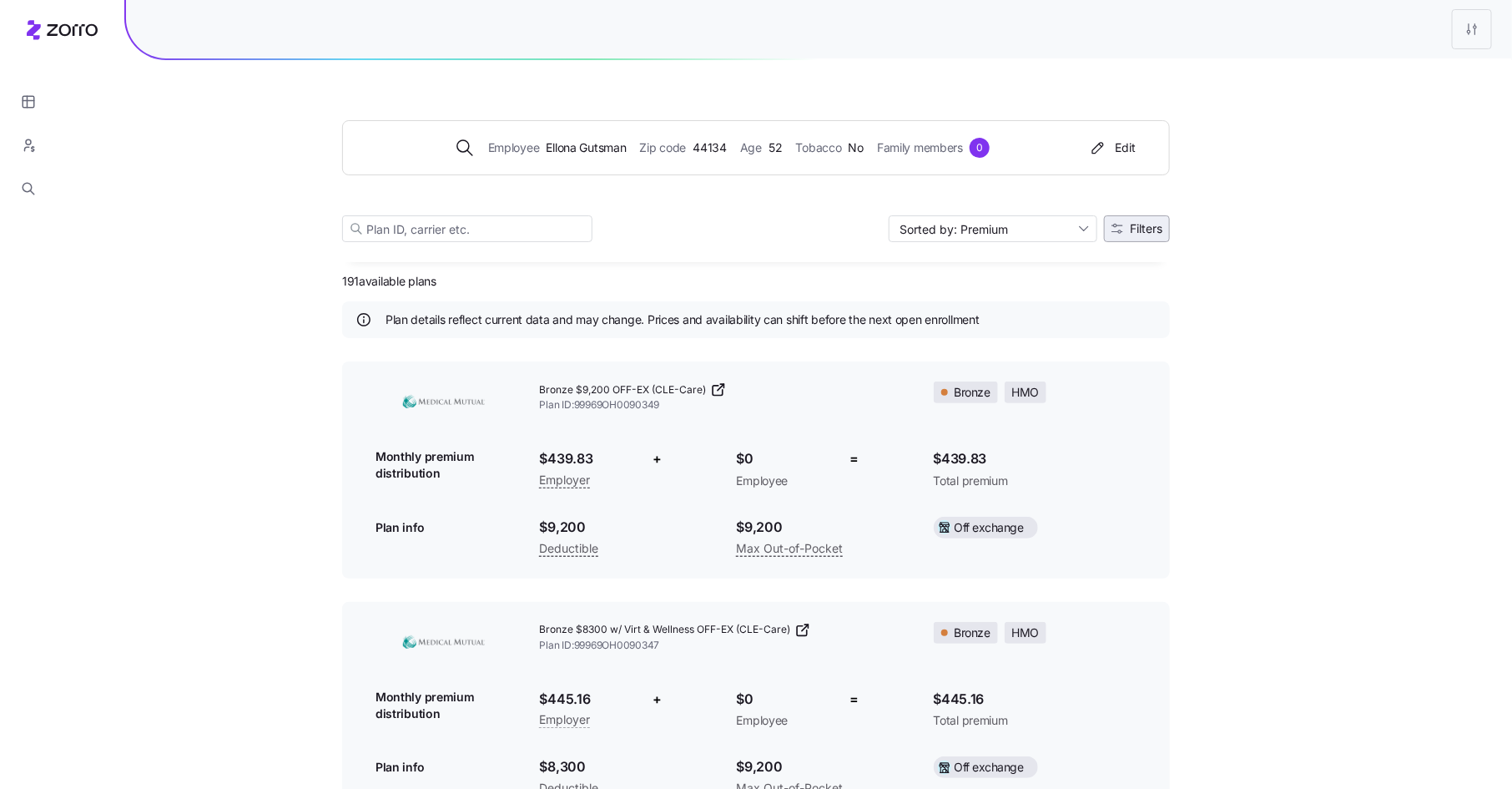
click at [1141, 230] on span "Filters" at bounding box center [1146, 228] width 33 height 12
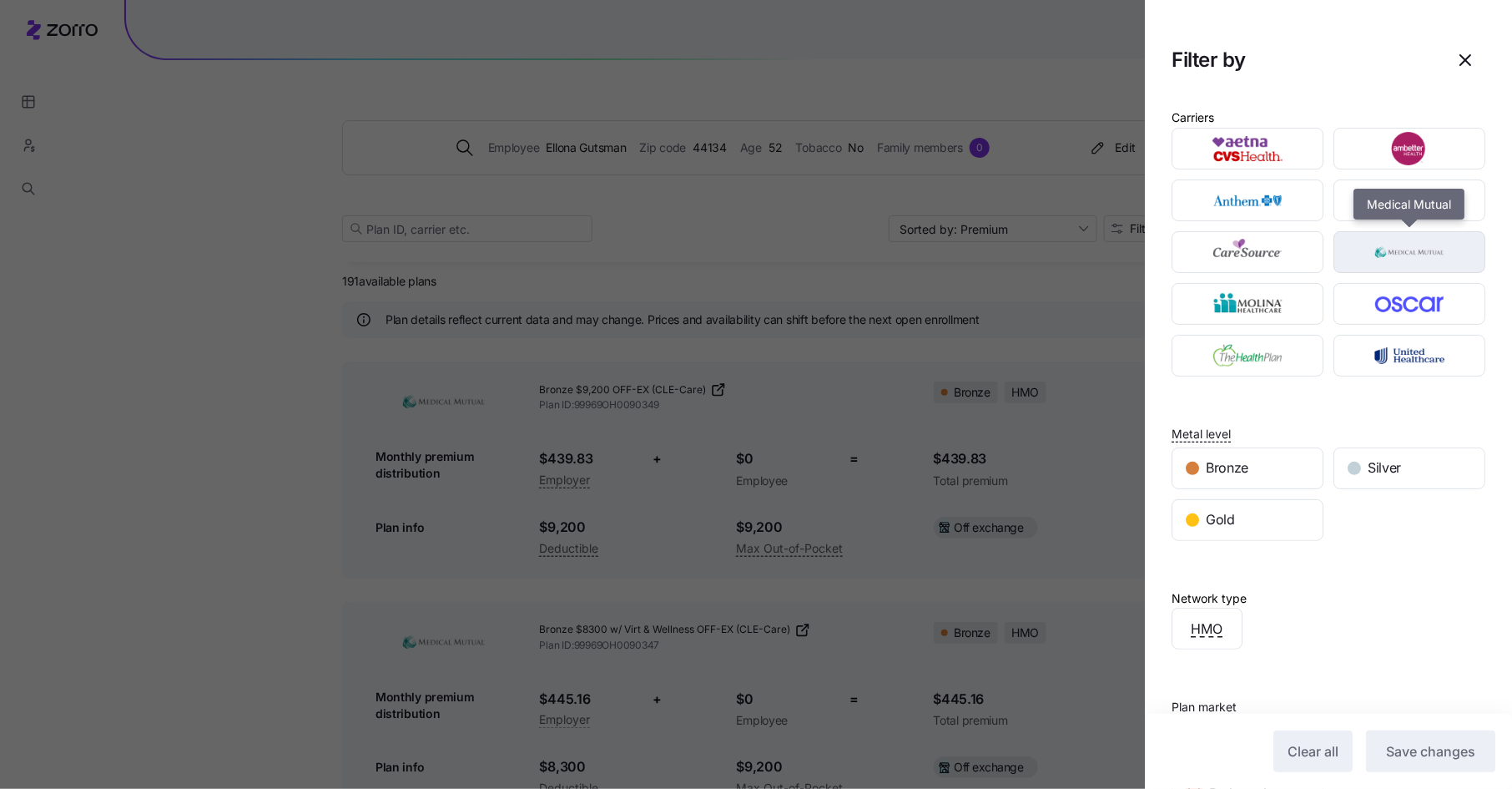
click at [1426, 244] on img "button" at bounding box center [1410, 251] width 123 height 33
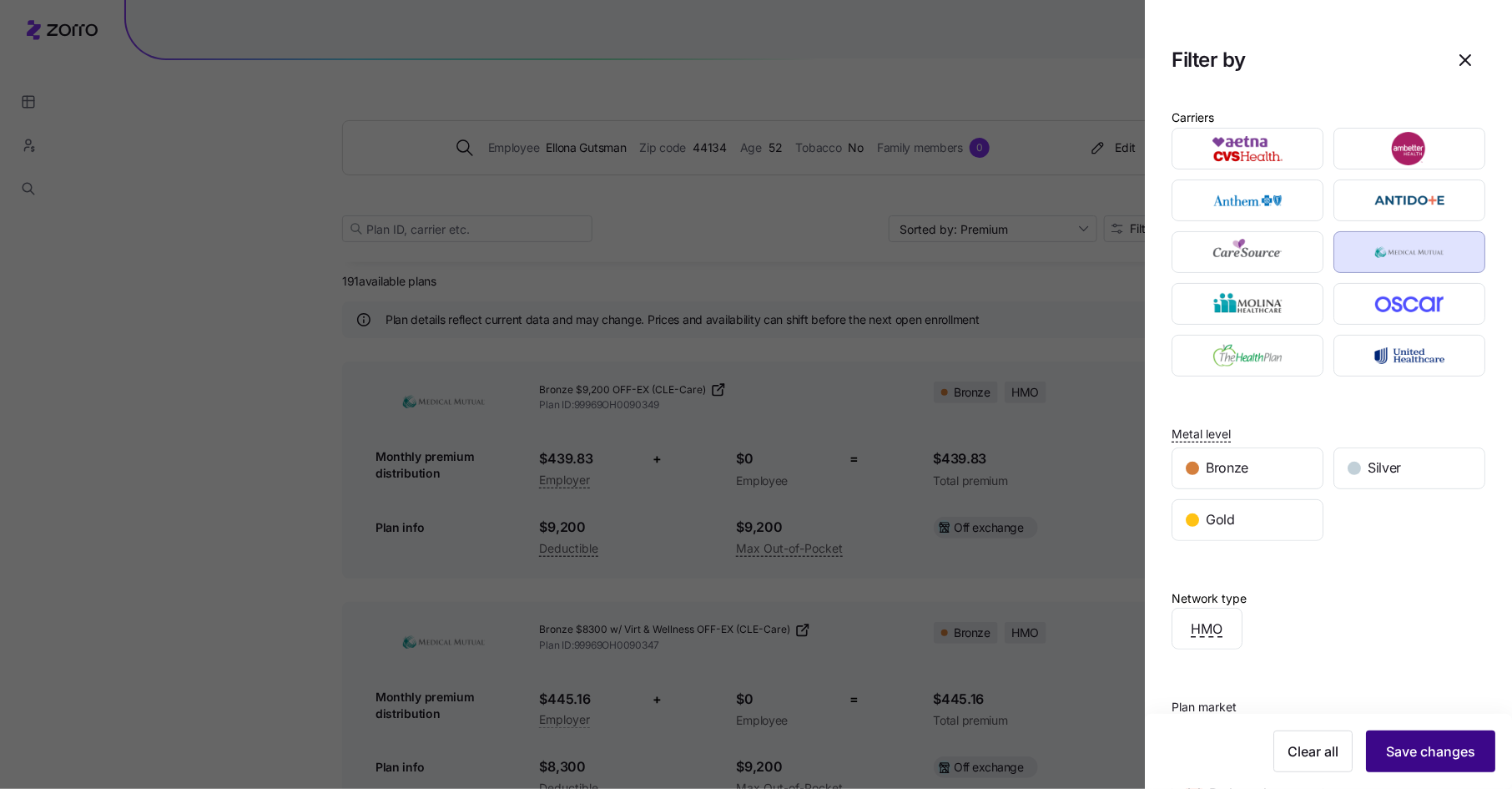
click at [1410, 736] on button "Save changes" at bounding box center [1431, 751] width 129 height 42
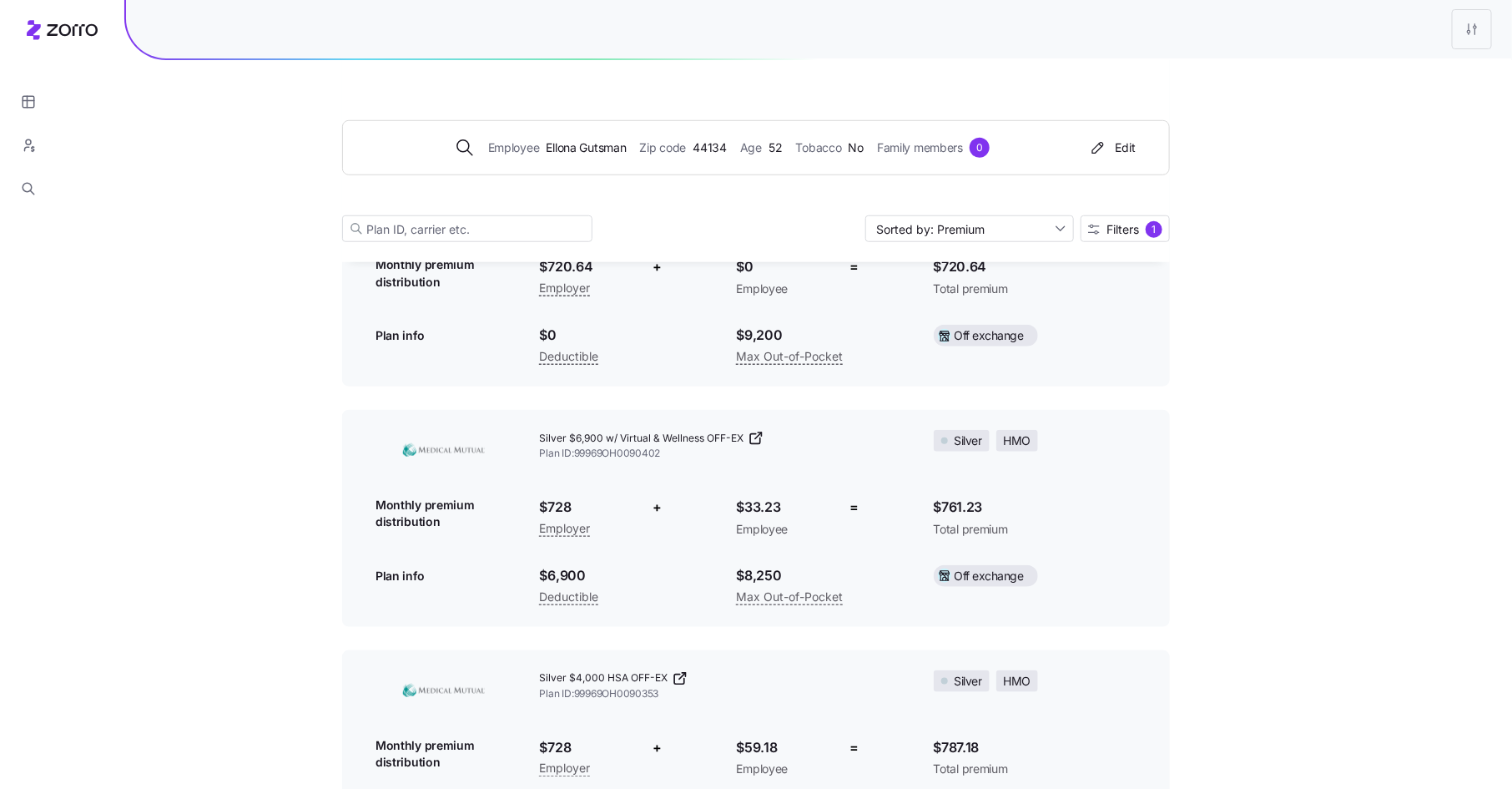
scroll to position [3579, 0]
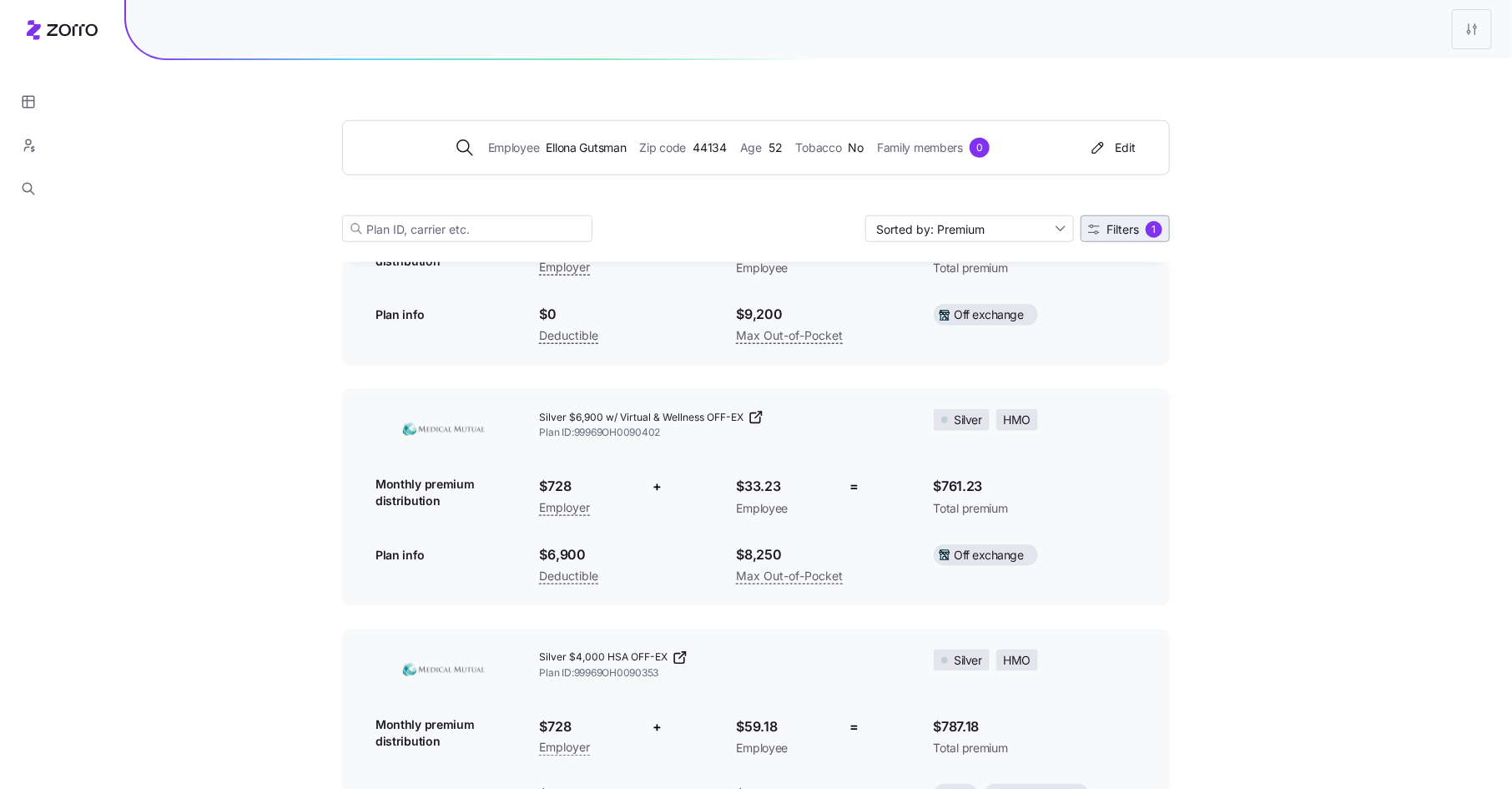
click at [1123, 229] on span "Filters" at bounding box center [1122, 229] width 33 height 12
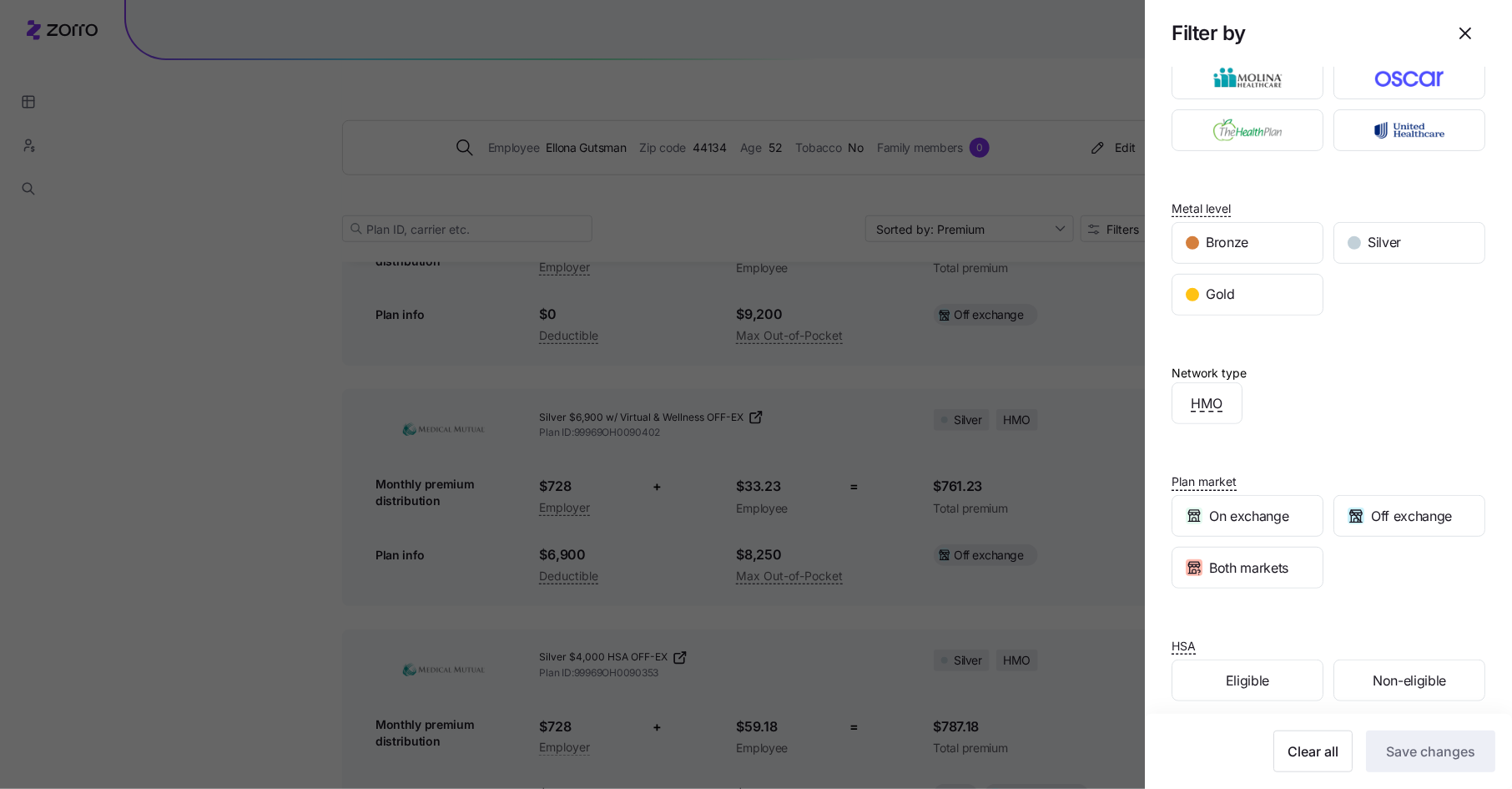
scroll to position [232, 0]
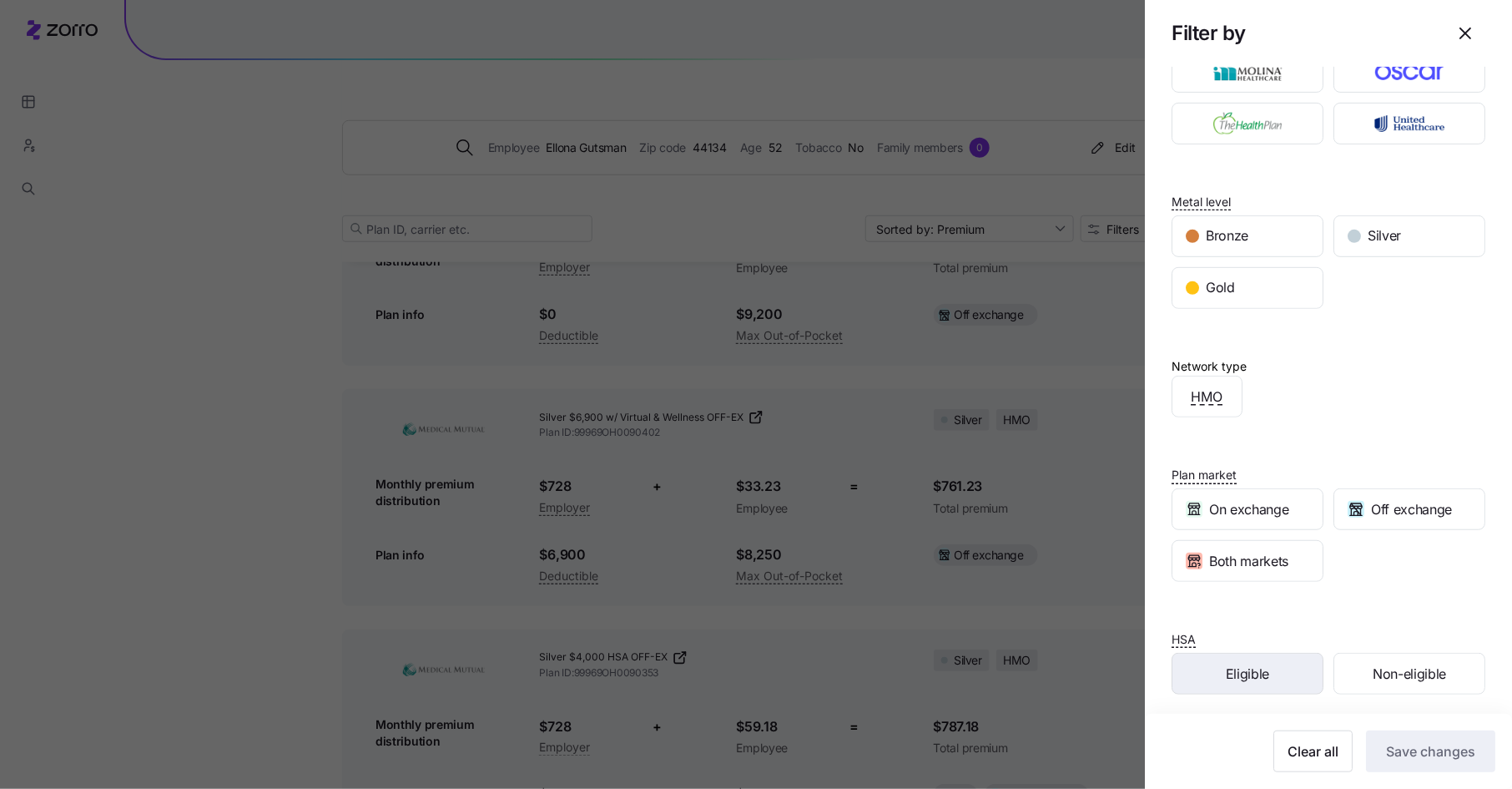
click at [1230, 663] on span "Eligible" at bounding box center [1247, 673] width 44 height 21
click at [1432, 759] on span "Save changes" at bounding box center [1431, 751] width 89 height 20
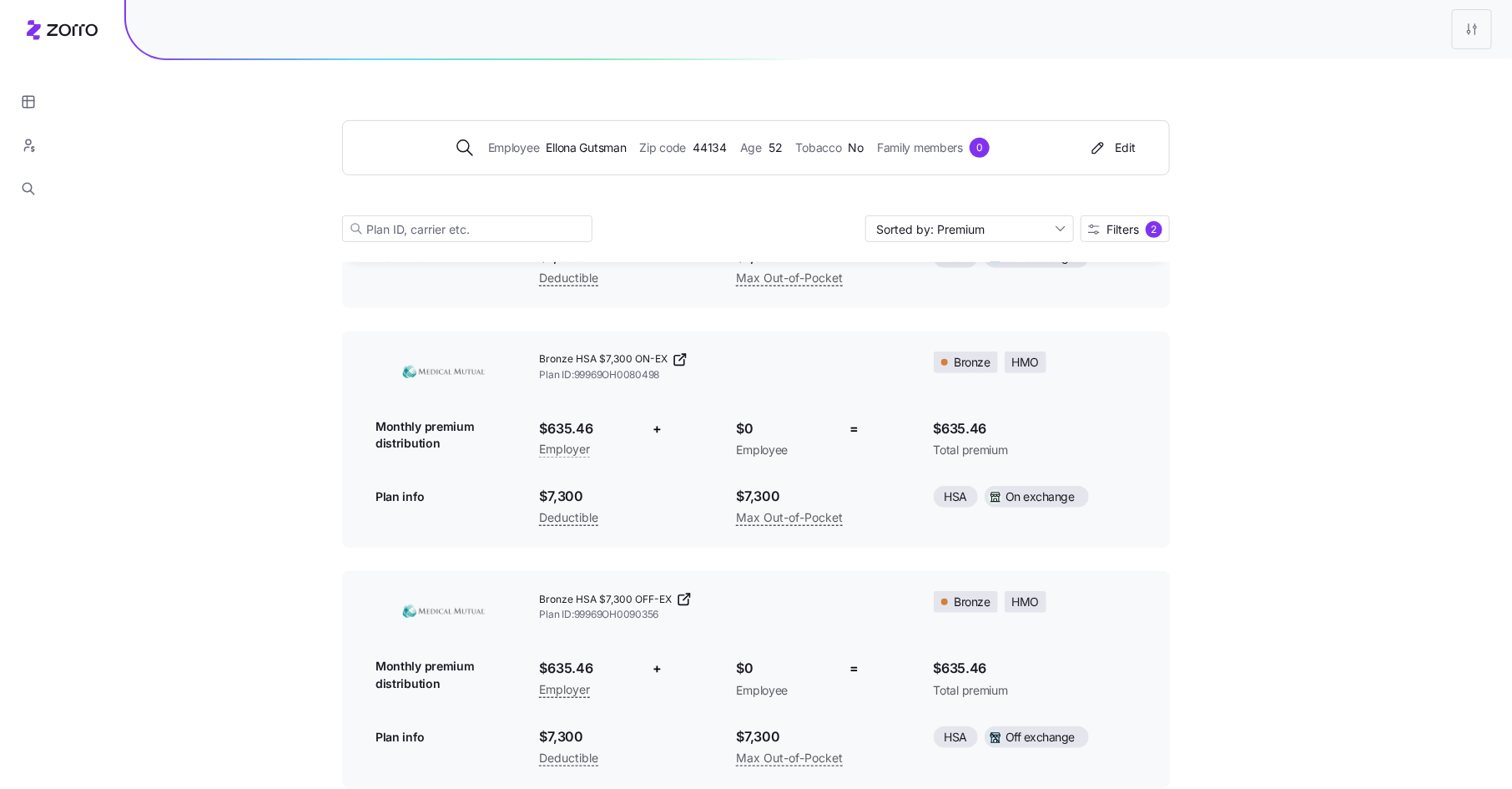
scroll to position [0, 0]
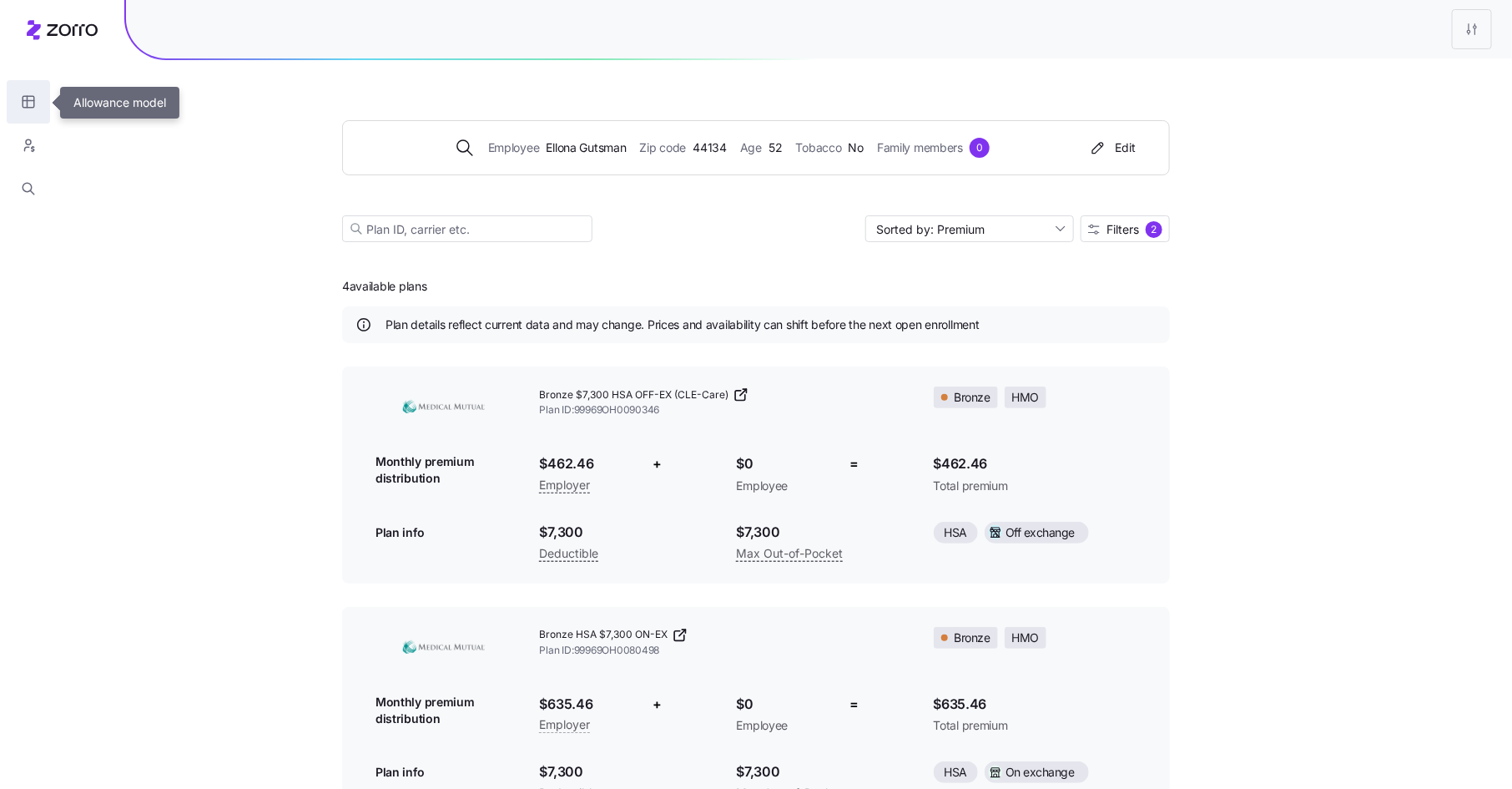
click at [33, 105] on icon "button" at bounding box center [28, 102] width 12 height 12
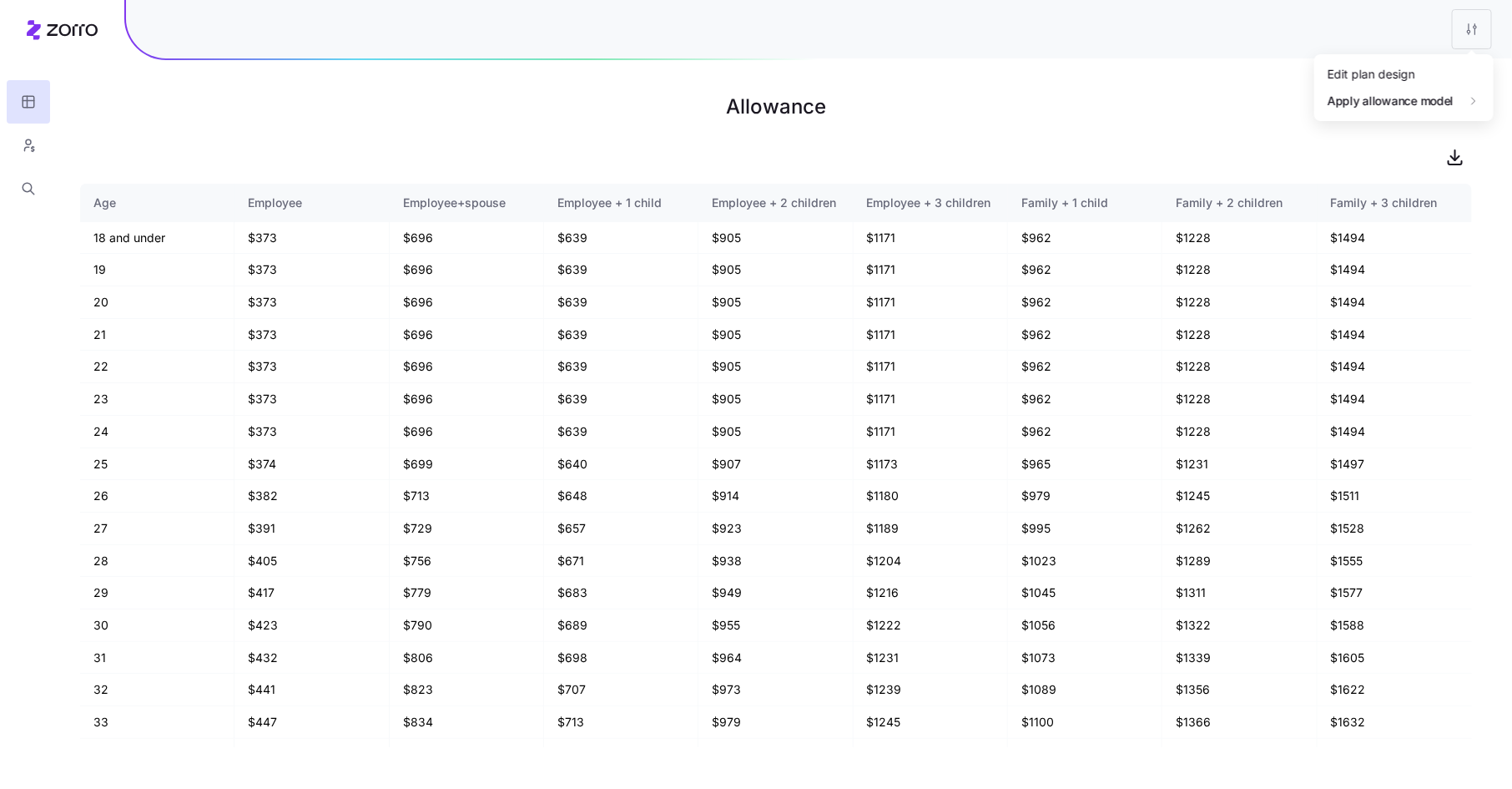
click at [1471, 31] on html "Allowance Age Employee Employee+spouse Employee + 1 child Employee + 2 children…" at bounding box center [756, 403] width 1512 height 807
click at [1409, 73] on div "Edit plan design" at bounding box center [1372, 74] width 87 height 19
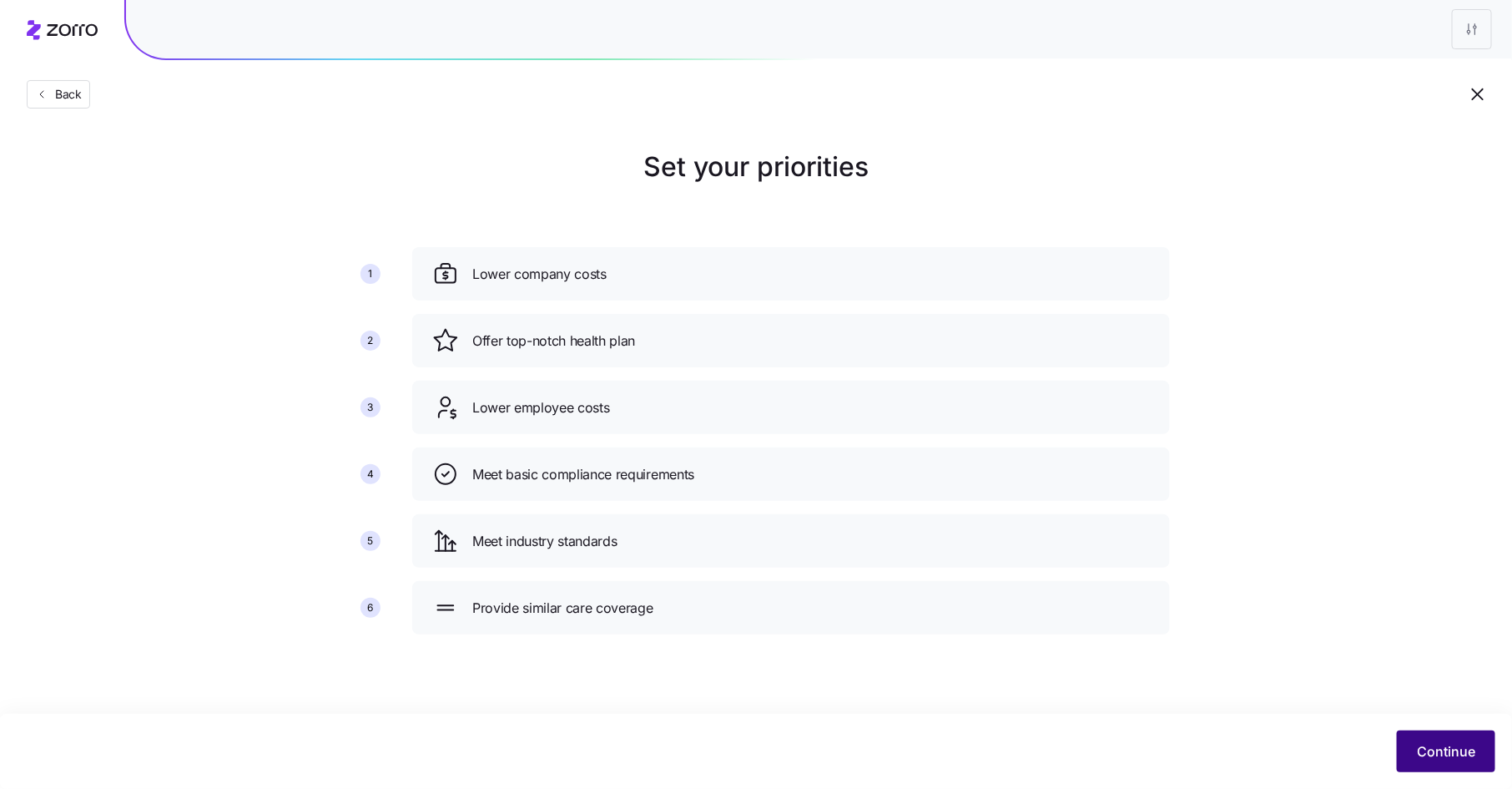
click at [1410, 736] on button "Continue" at bounding box center [1446, 751] width 98 height 42
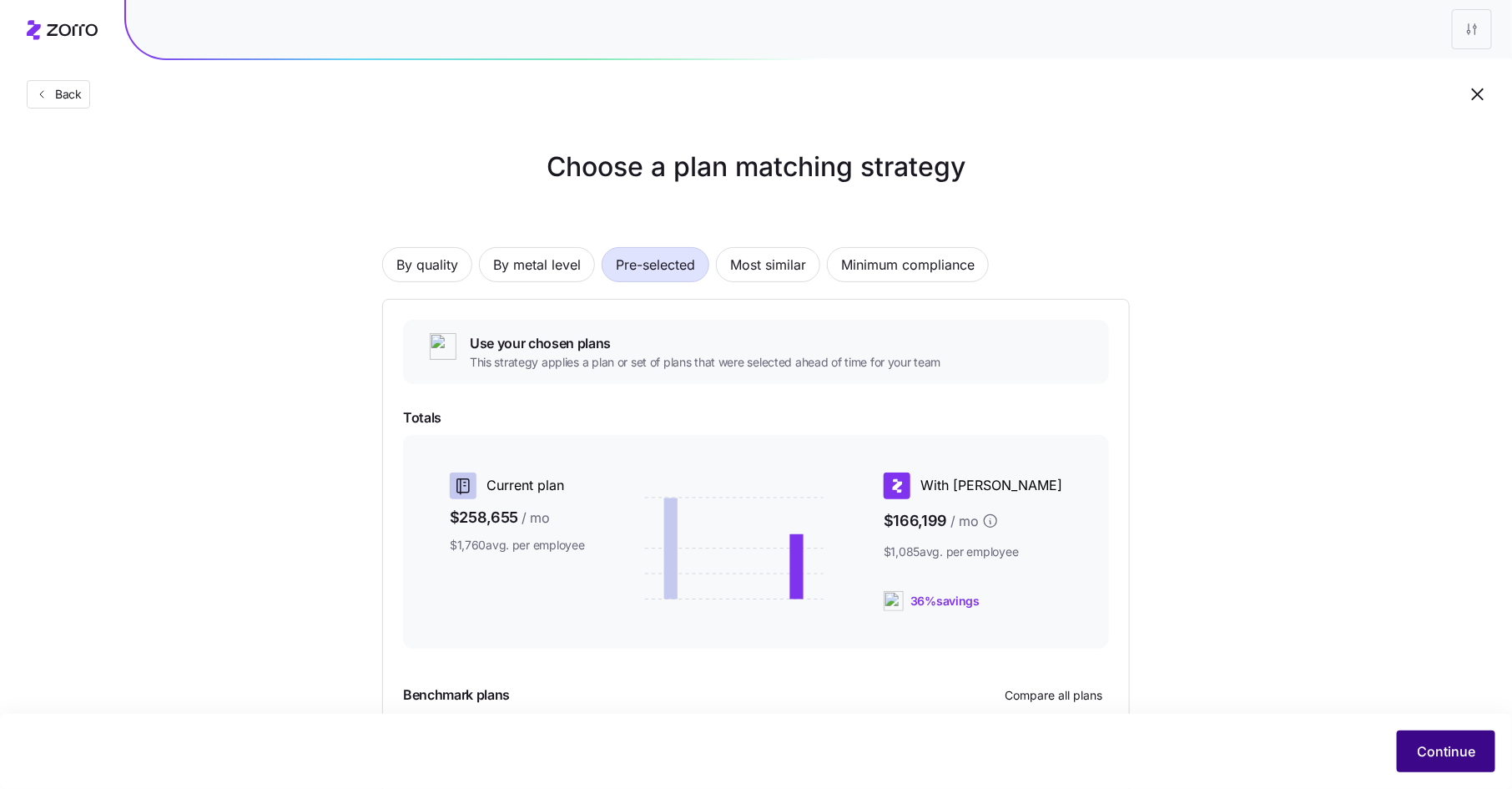
click at [1426, 745] on span "Continue" at bounding box center [1447, 751] width 59 height 20
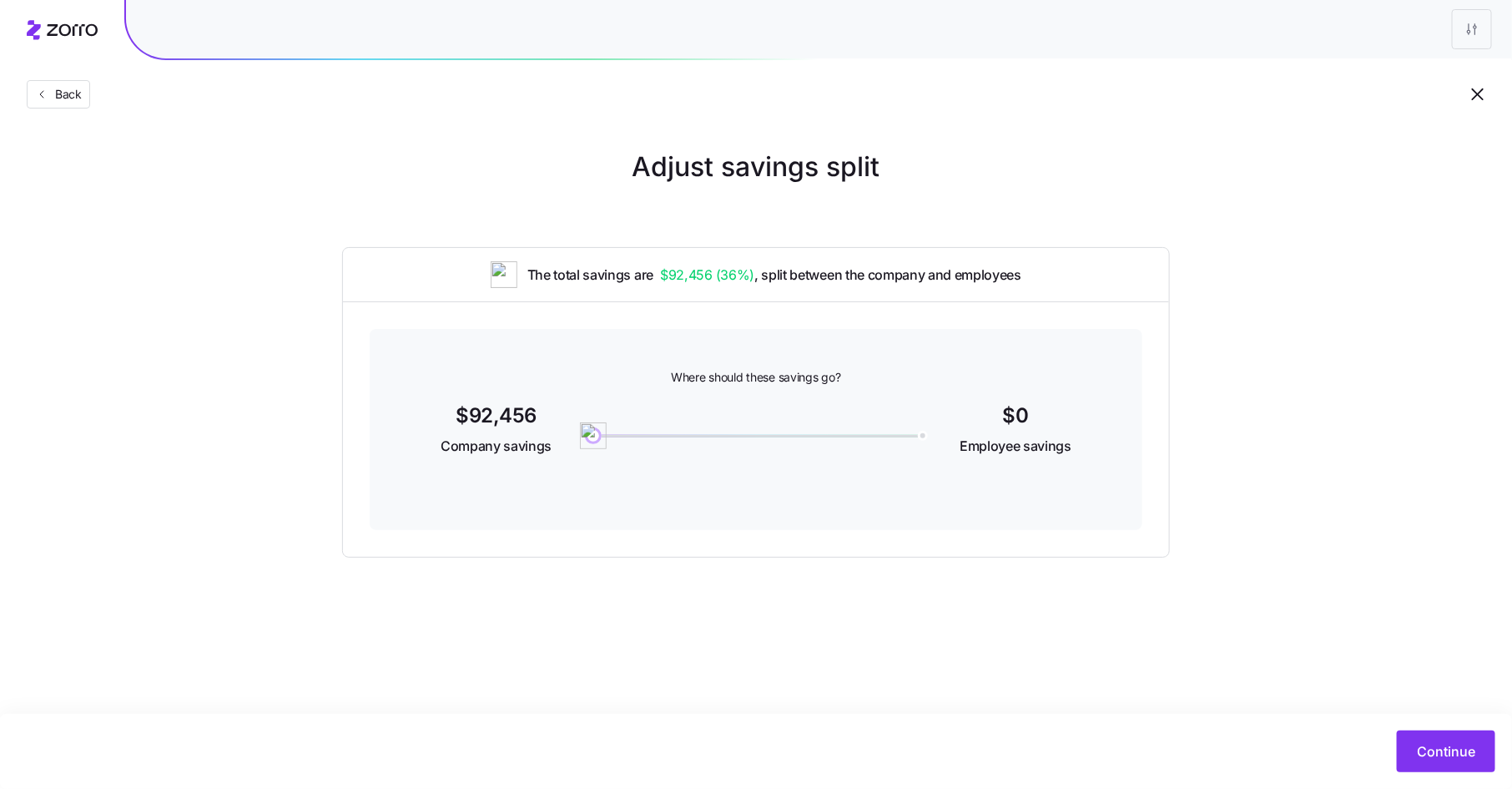
click at [1426, 745] on span "Continue" at bounding box center [1447, 751] width 59 height 20
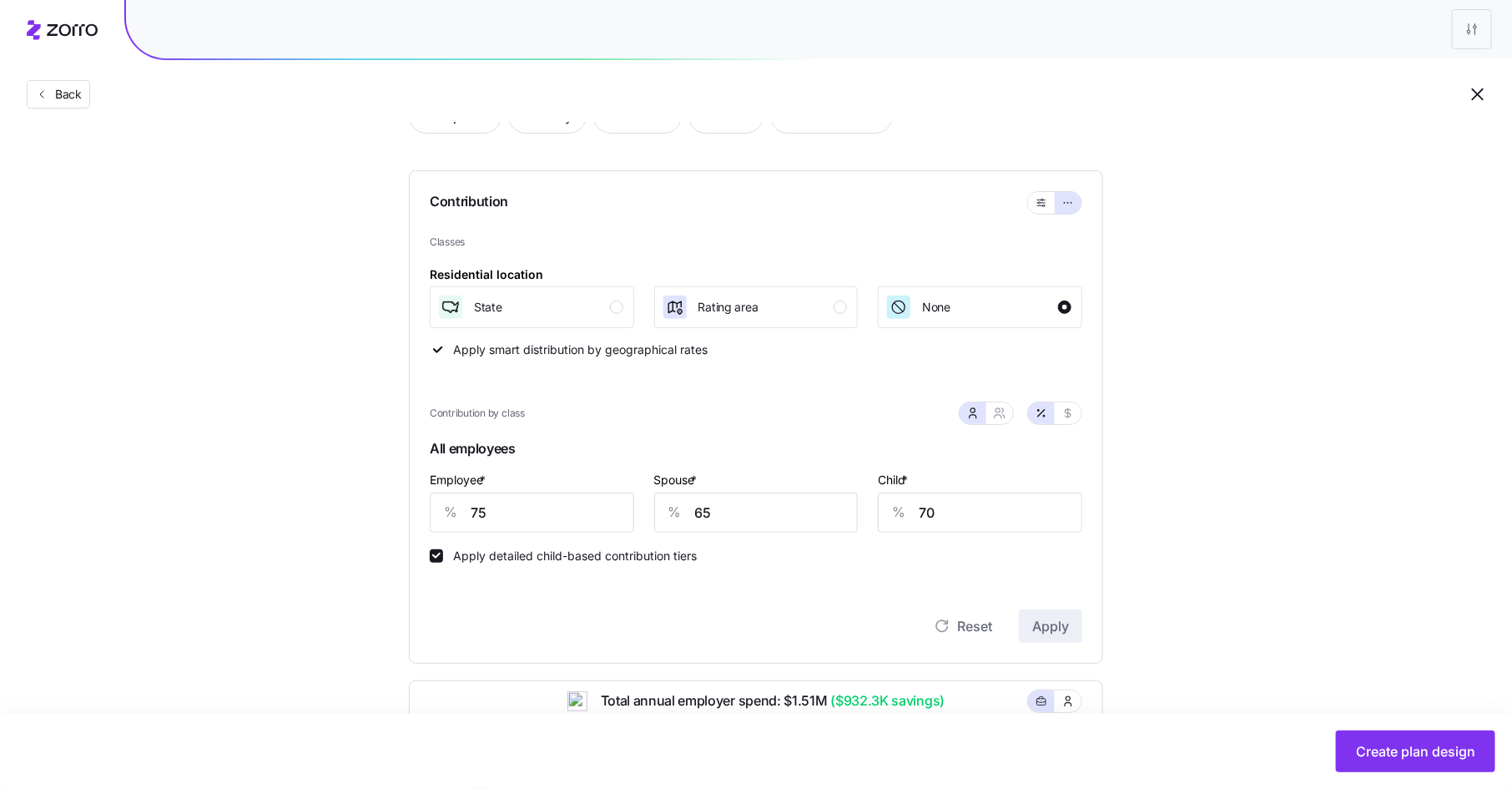
scroll to position [123, 0]
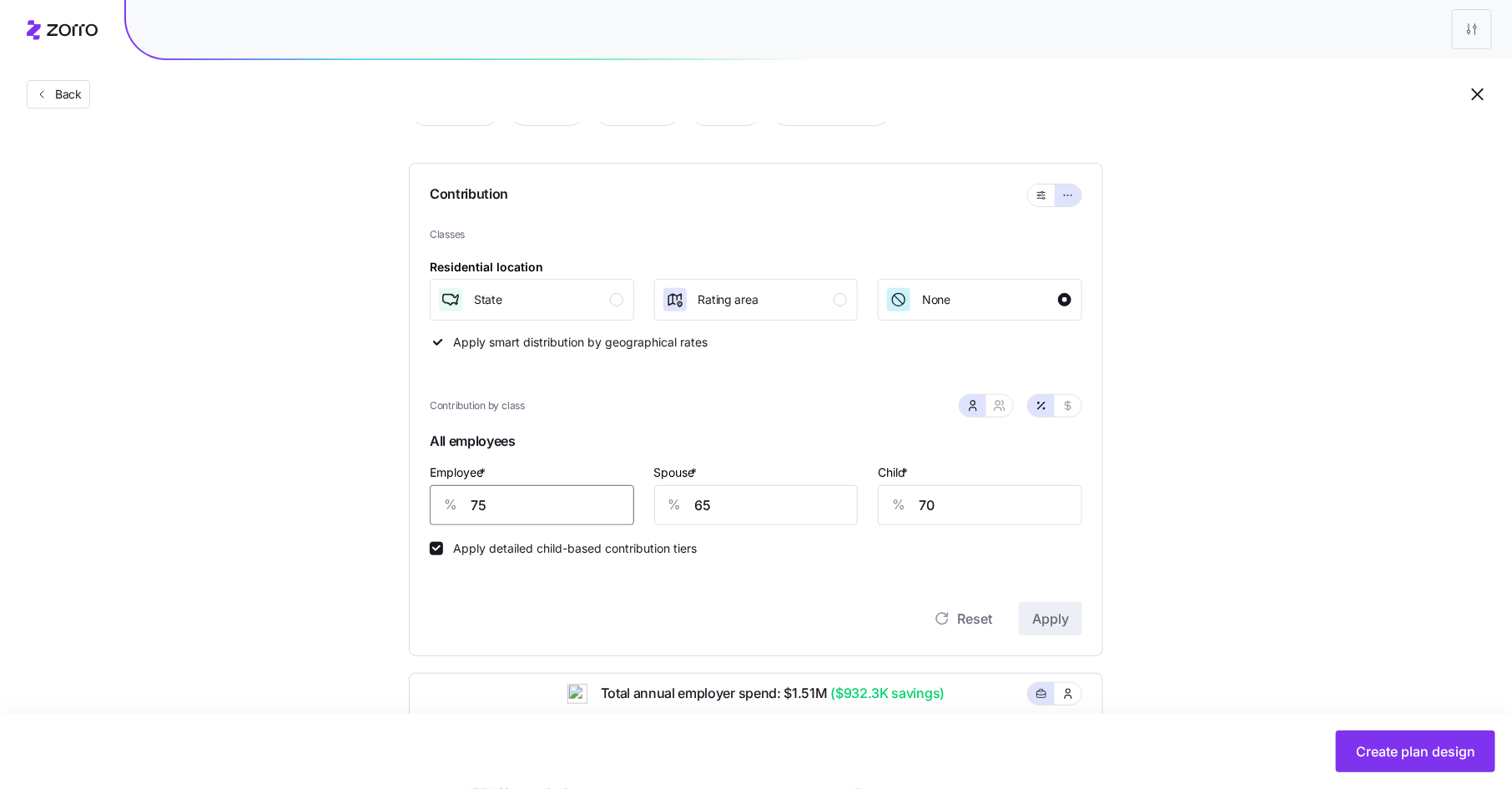
click at [489, 504] on input "75" at bounding box center [531, 505] width 204 height 40
click at [1002, 397] on button "button" at bounding box center [1000, 406] width 27 height 21
type input "70"
type input "73"
click at [491, 506] on input "75" at bounding box center [504, 505] width 149 height 40
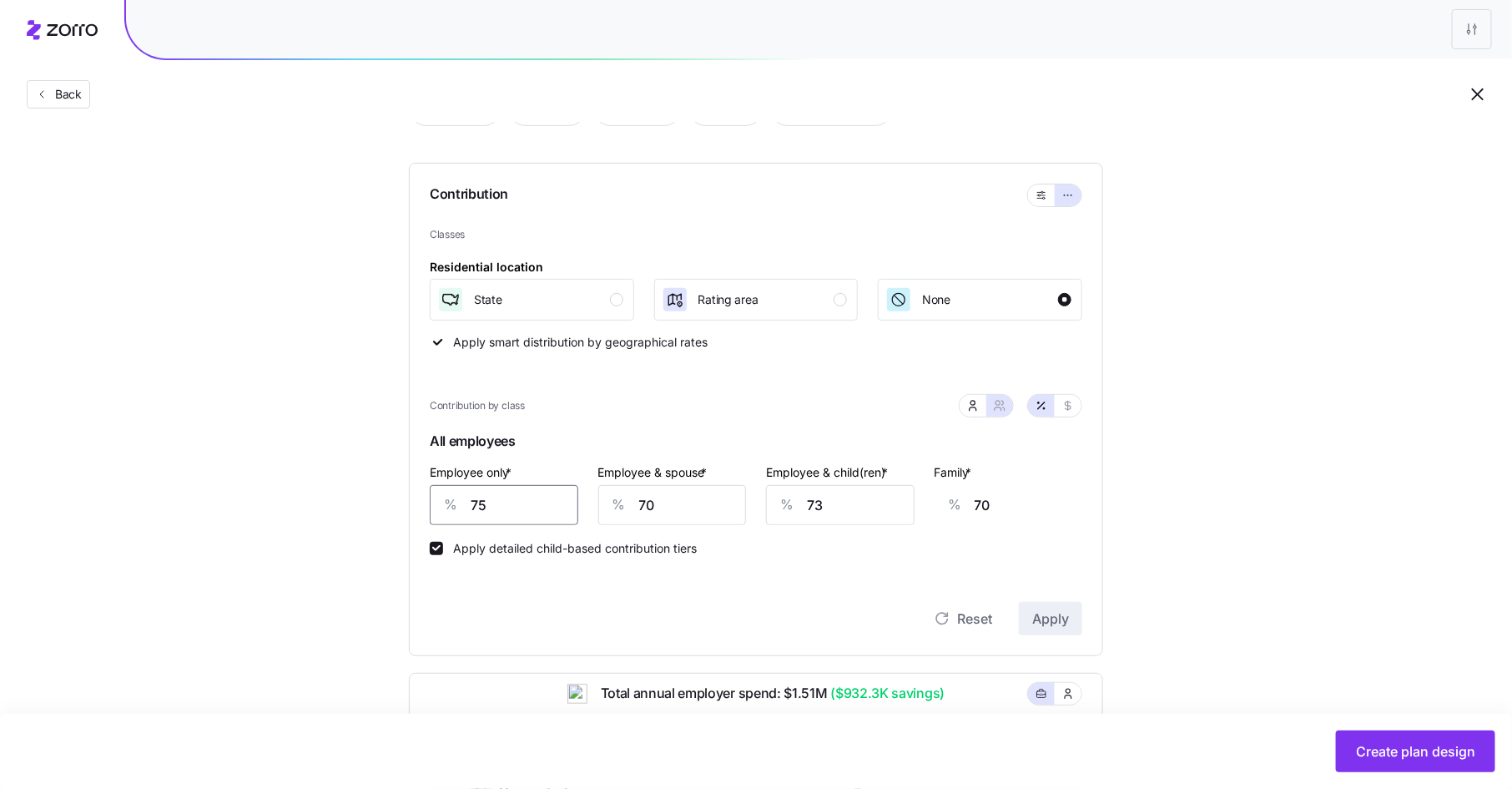
type input "7"
type input "96"
type input "74"
type input "70"
type input "74"
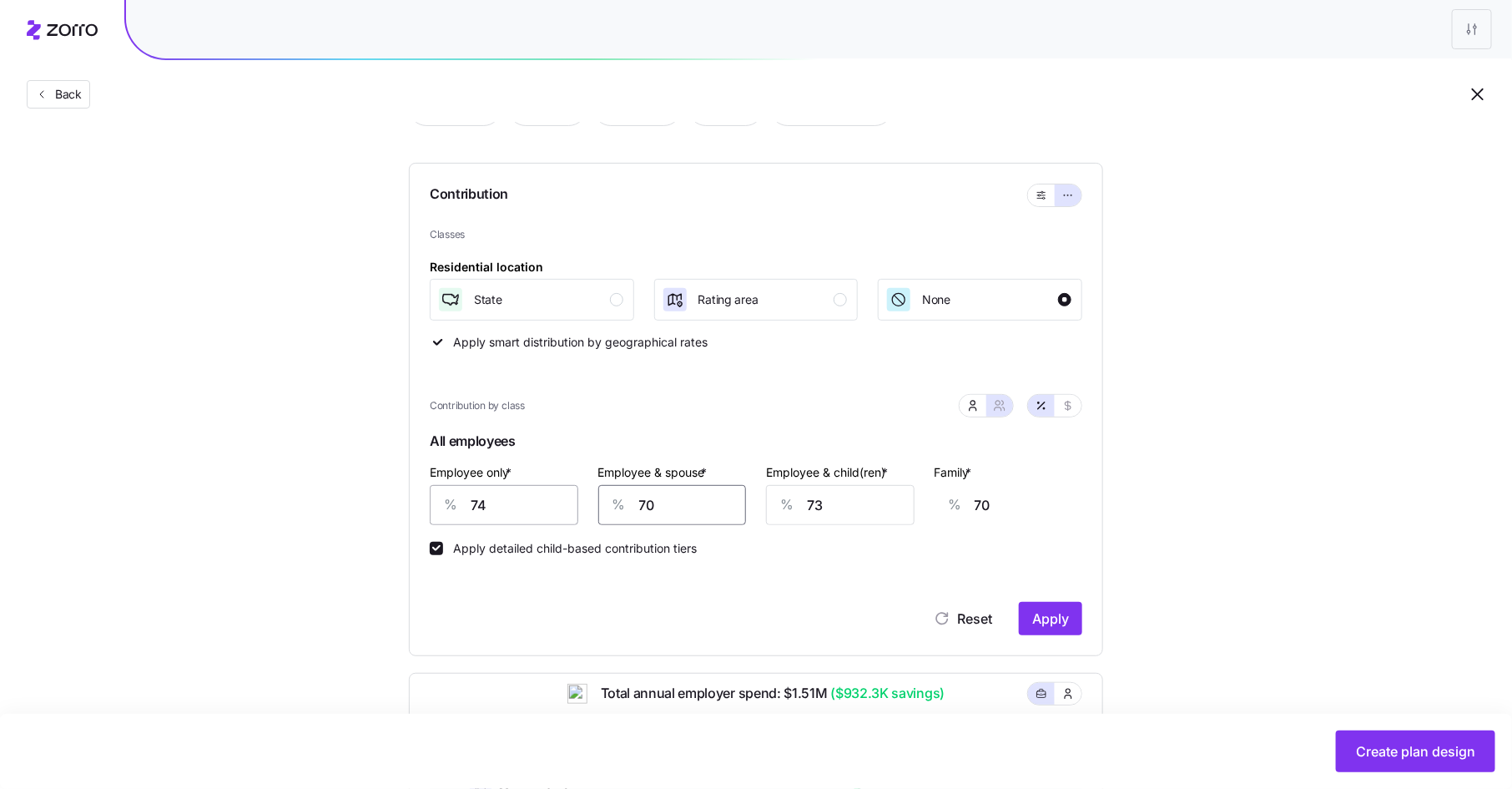
type input "6"
type input "21"
type input "63"
type input "65"
type input "63"
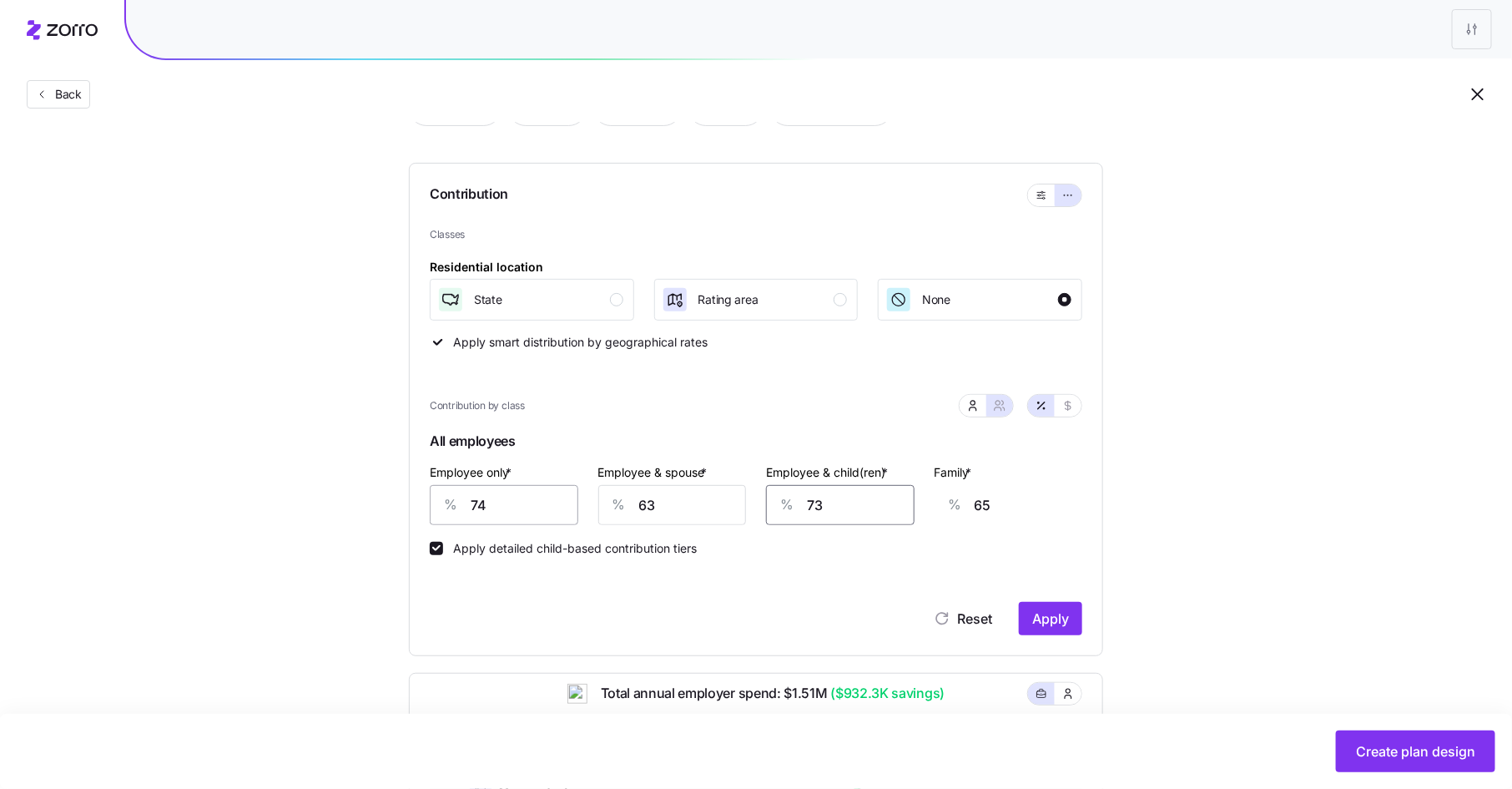
type input "6"
type input "24"
type input "68"
type input "62"
type input "68"
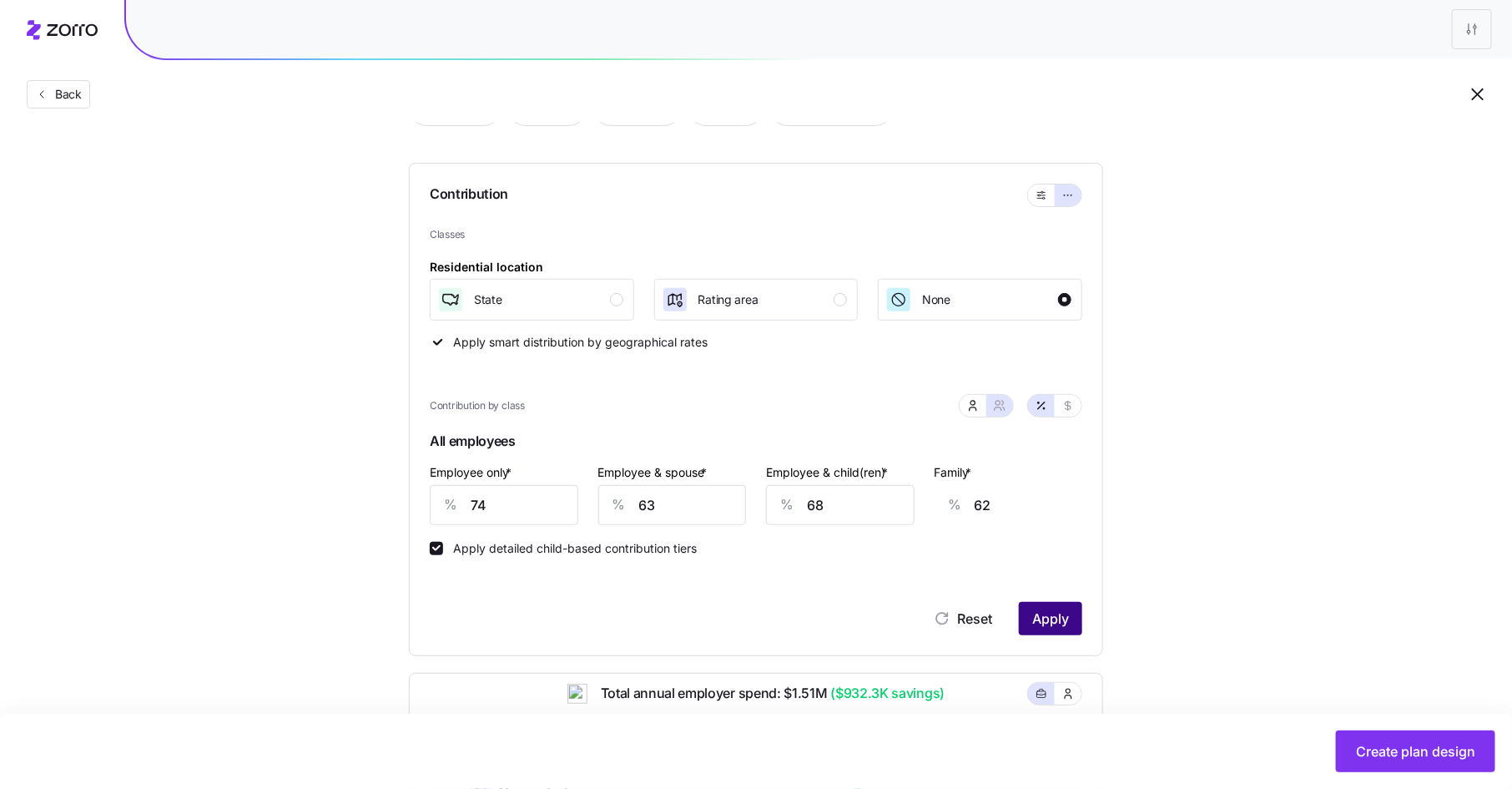
click at [1042, 616] on span "Apply" at bounding box center [1050, 619] width 37 height 20
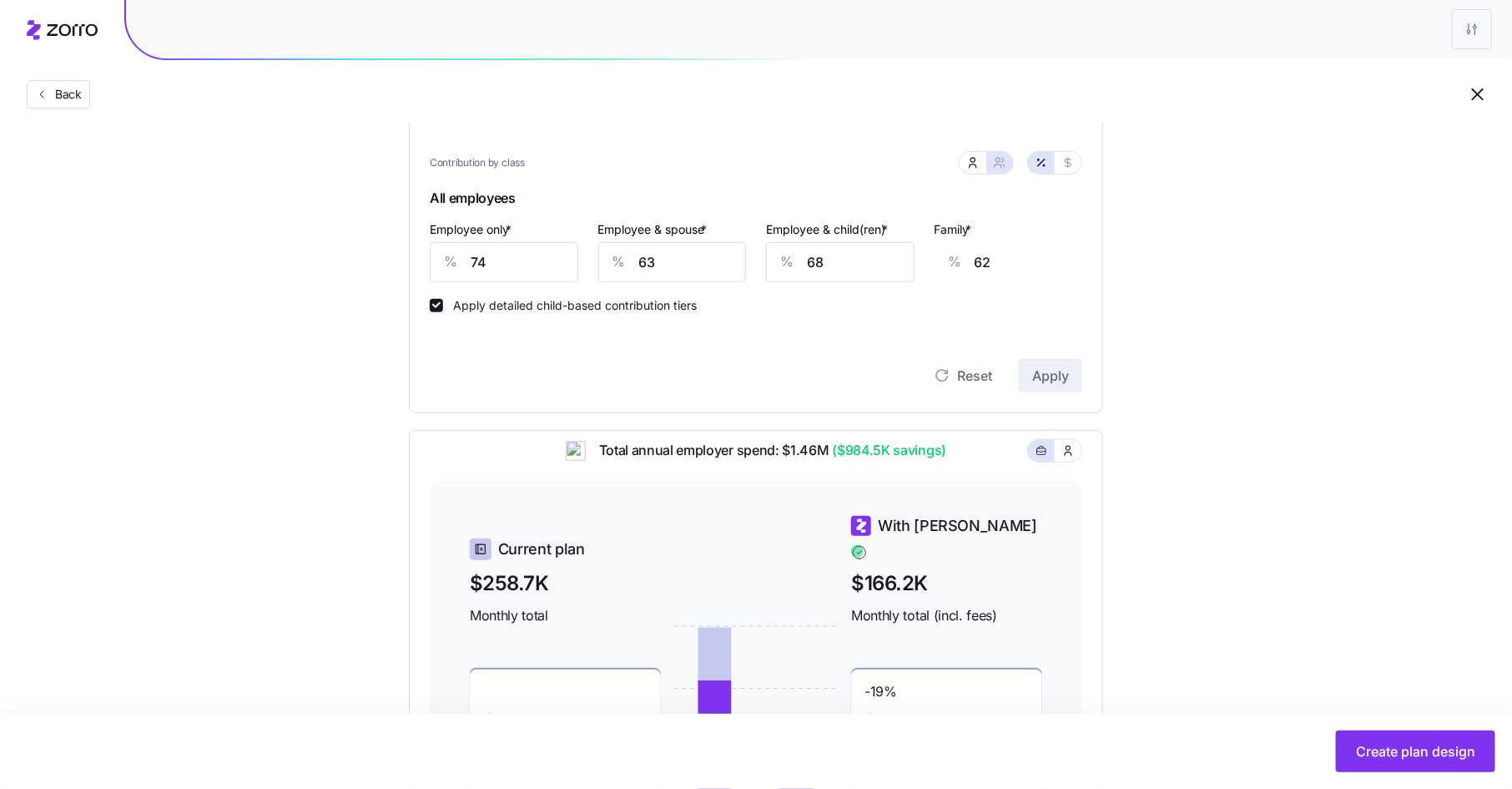
scroll to position [381, 0]
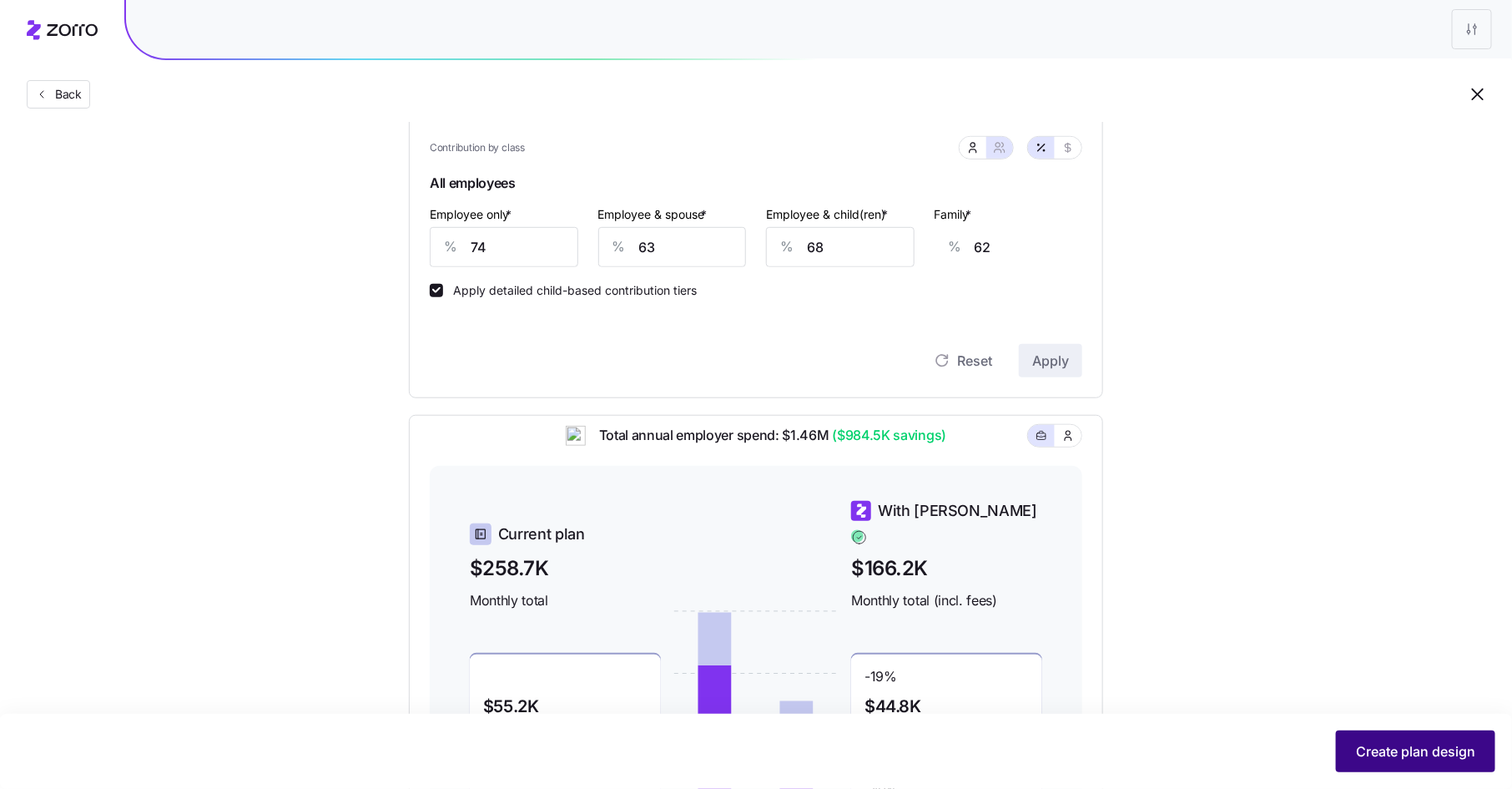
click at [1392, 759] on span "Create plan design" at bounding box center [1416, 751] width 119 height 20
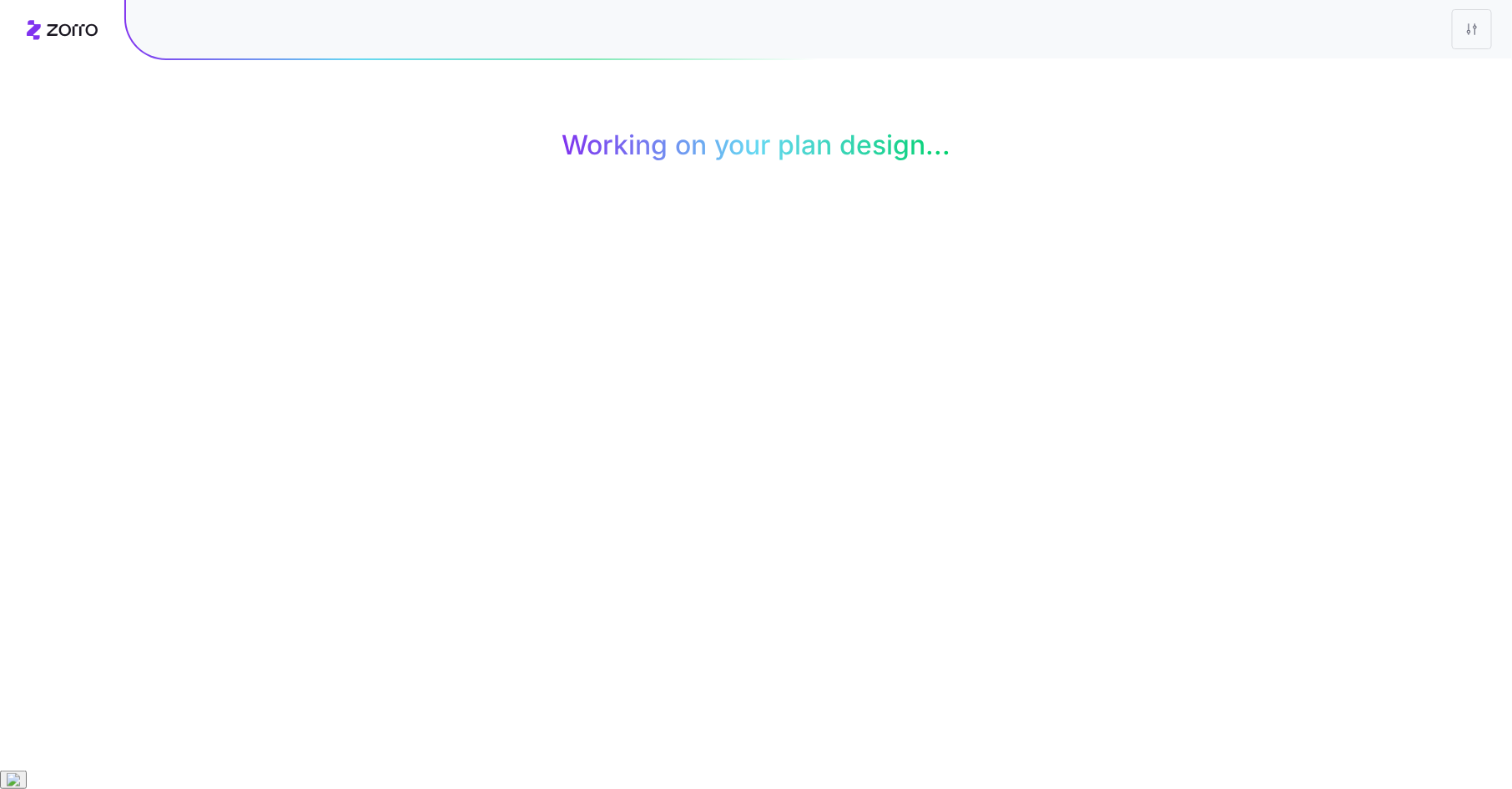
scroll to position [0, 0]
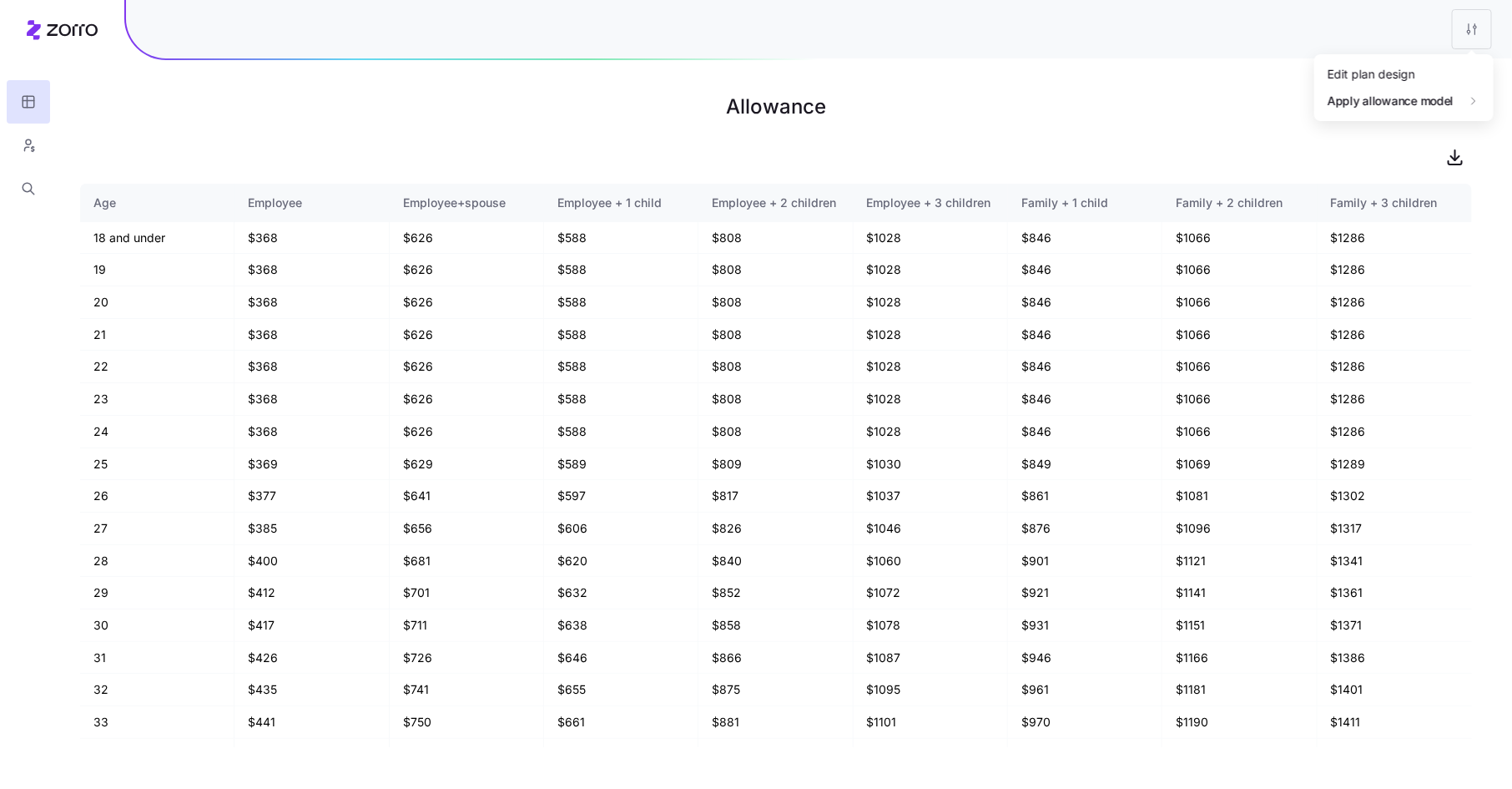
click at [1471, 30] on html "Allowance Age Employee Employee+spouse Employee + 1 child Employee + 2 children…" at bounding box center [756, 403] width 1512 height 807
click at [1432, 66] on div "Edit plan design" at bounding box center [1404, 74] width 166 height 27
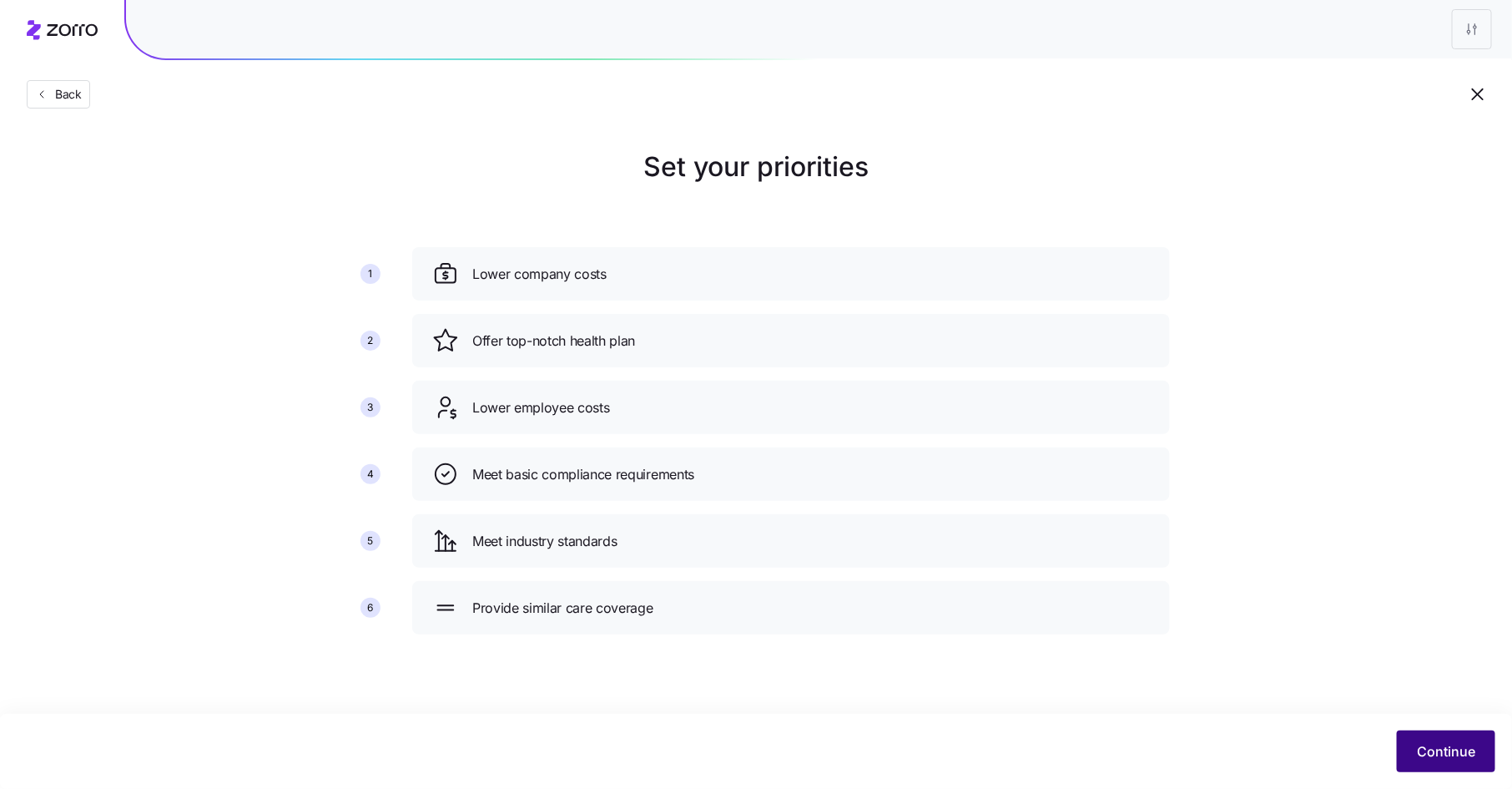
click at [1421, 758] on span "Continue" at bounding box center [1447, 751] width 59 height 20
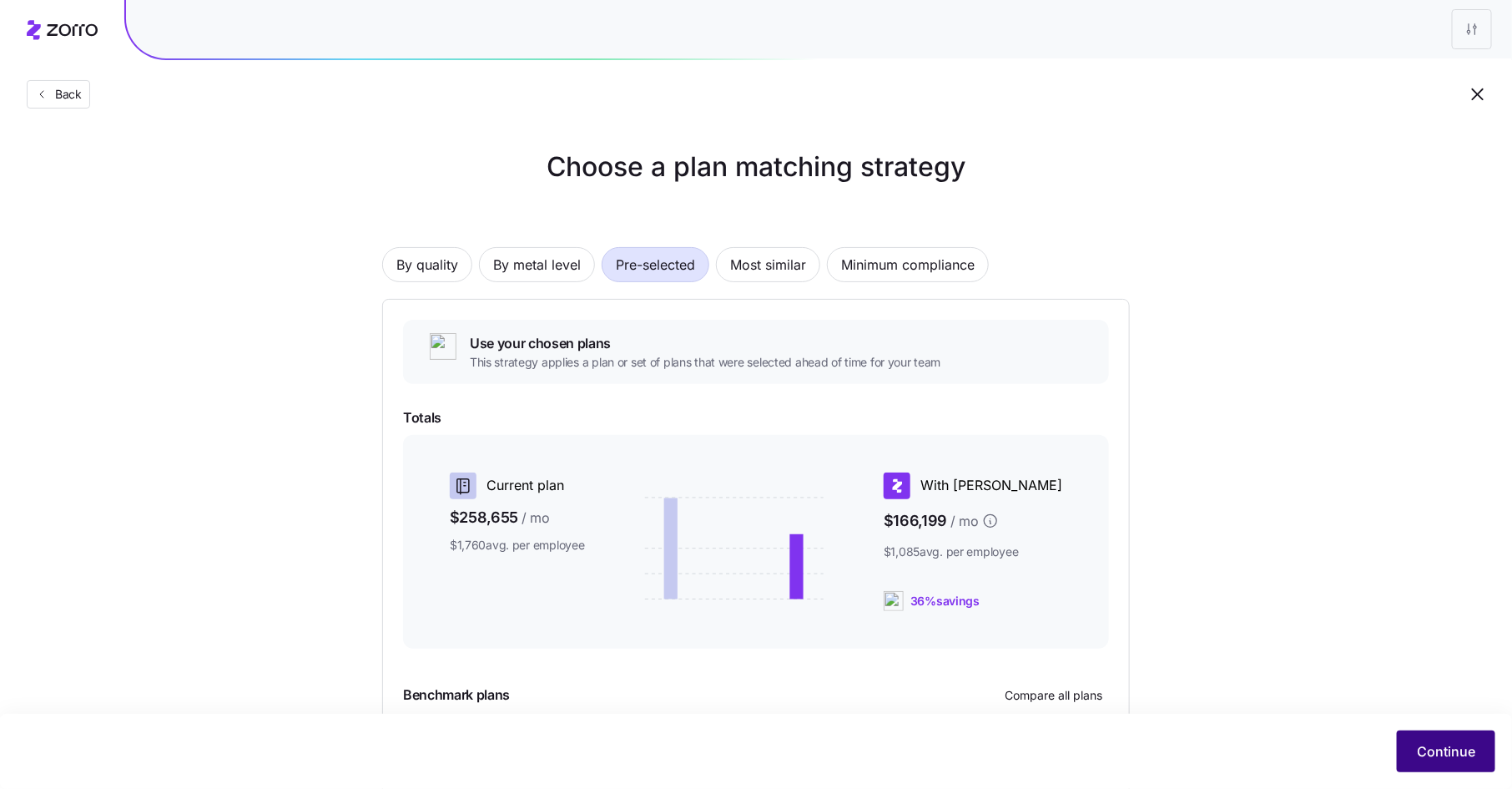
click at [1444, 744] on span "Continue" at bounding box center [1447, 751] width 59 height 20
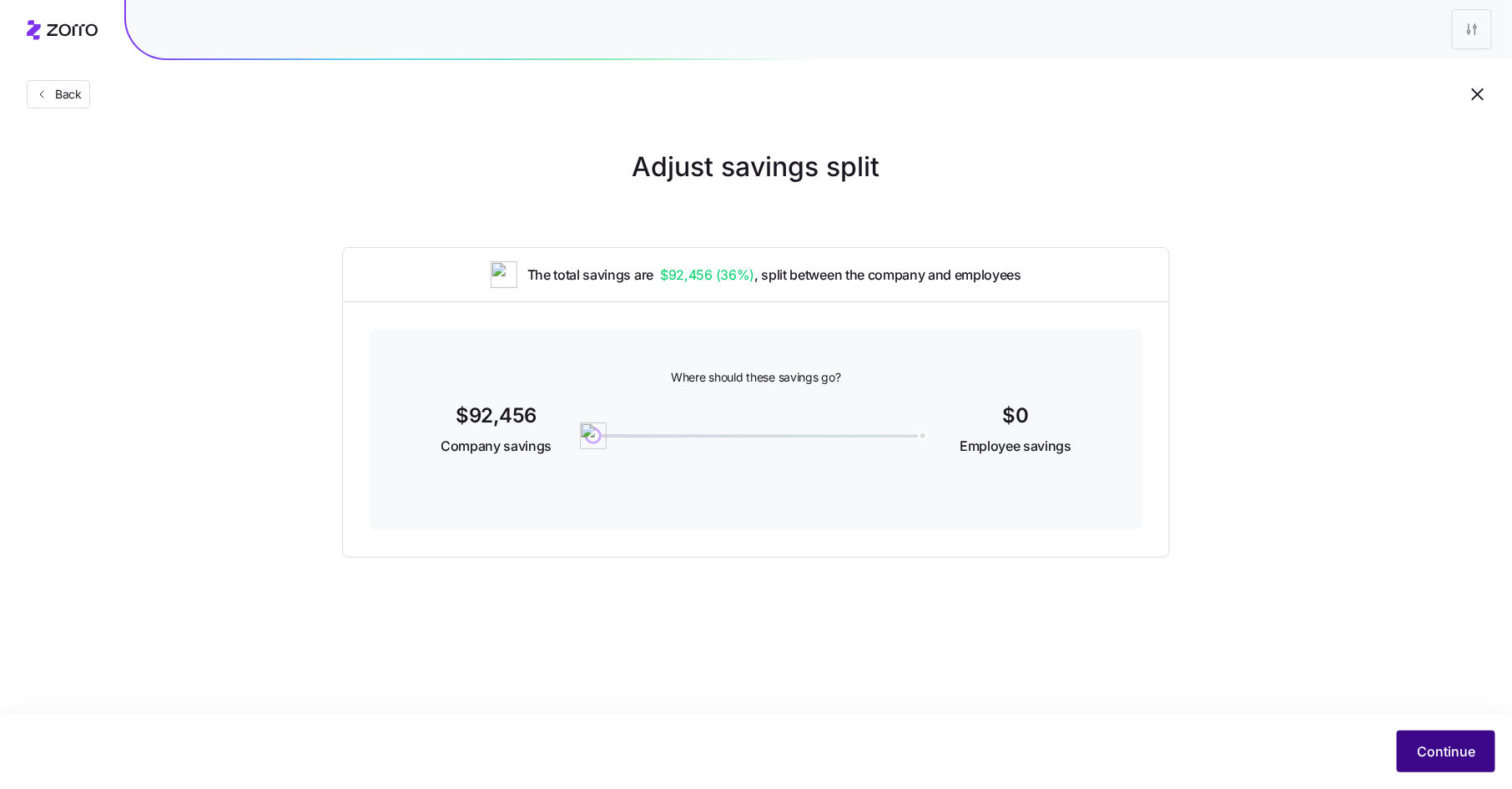
click at [1444, 745] on span "Continue" at bounding box center [1447, 751] width 59 height 20
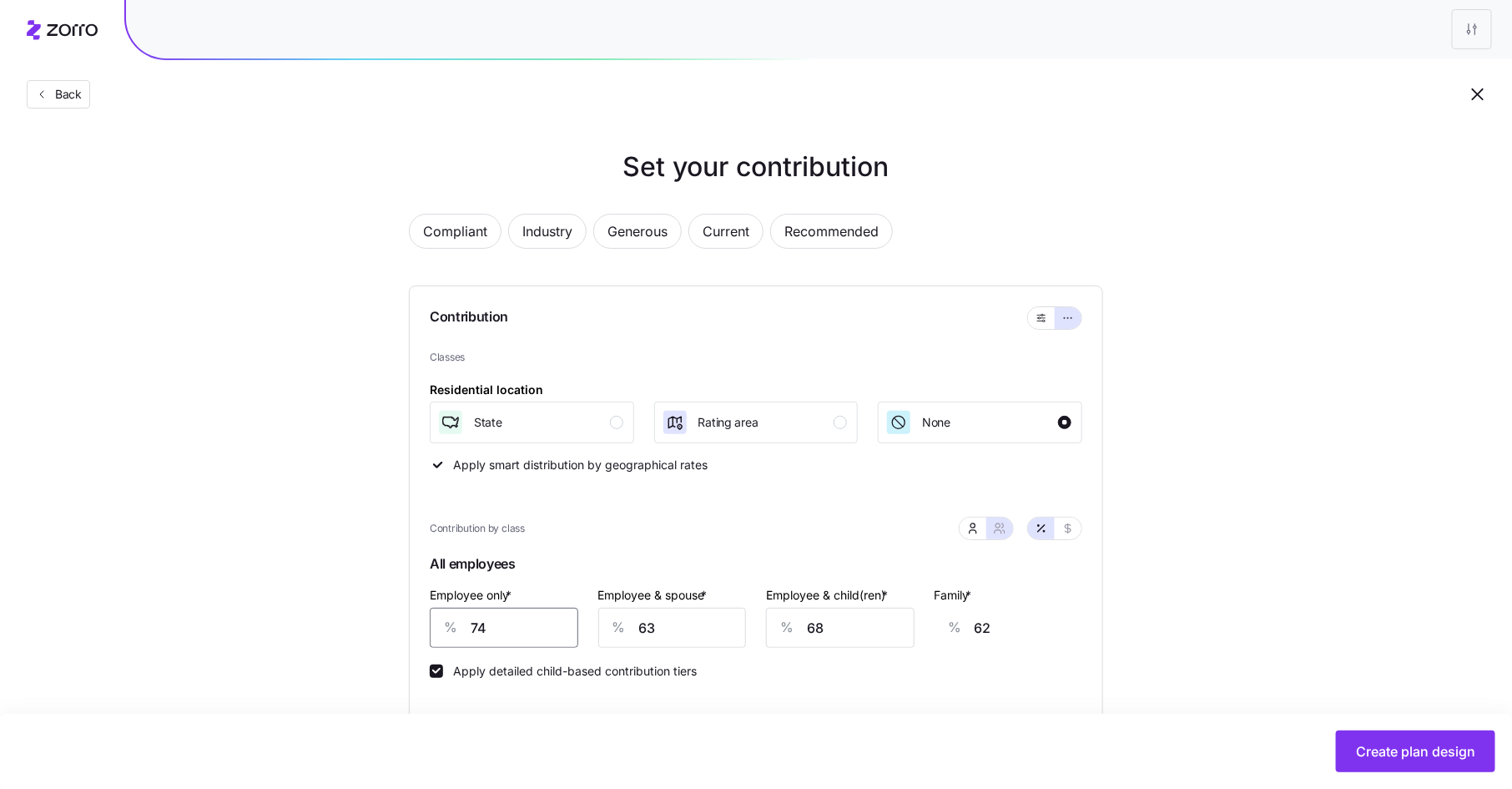
drag, startPoint x: 488, startPoint y: 634, endPoint x: 463, endPoint y: 633, distance: 25.0
click at [463, 633] on div "% 74" at bounding box center [504, 628] width 149 height 40
type input "8"
type input "87"
type input "84"
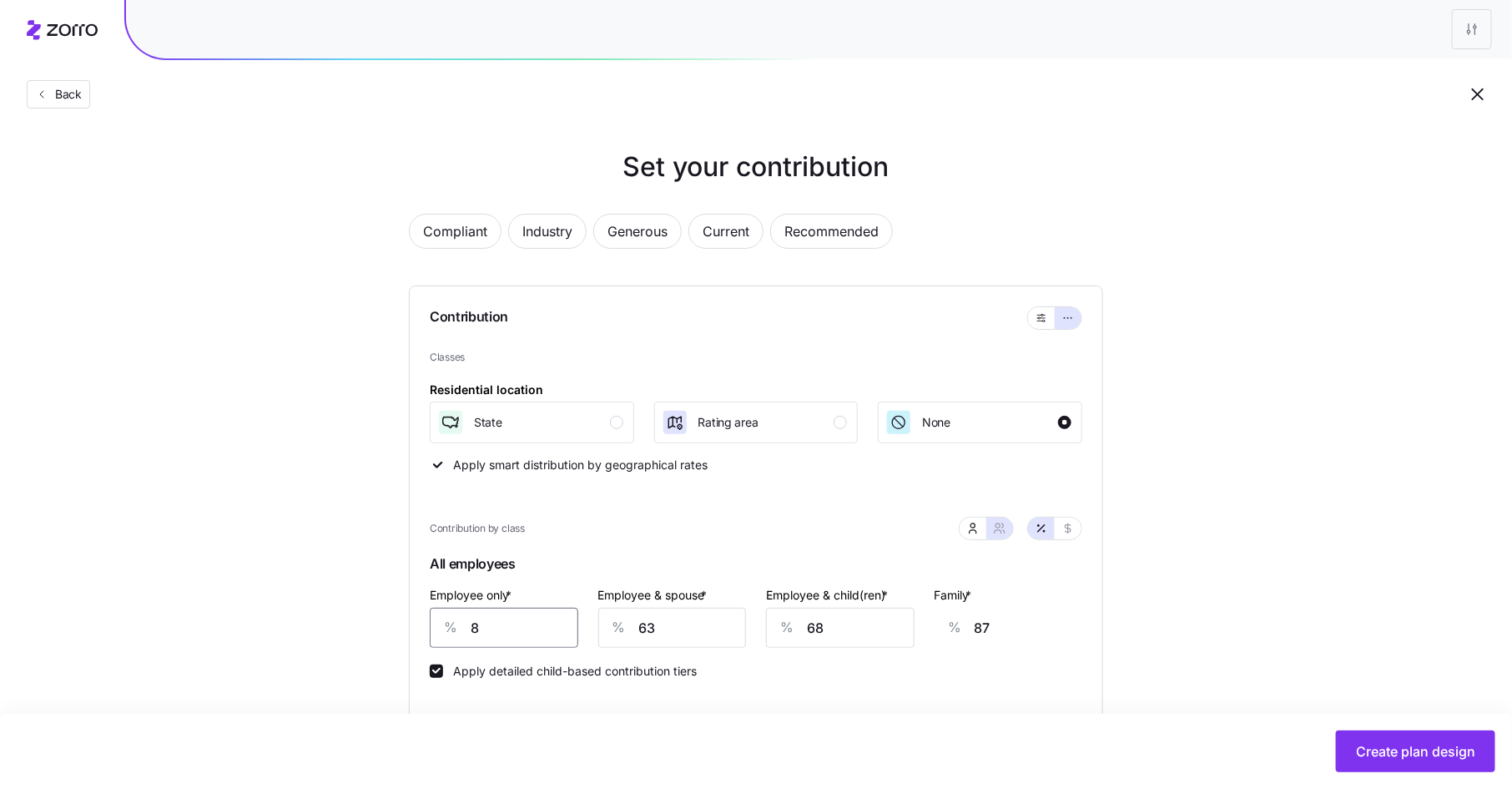
type input "58"
type input "84"
type input "7"
type input "15"
type input "73"
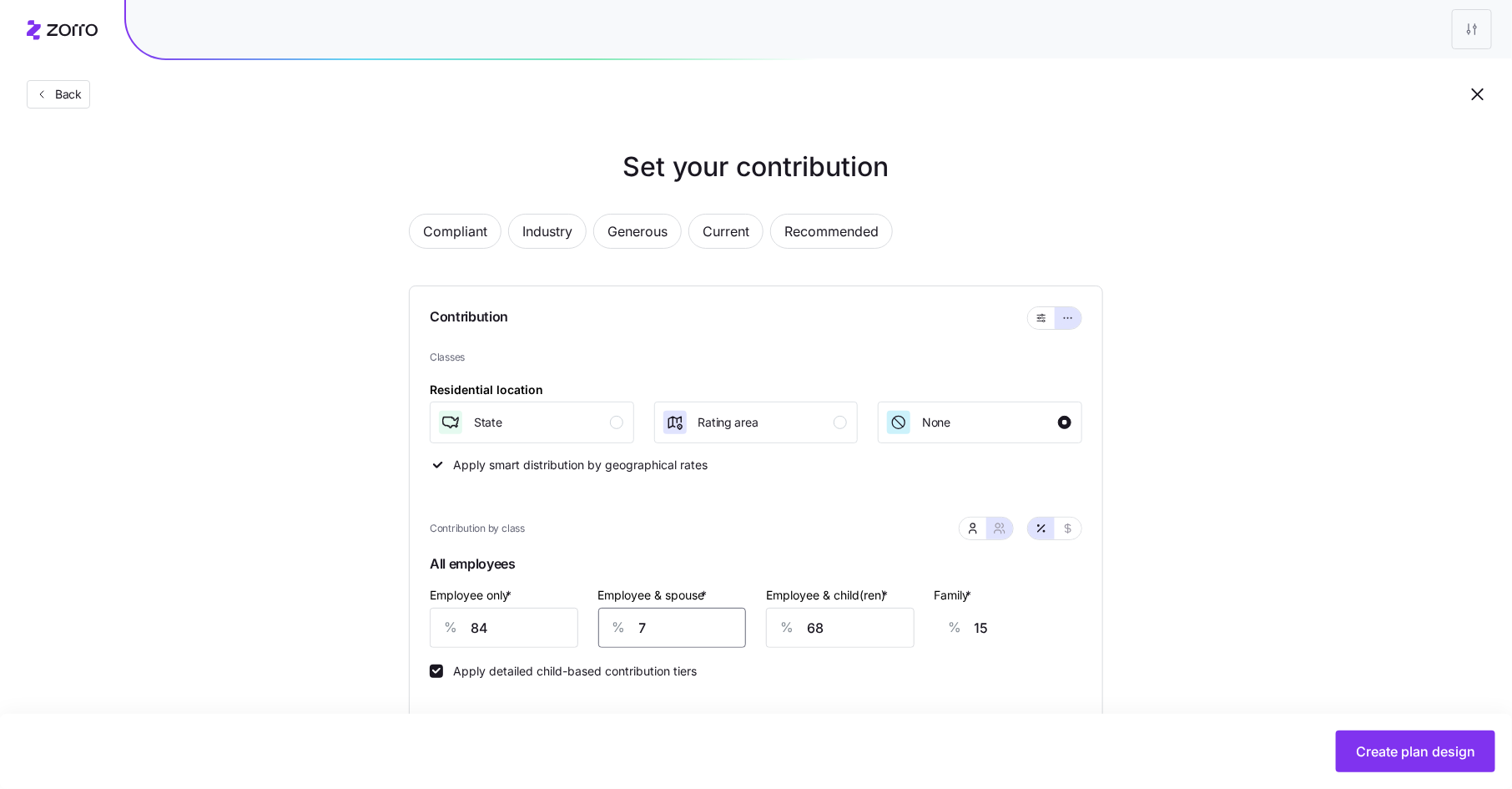
type input "66"
type input "73"
type input "7"
type input "28"
type input "78"
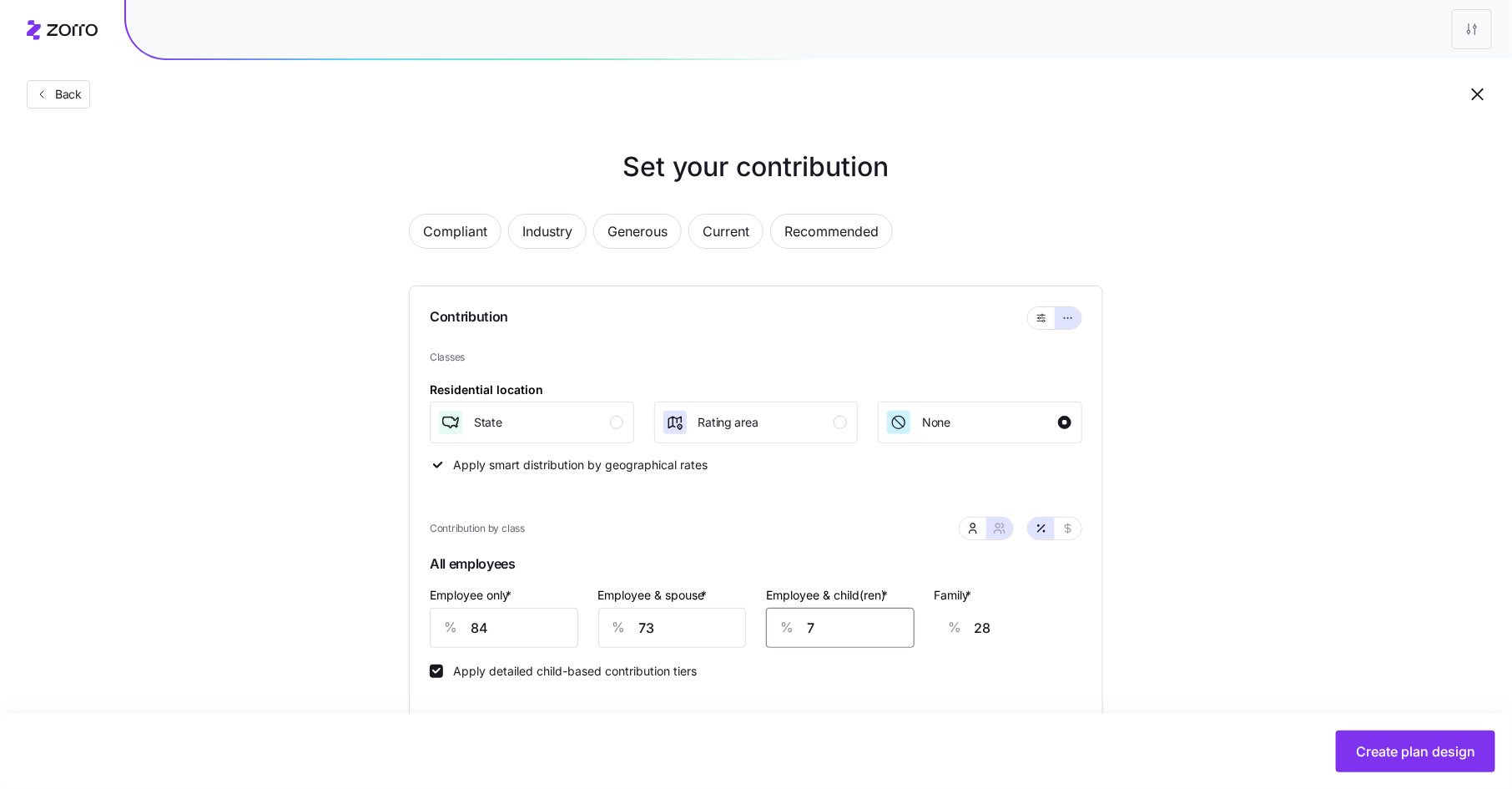
type input "72"
type input "78"
click at [1361, 740] on button "Create plan design" at bounding box center [1416, 751] width 160 height 42
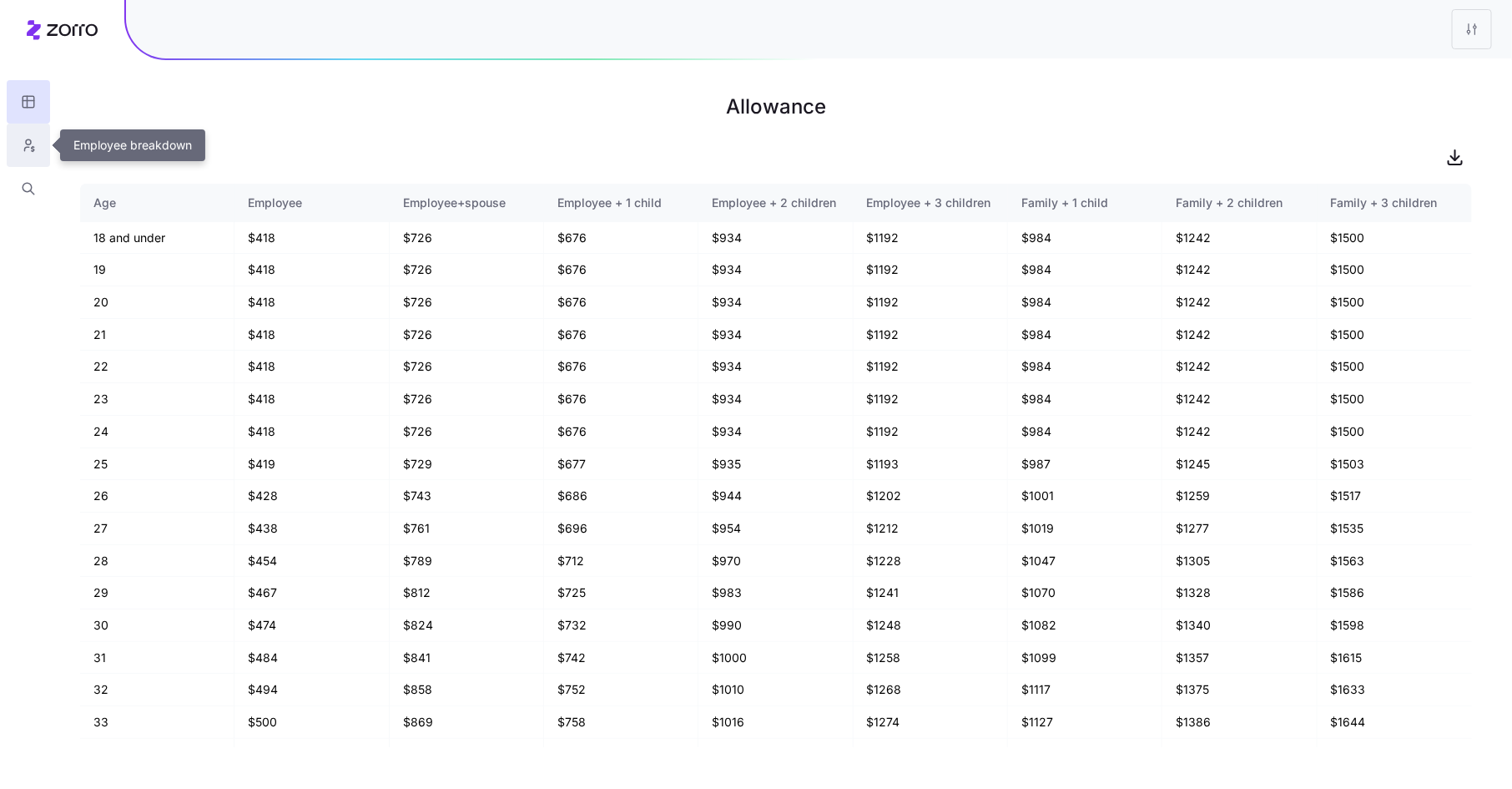
click at [36, 133] on button "button" at bounding box center [28, 145] width 44 height 44
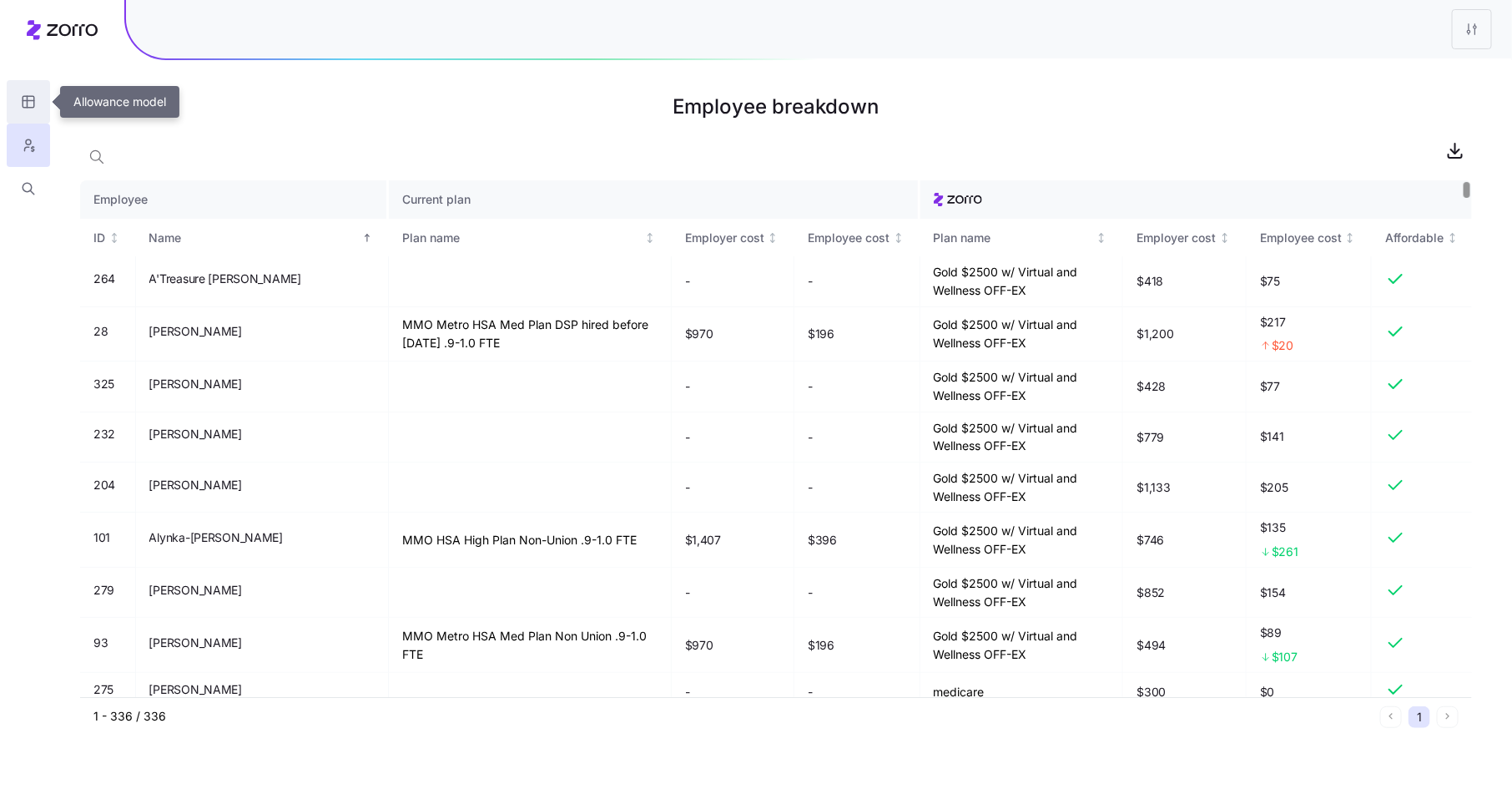
click at [25, 94] on icon "button" at bounding box center [28, 102] width 15 height 17
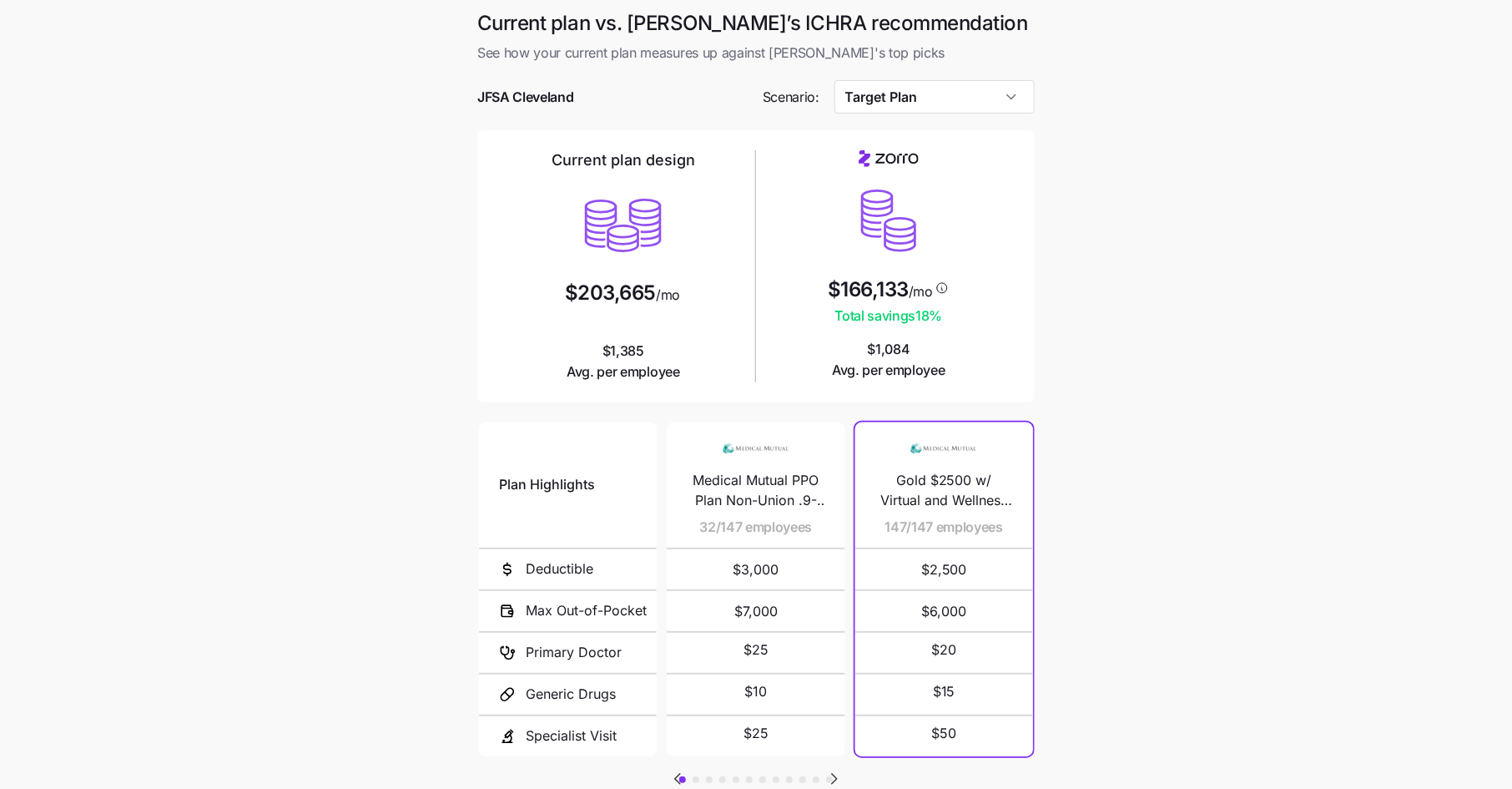
scroll to position [122, 0]
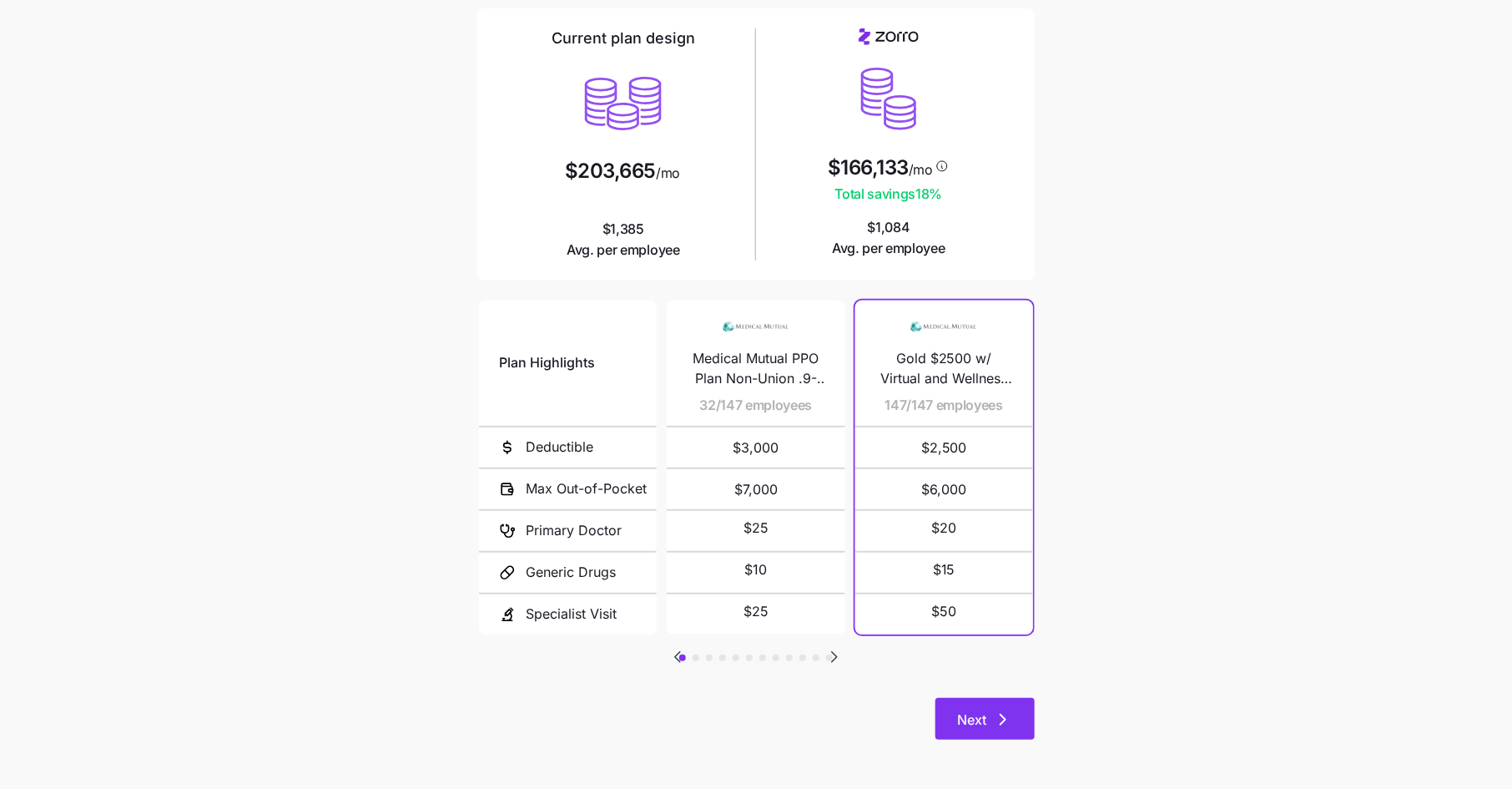
click at [973, 714] on span "Next" at bounding box center [972, 719] width 29 height 20
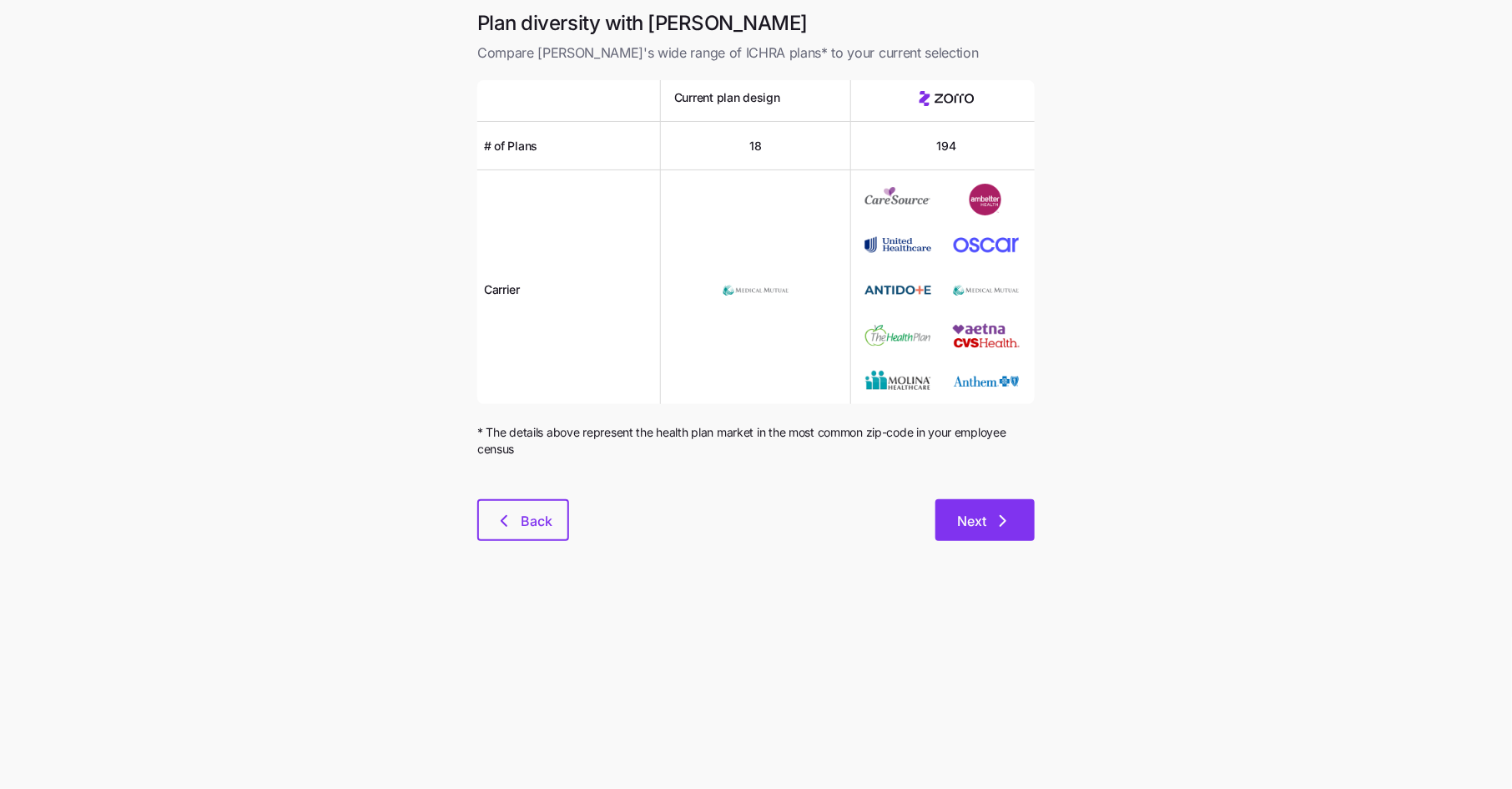
click at [1009, 526] on icon "button" at bounding box center [1003, 521] width 20 height 20
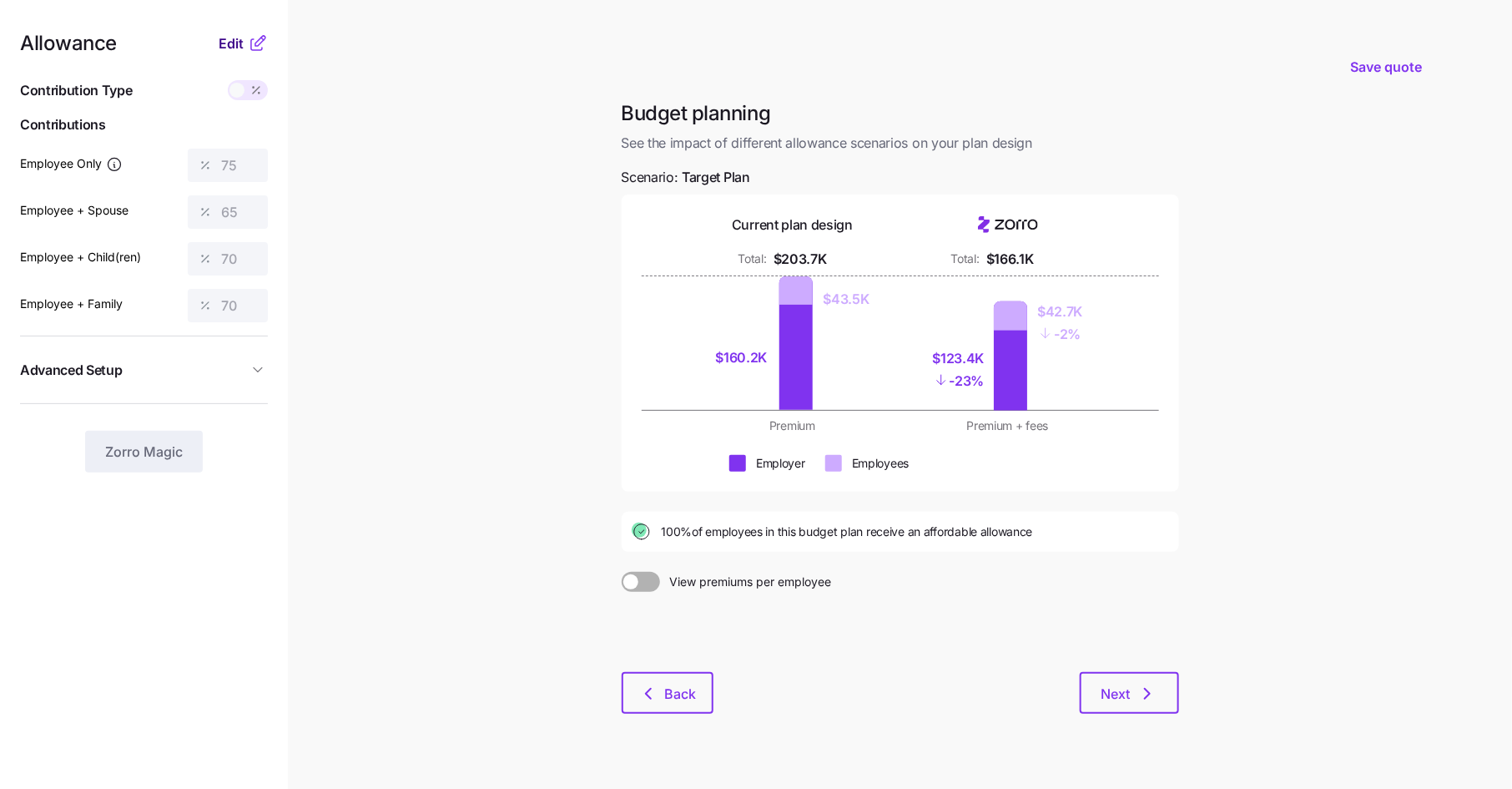
click at [244, 39] on button "Edit" at bounding box center [233, 43] width 29 height 20
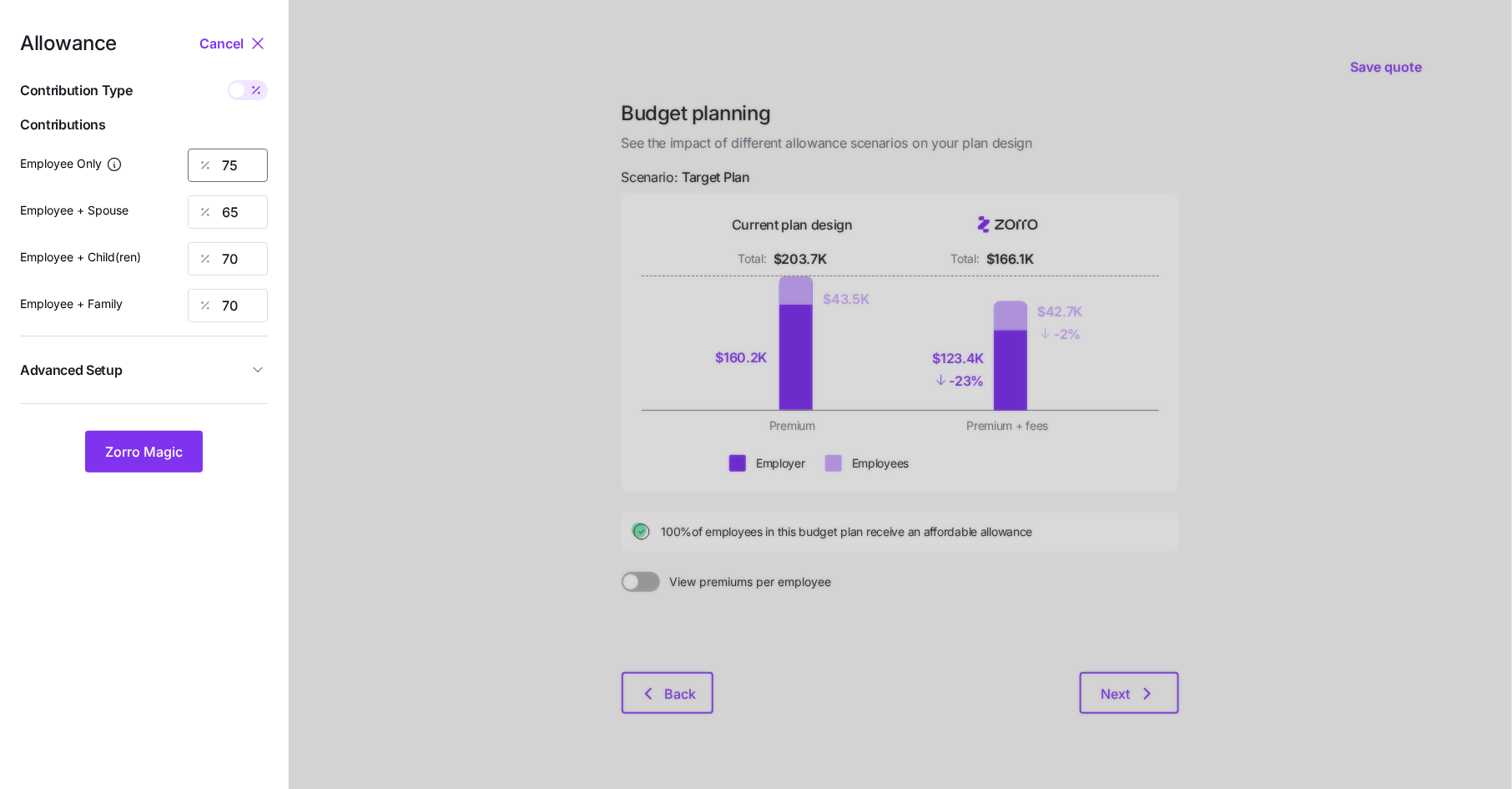
click at [226, 173] on input "75" at bounding box center [228, 165] width 80 height 33
type input "84"
type input "73"
click at [232, 262] on input "68" at bounding box center [228, 259] width 80 height 33
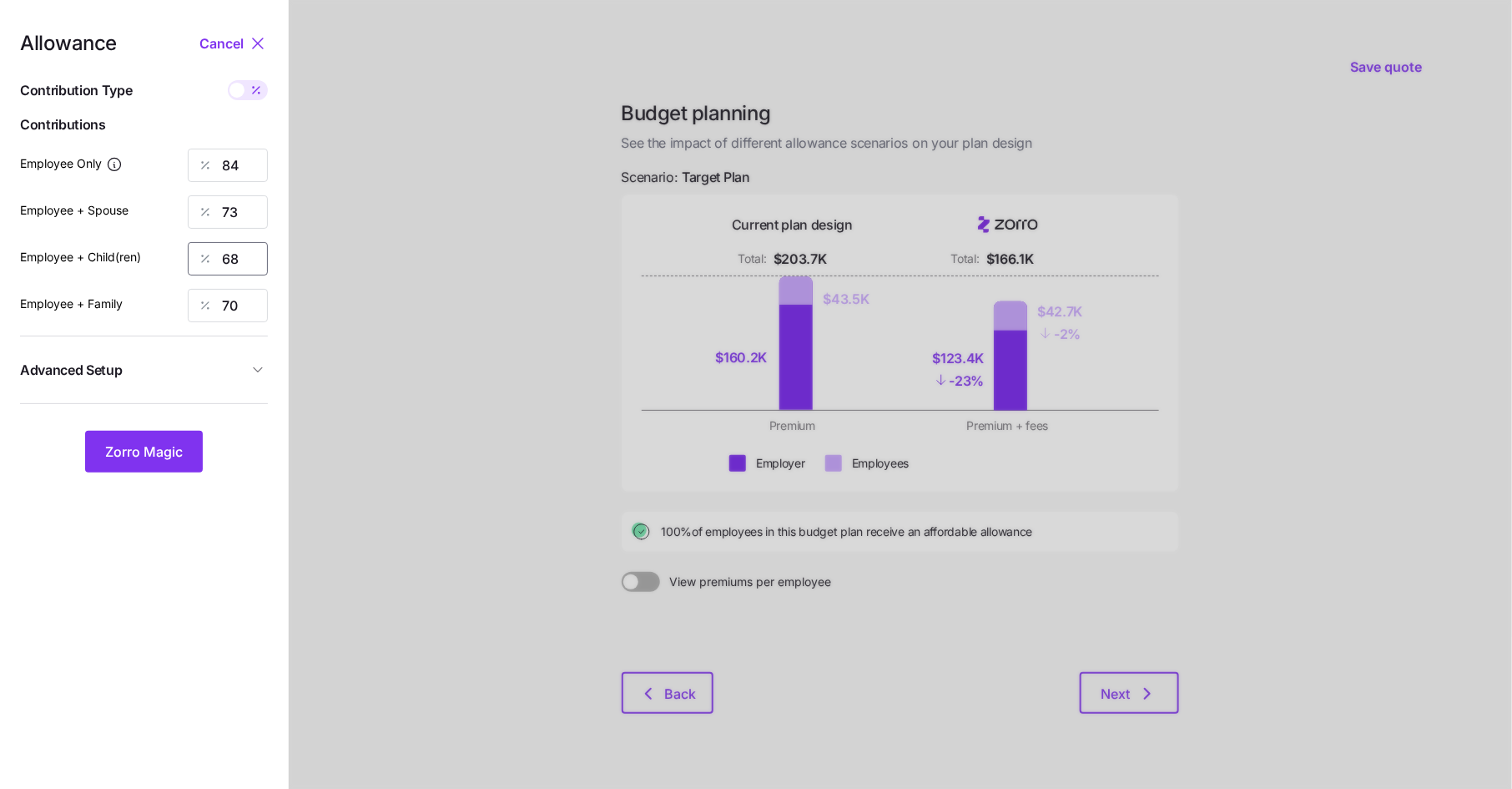
click at [232, 262] on input "68" at bounding box center [228, 259] width 80 height 33
type input "78"
type input "72"
click at [177, 439] on button "Zorro Magic" at bounding box center [144, 451] width 118 height 42
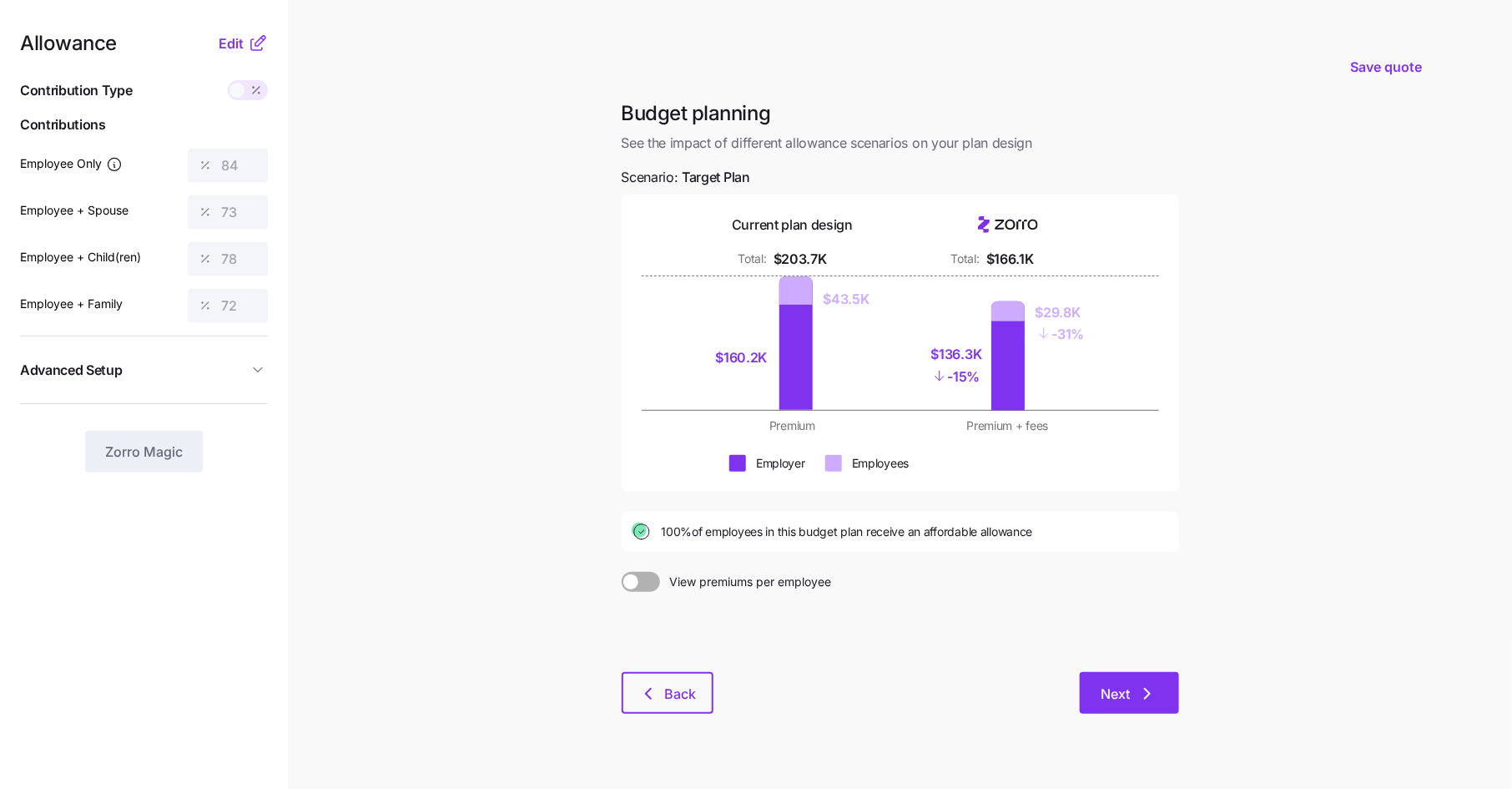
click at [1128, 687] on span "Next" at bounding box center [1116, 694] width 29 height 20
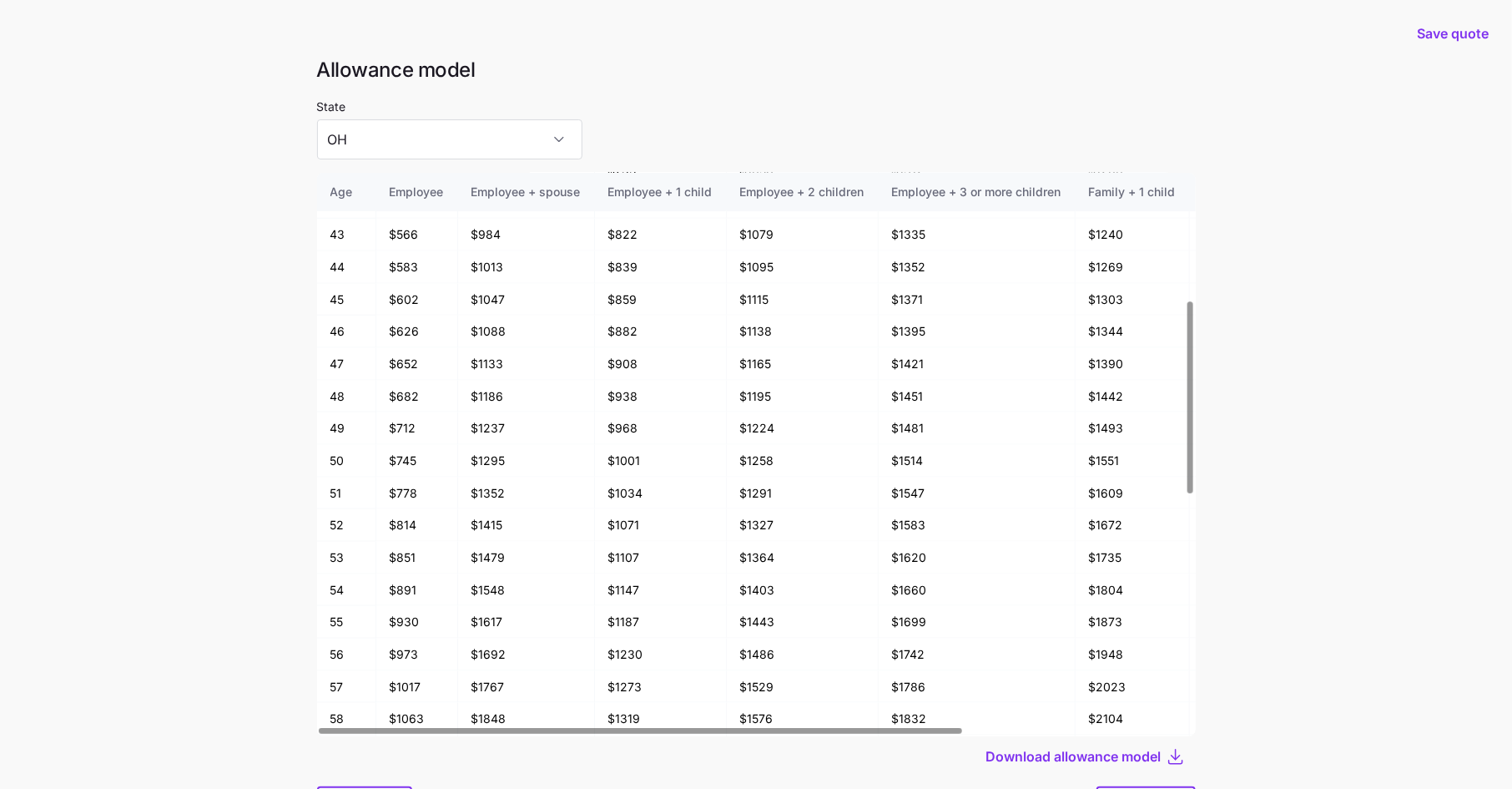
scroll to position [1049, 0]
